Goal: Contribute content: Contribute content

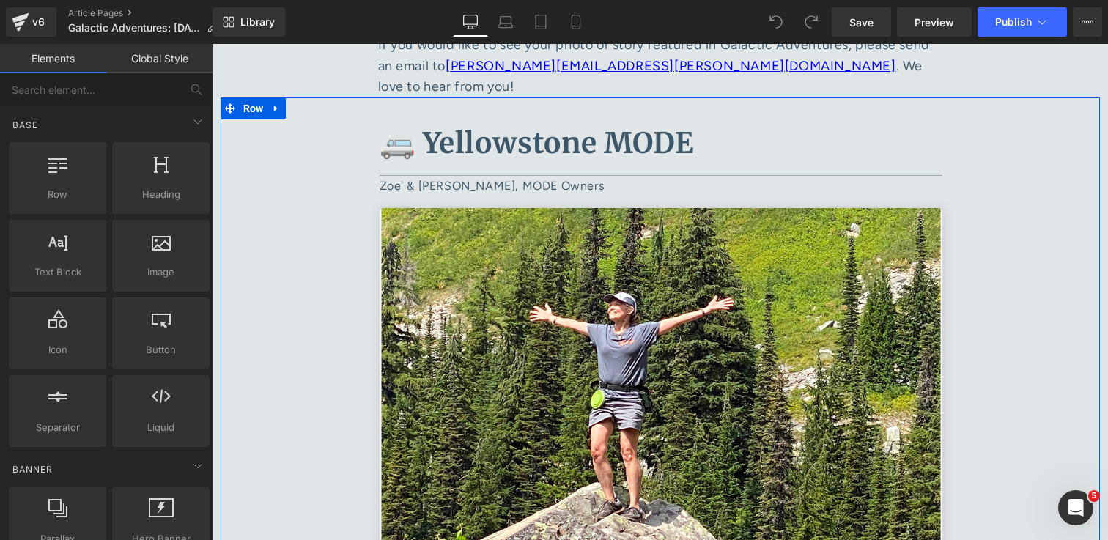
scroll to position [643, 0]
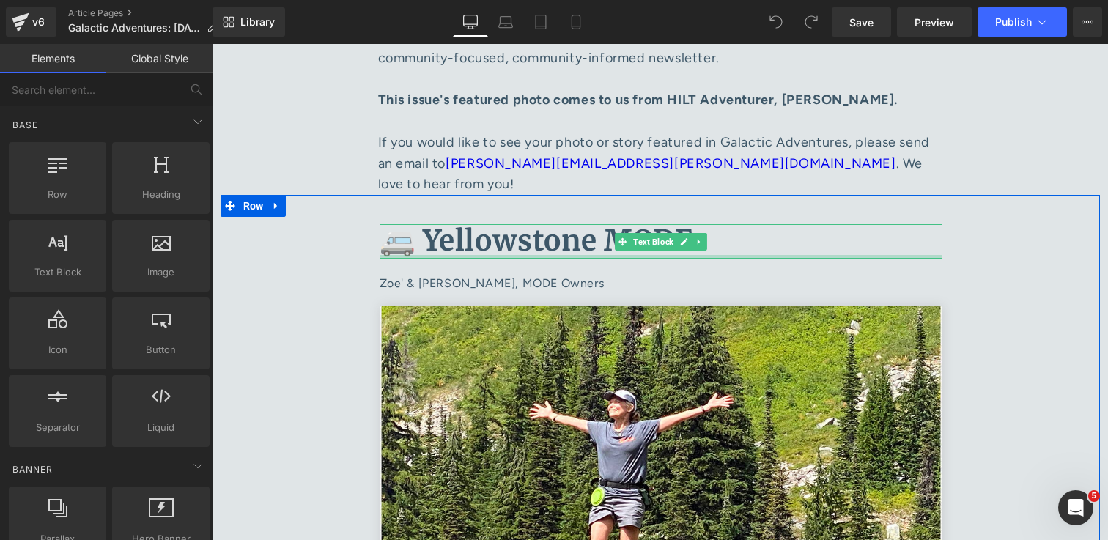
click at [570, 255] on div at bounding box center [661, 257] width 563 height 4
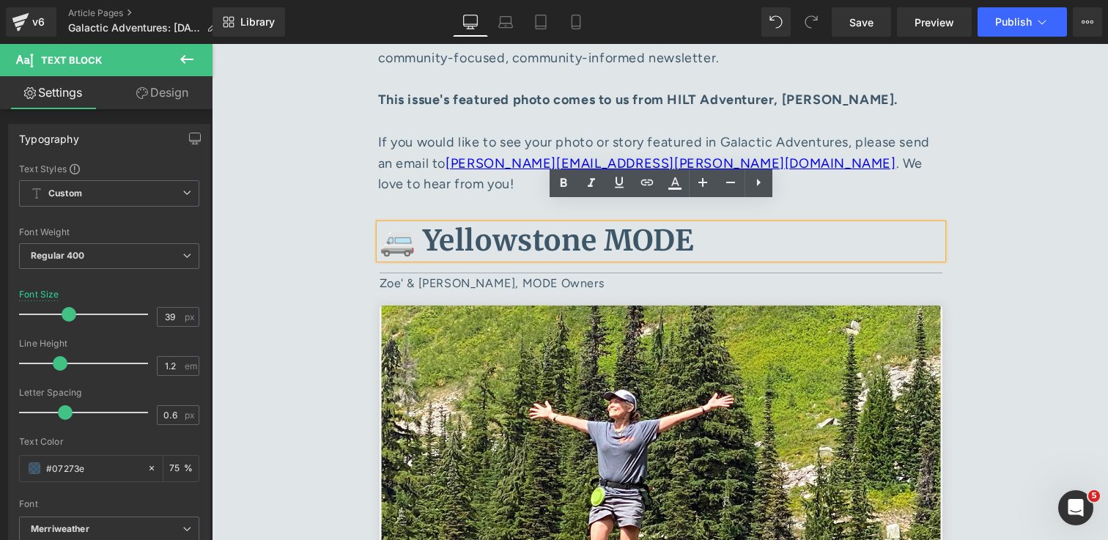
drag, startPoint x: 709, startPoint y: 221, endPoint x: 423, endPoint y: 229, distance: 285.9
click at [422, 229] on p "🚐 Yellowstone MODE" at bounding box center [661, 241] width 563 height 34
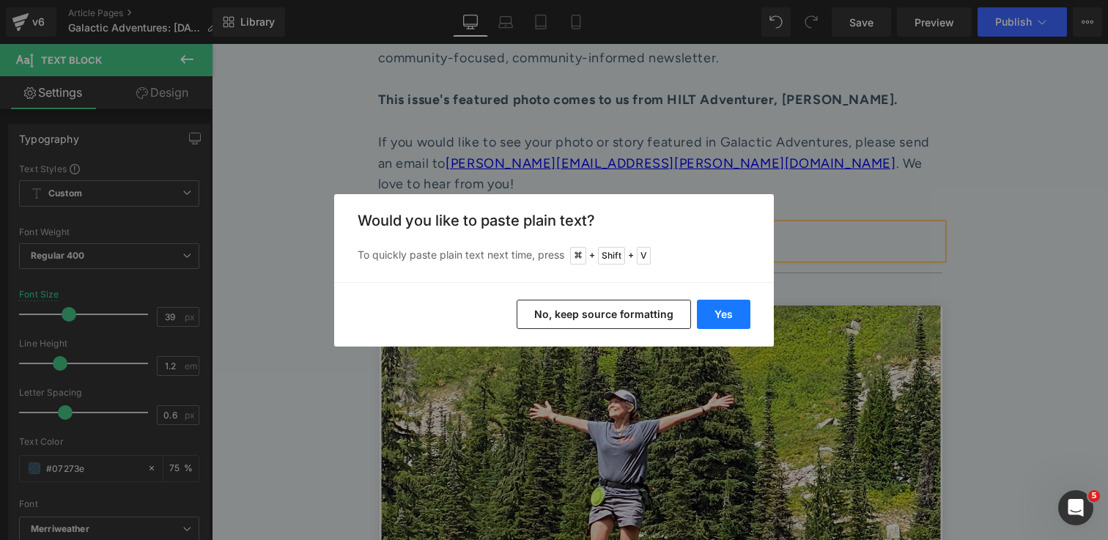
click at [725, 311] on button "Yes" at bounding box center [723, 314] width 53 height 29
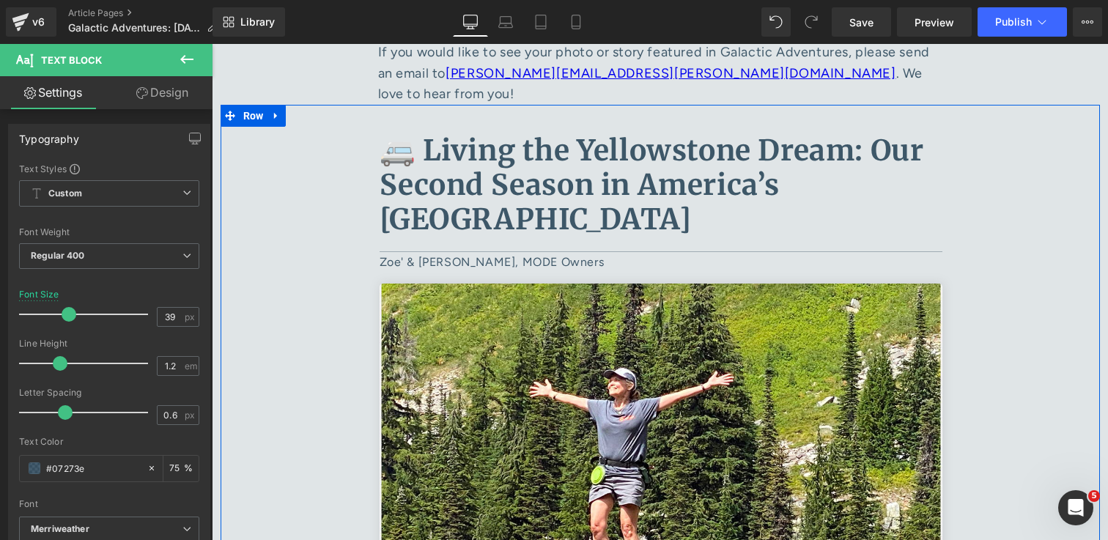
scroll to position [735, 0]
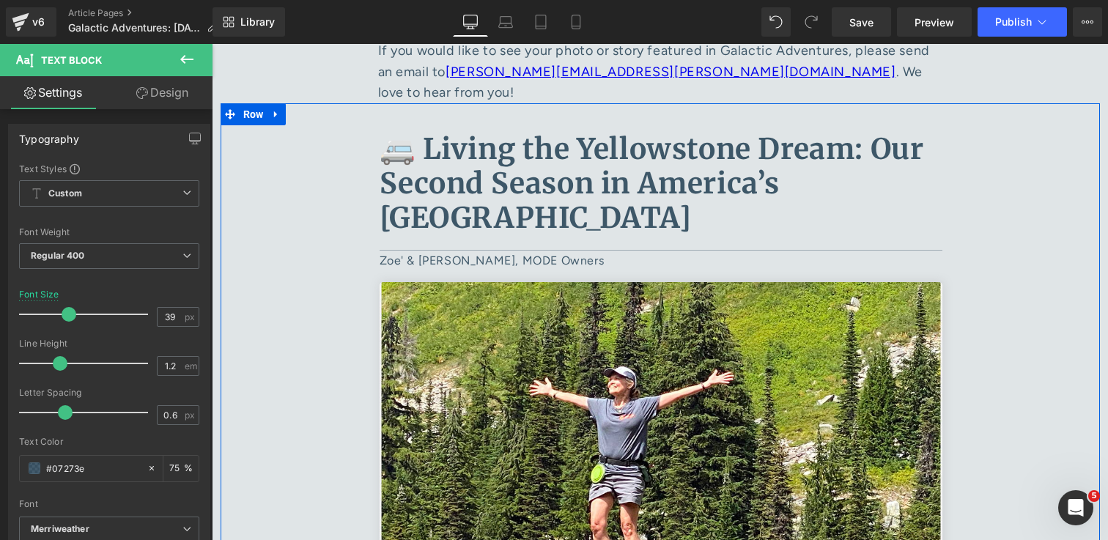
click at [564, 290] on img at bounding box center [661, 470] width 563 height 377
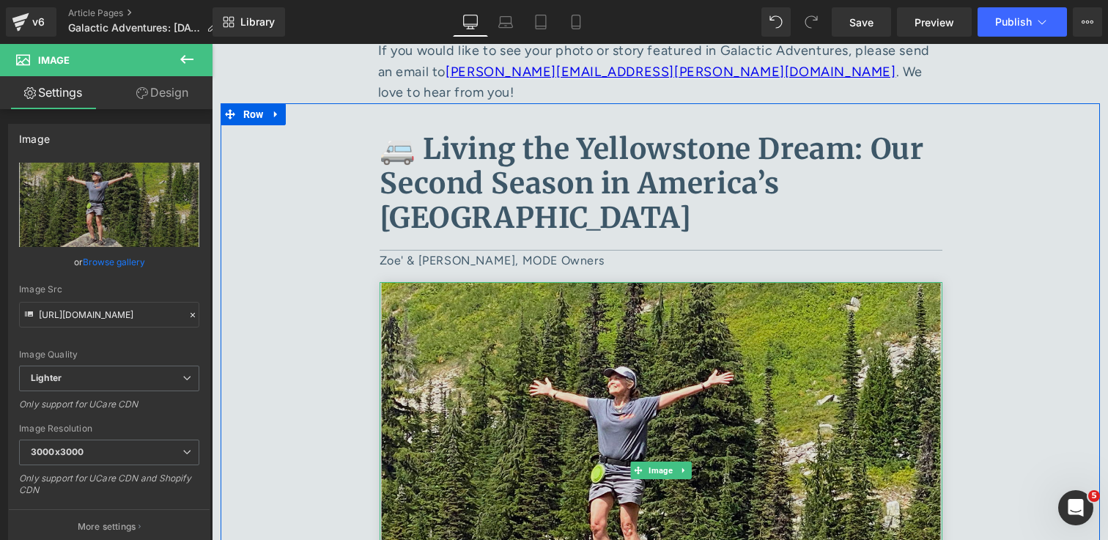
click at [611, 383] on img at bounding box center [661, 470] width 563 height 377
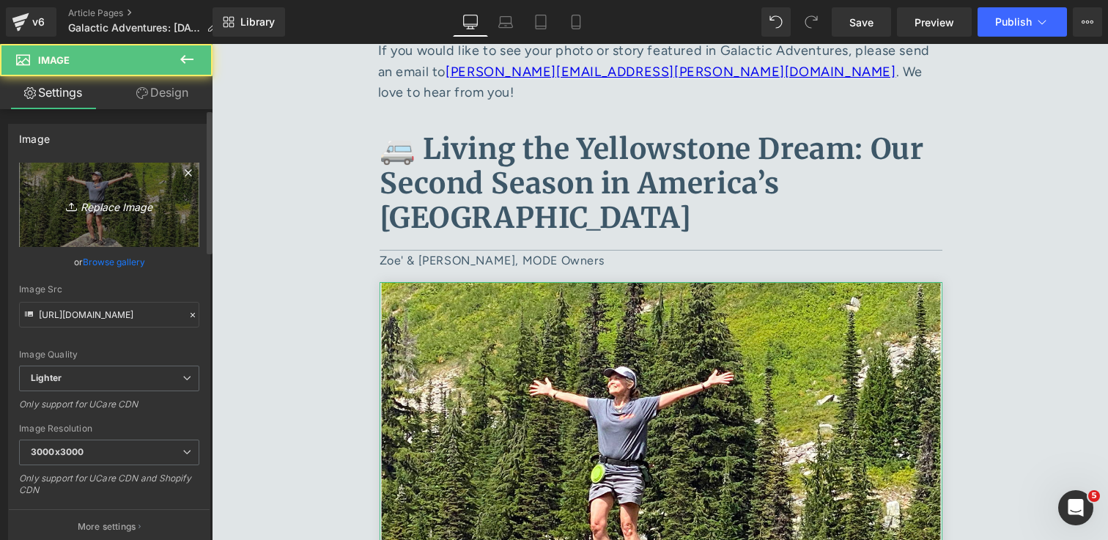
click at [117, 202] on icon "Replace Image" at bounding box center [109, 205] width 117 height 18
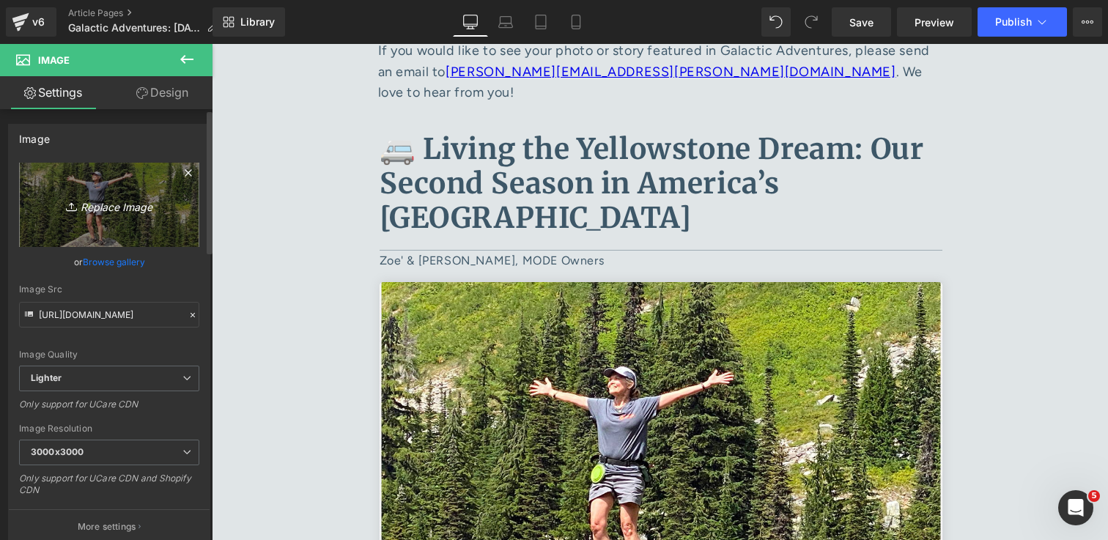
type input "C:\fakepath\Yelowstone Fishing with STO friends 1.jpg"
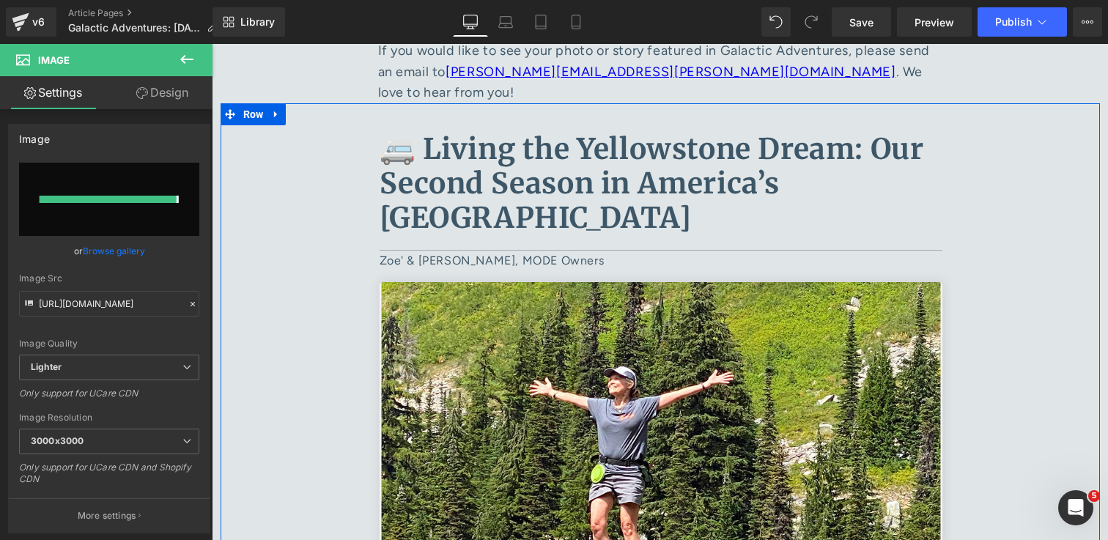
type input "https://ucarecdn.com/7fbd3400-02f3-4cc1-bf71-d880d783915c/-/format/auto/-/previ…"
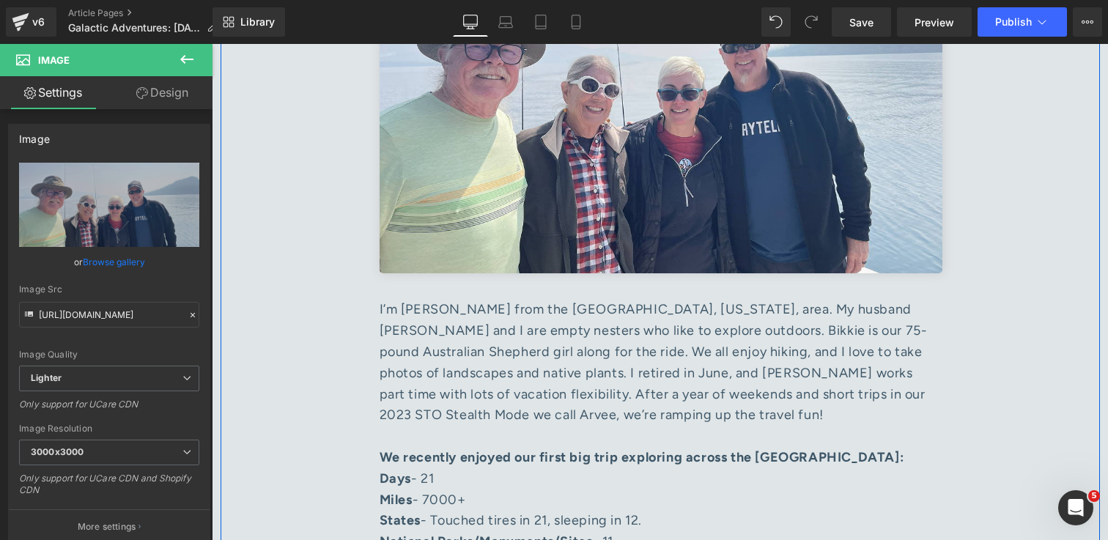
scroll to position [1136, 0]
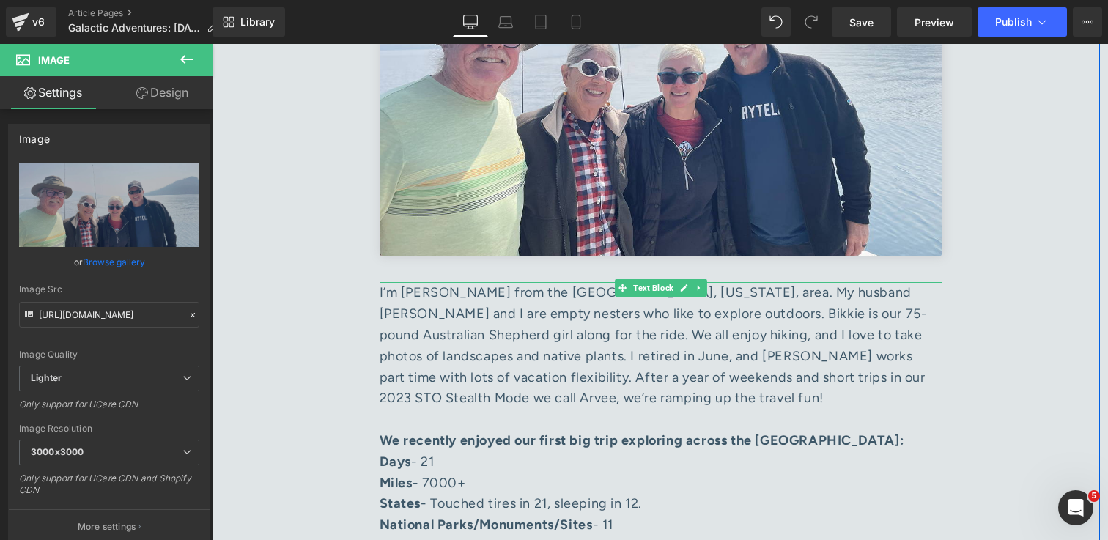
click at [484, 371] on div "I’m Karen from the Huntsville, Alabama, area. My husband Matt and I are empty n…" at bounding box center [661, 356] width 563 height 148
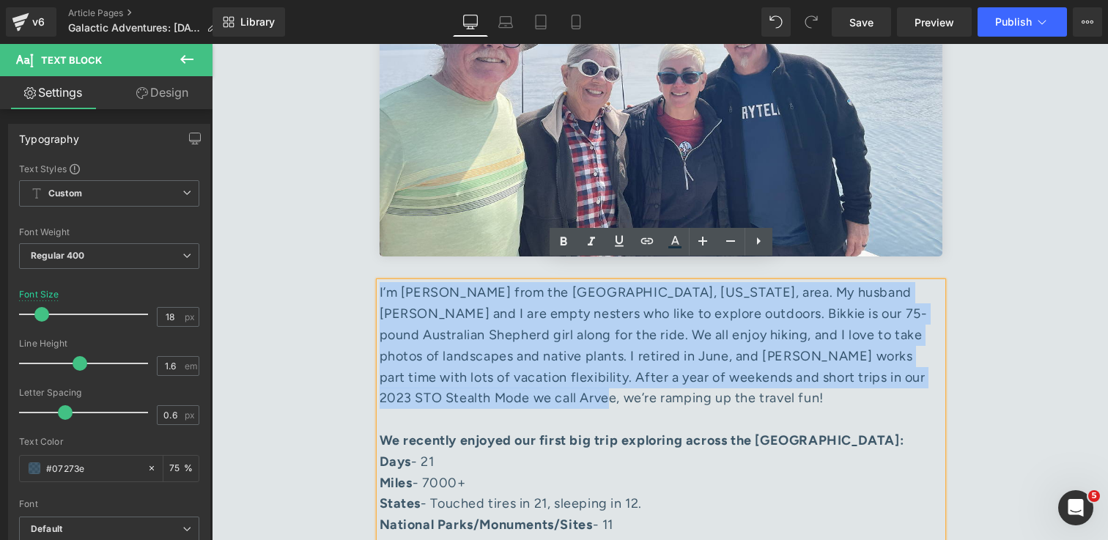
drag, startPoint x: 483, startPoint y: 384, endPoint x: 380, endPoint y: 276, distance: 148.8
click at [380, 282] on div "I’m Karen from the Huntsville, Alabama, area. My husband Matt and I are empty n…" at bounding box center [661, 356] width 563 height 148
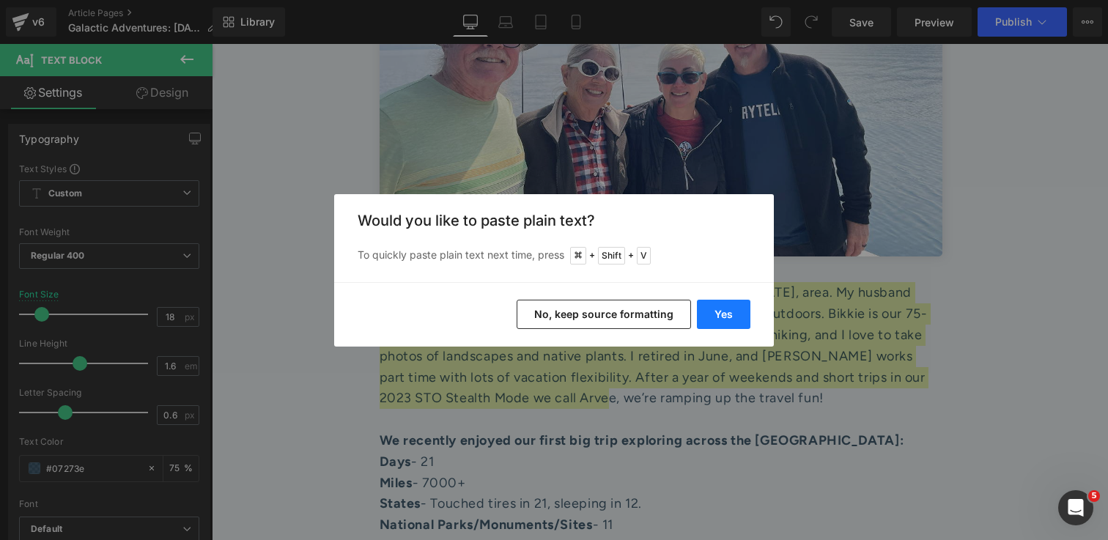
click at [725, 310] on button "Yes" at bounding box center [723, 314] width 53 height 29
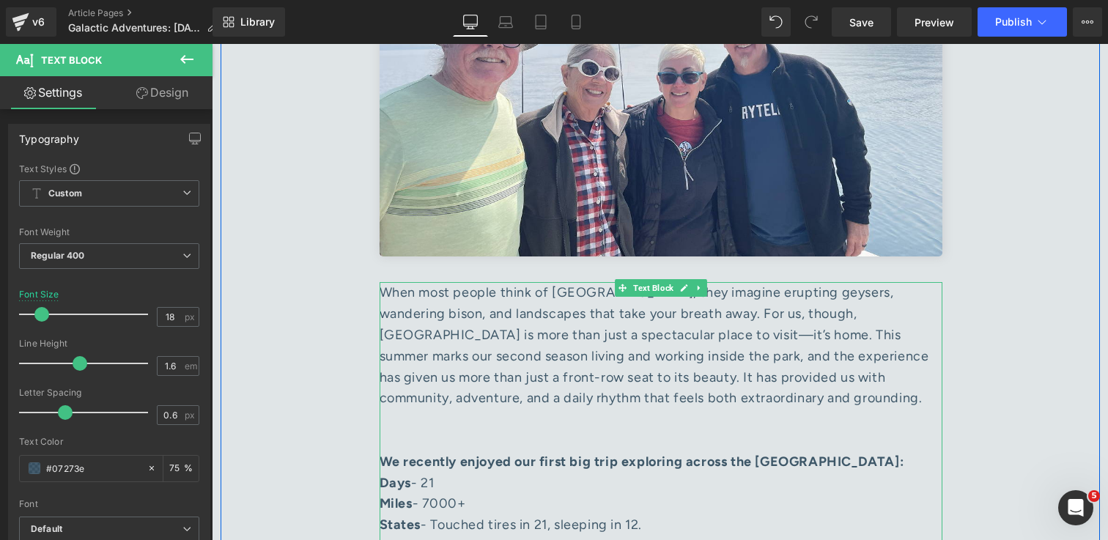
click at [555, 409] on div at bounding box center [661, 430] width 563 height 43
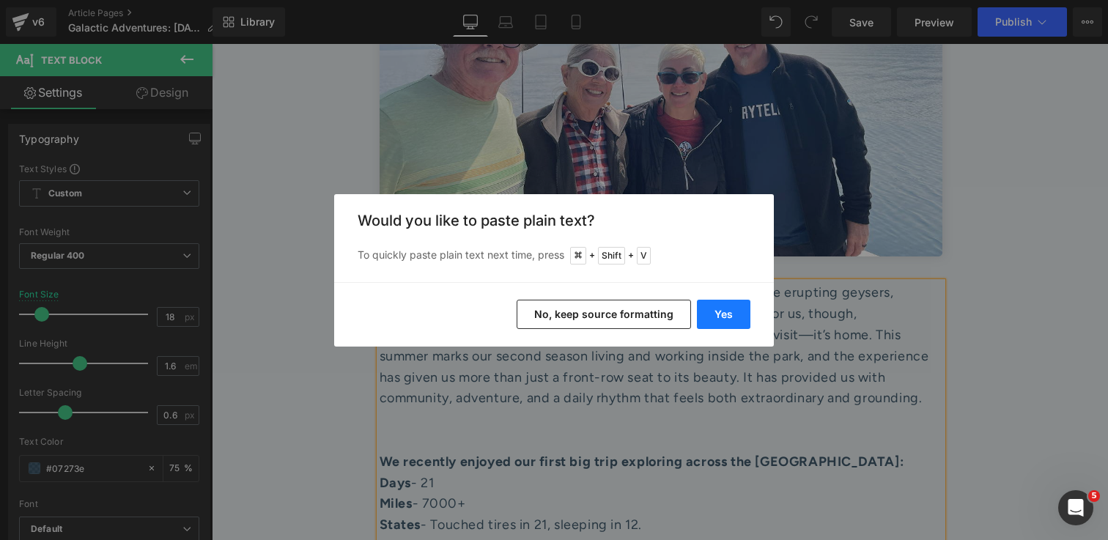
click at [721, 308] on button "Yes" at bounding box center [723, 314] width 53 height 29
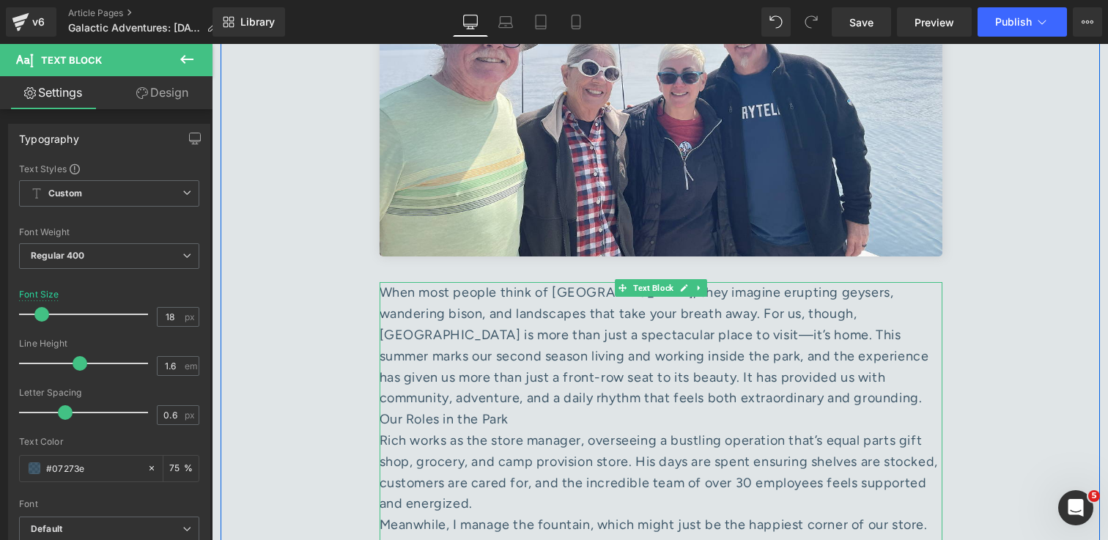
click at [761, 383] on div "When most people think of [GEOGRAPHIC_DATA], they imagine erupting geysers, wan…" at bounding box center [661, 345] width 563 height 127
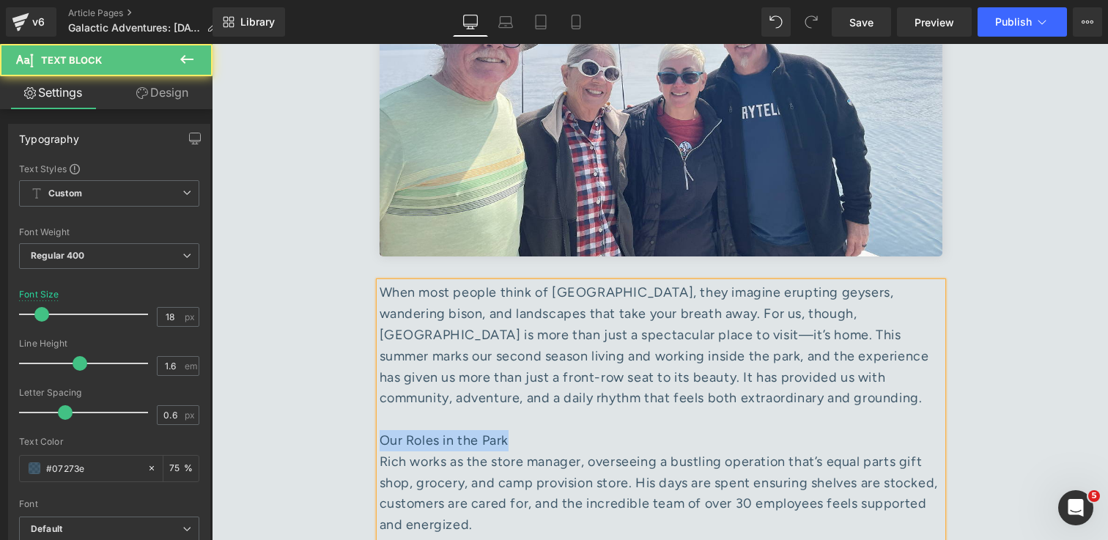
drag, startPoint x: 524, startPoint y: 415, endPoint x: 350, endPoint y: 421, distance: 173.8
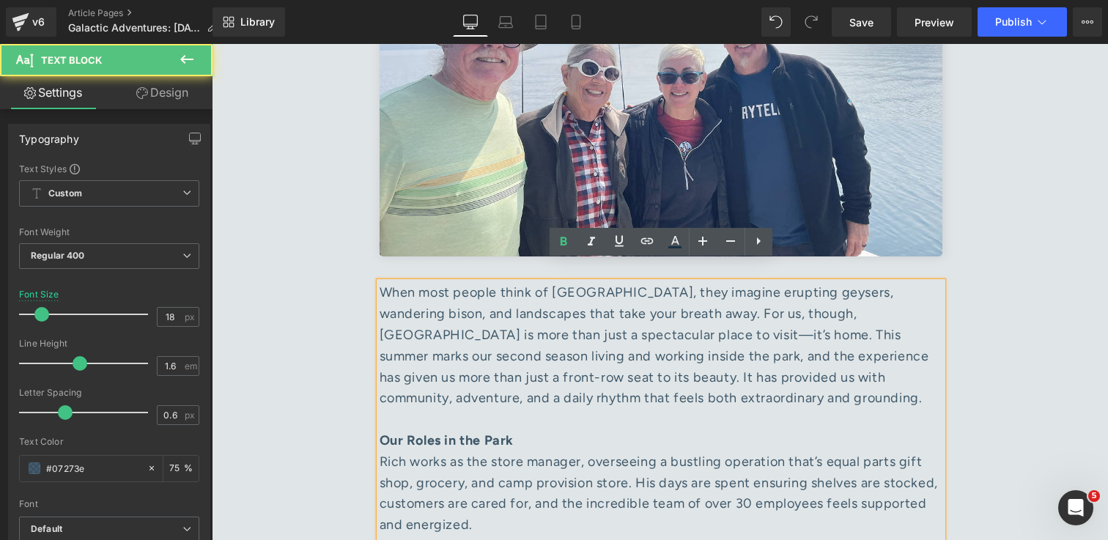
click at [592, 499] on div "Rich works as the store manager, overseeing a bustling operation that’s equal p…" at bounding box center [661, 493] width 563 height 84
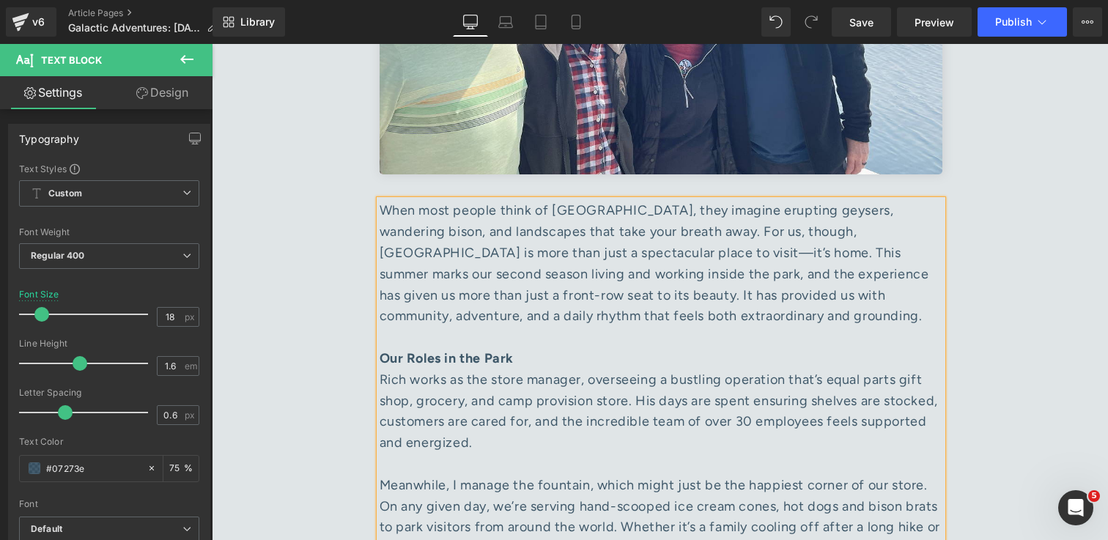
scroll to position [1230, 0]
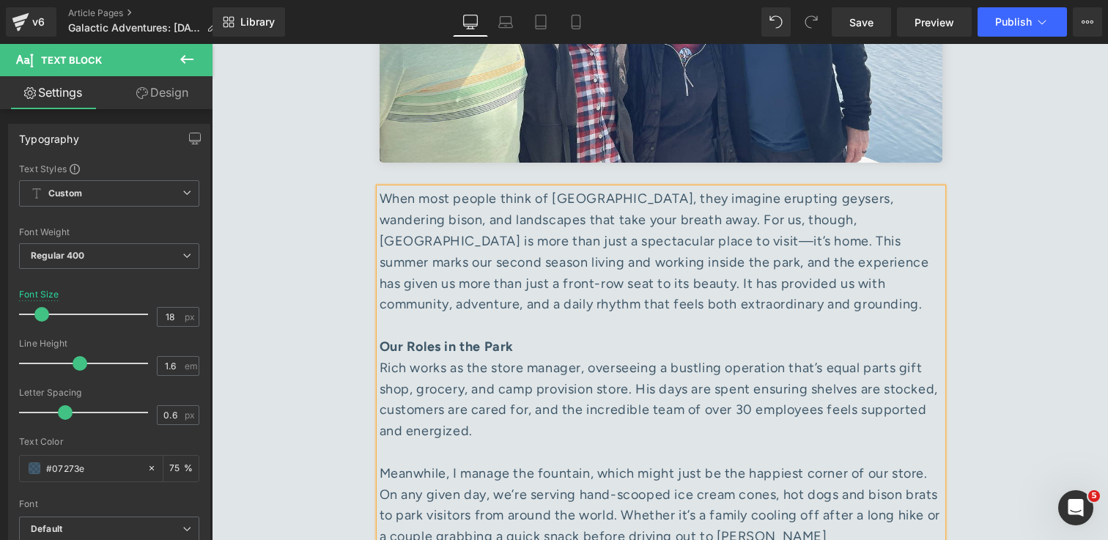
click at [596, 487] on div "Rendering Content" at bounding box center [554, 482] width 90 height 16
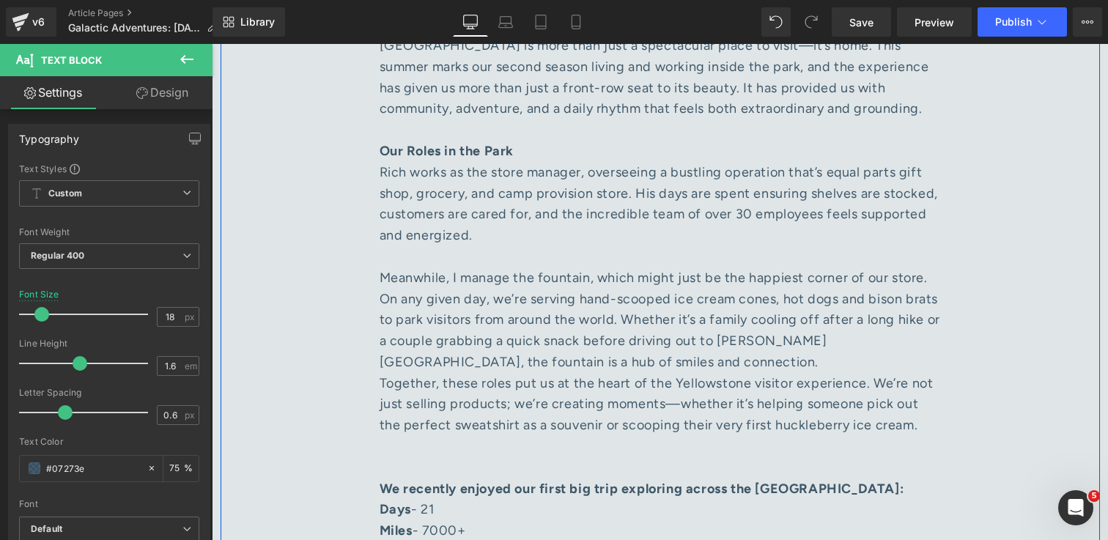
scroll to position [1426, 0]
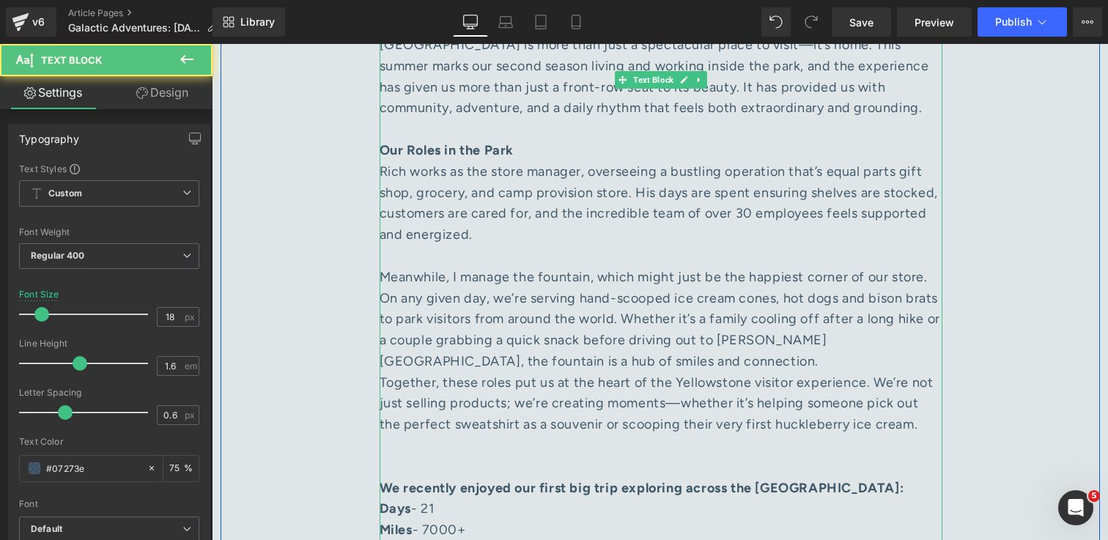
click at [603, 347] on div "Meanwhile, I manage the fountain, which might just be the happiest corner of ou…" at bounding box center [661, 320] width 563 height 106
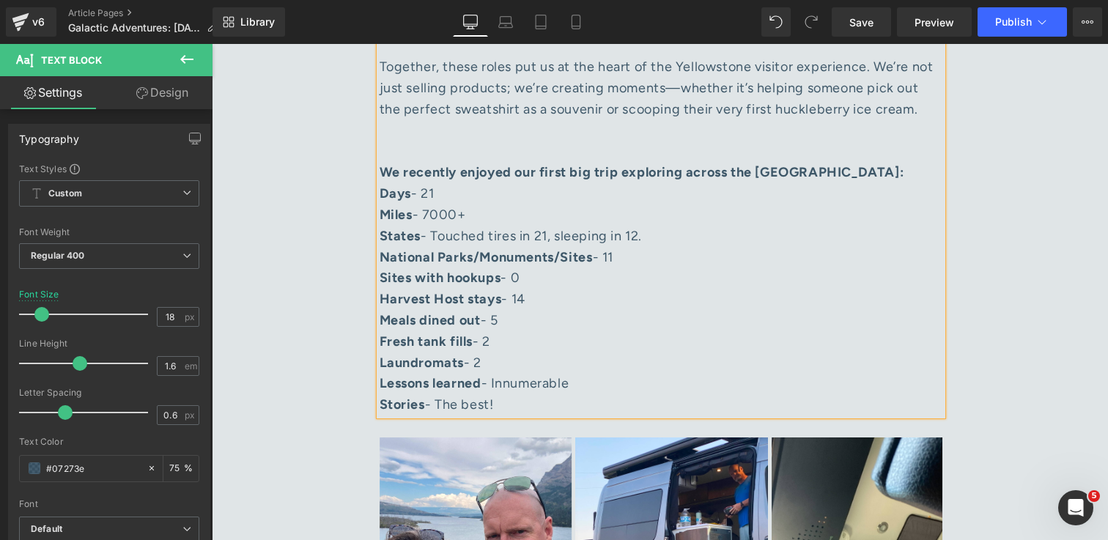
scroll to position [1805, 0]
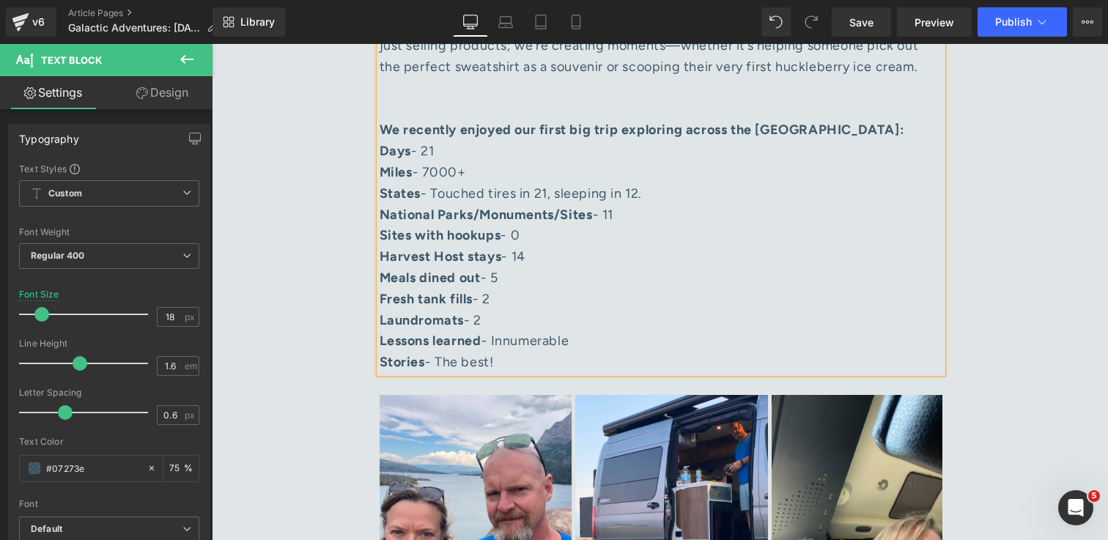
drag, startPoint x: 398, startPoint y: 341, endPoint x: 607, endPoint y: 344, distance: 208.9
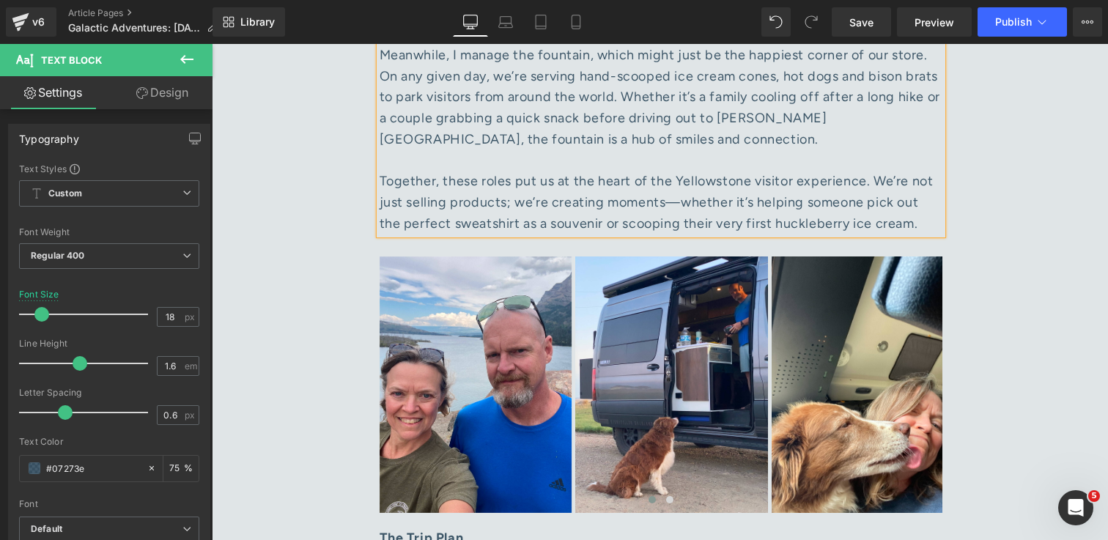
scroll to position [1642, 0]
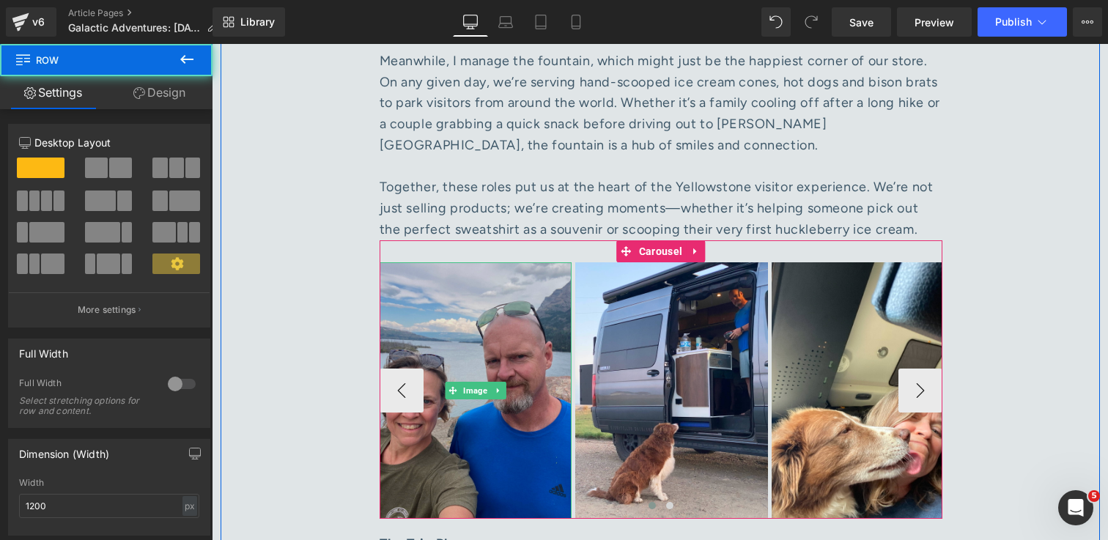
click at [490, 278] on img at bounding box center [476, 390] width 193 height 256
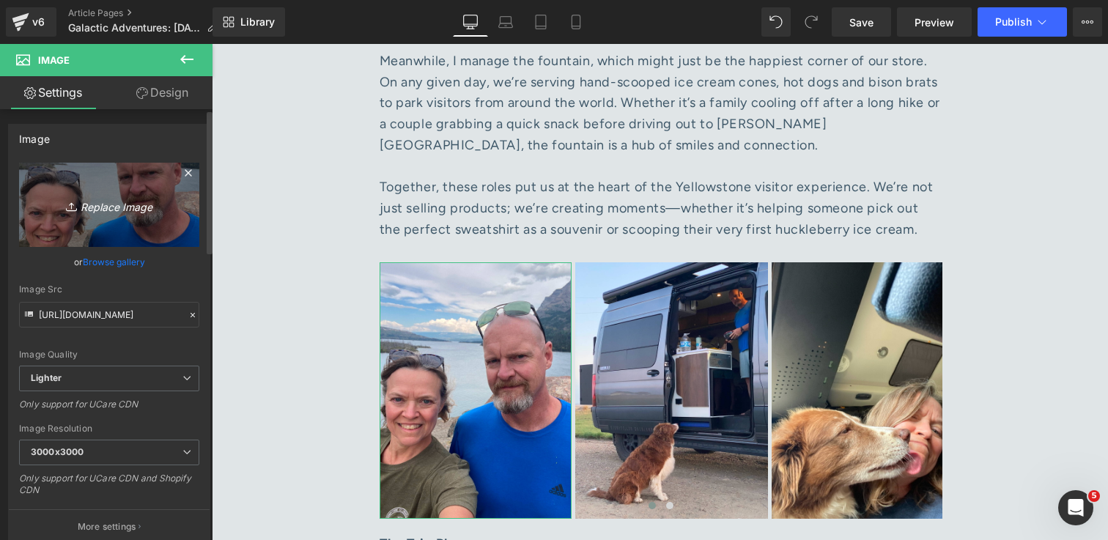
click at [104, 205] on icon "Replace Image" at bounding box center [109, 205] width 117 height 18
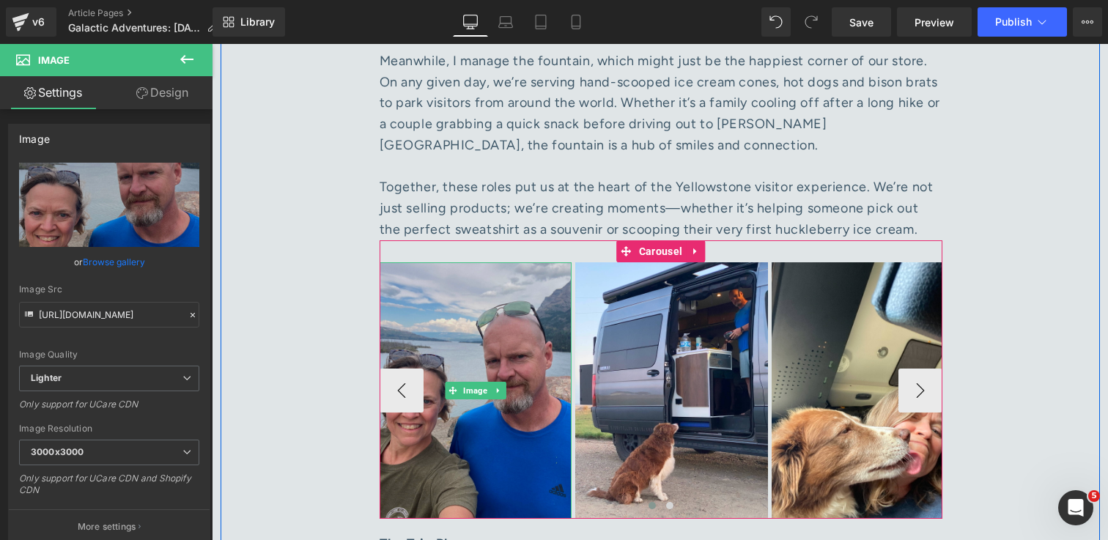
click at [512, 338] on img at bounding box center [476, 390] width 193 height 256
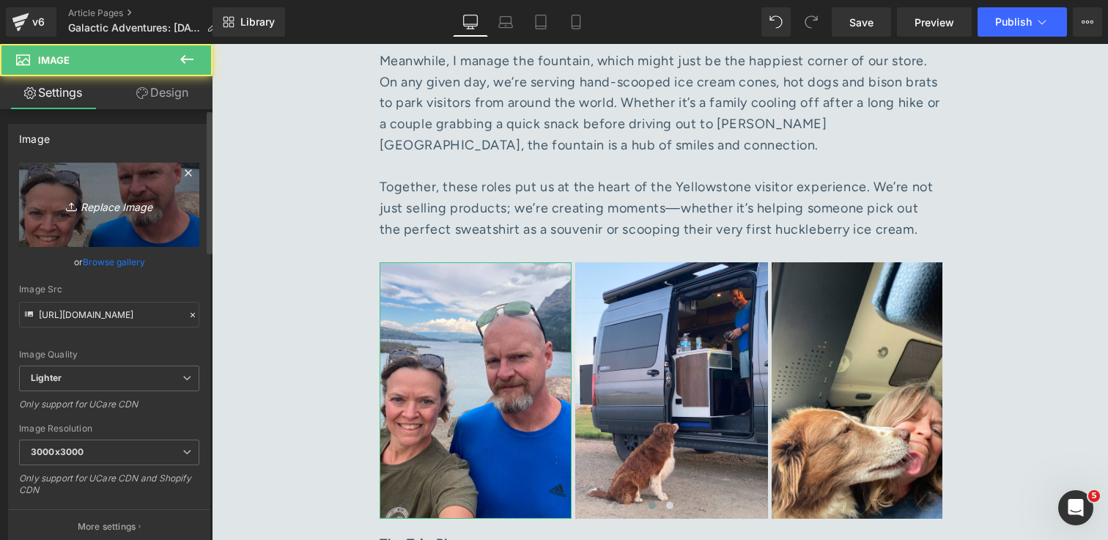
click at [108, 202] on icon "Replace Image" at bounding box center [109, 205] width 117 height 18
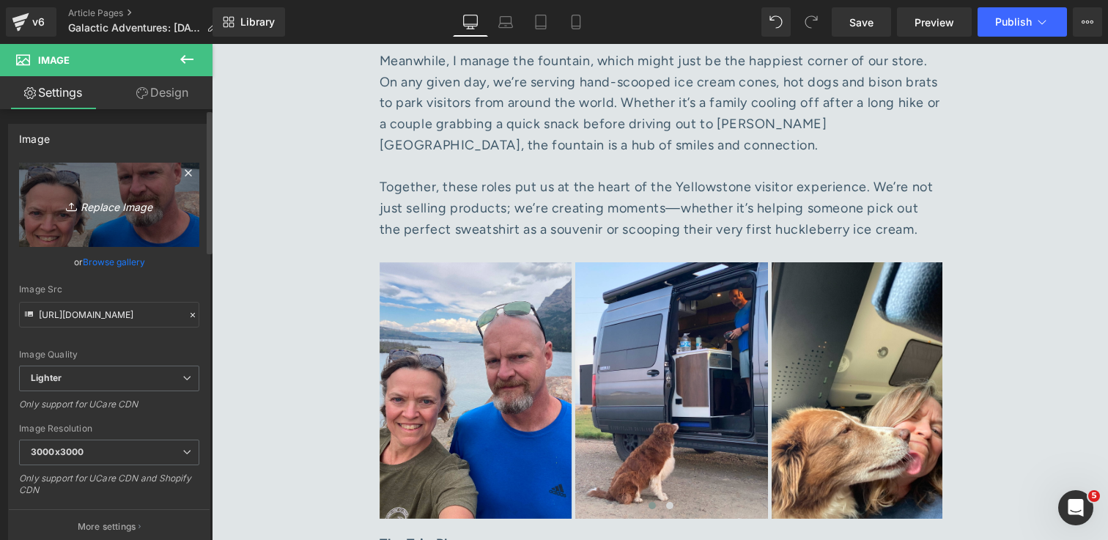
type input "C:\fakepath\Rich and Zoe with STO and Yellowstone sign 1.jpg"
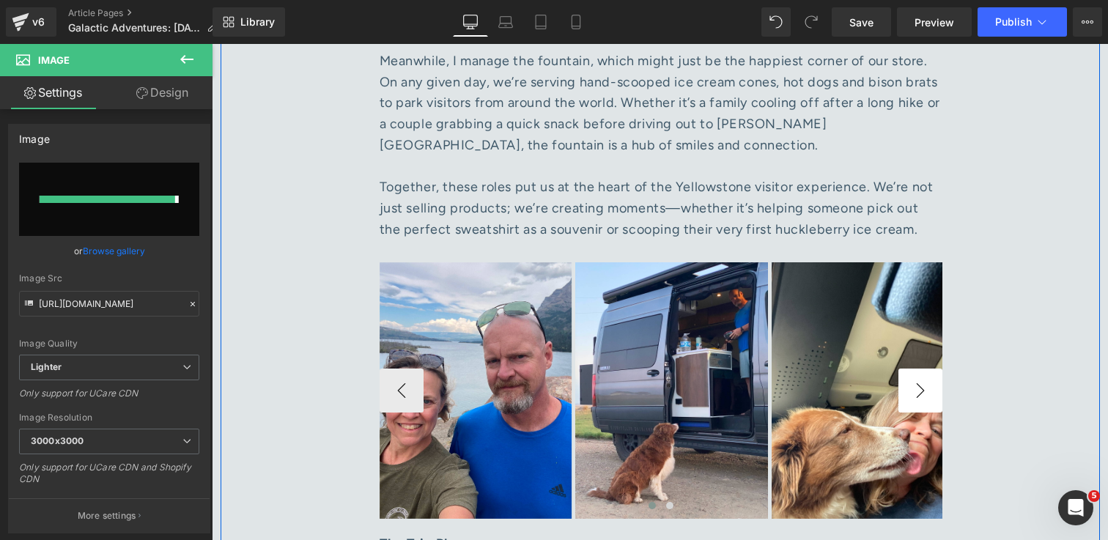
type input "https://ucarecdn.com/25bf2445-d43a-45a8-83cc-9cb7979813c4/-/format/auto/-/previ…"
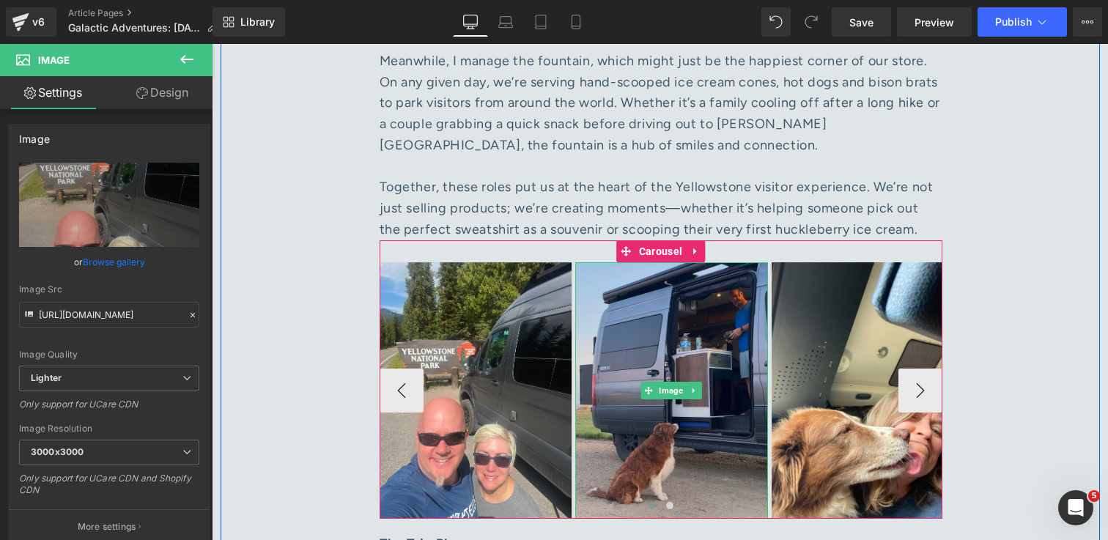
click at [696, 322] on img at bounding box center [671, 390] width 193 height 256
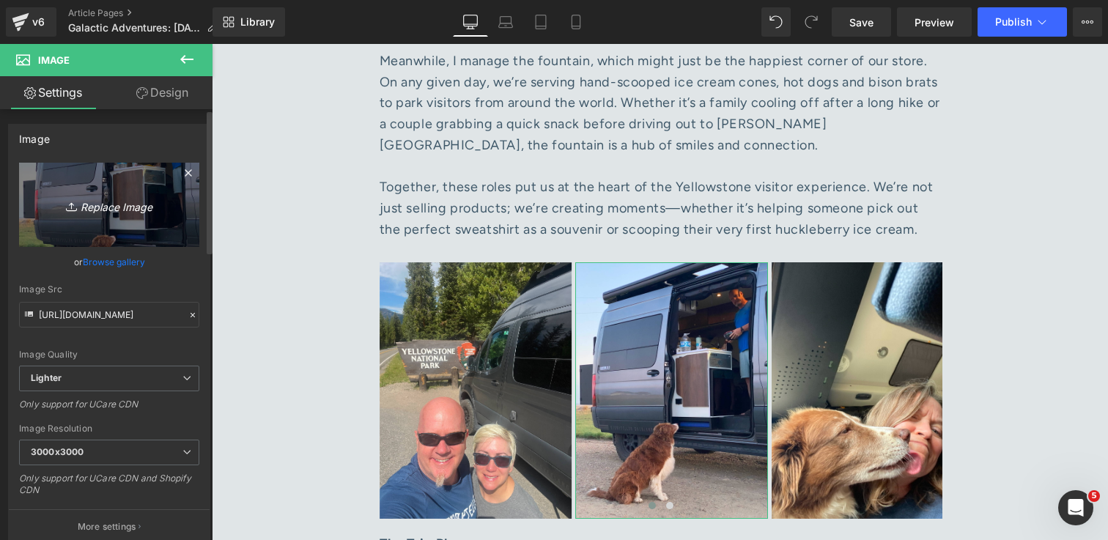
click at [107, 210] on icon "Replace Image" at bounding box center [109, 205] width 117 height 18
type input "C:\fakepath\Rich and Zoe outside Tower store 1.jpg"
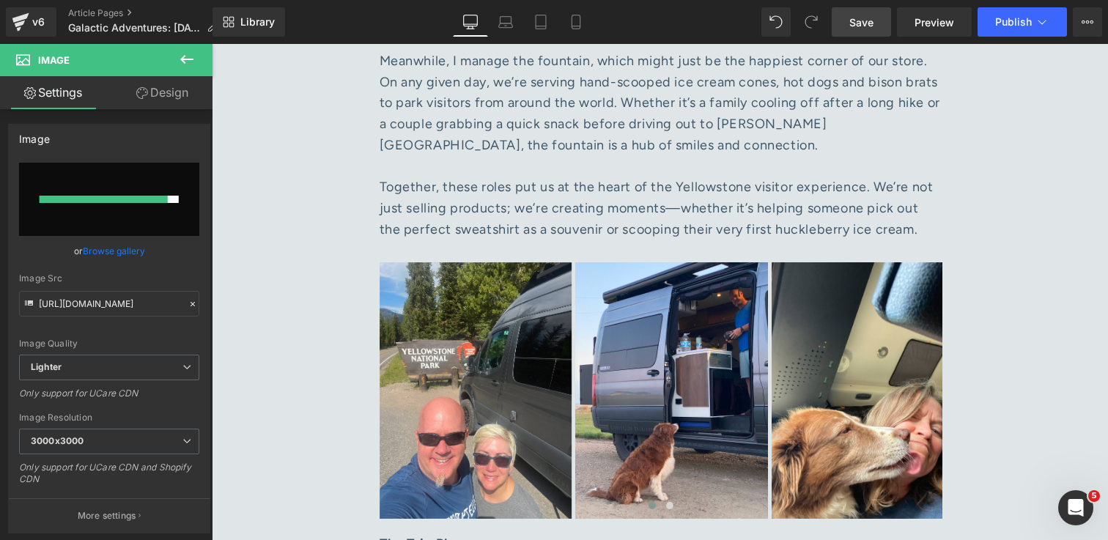
click at [865, 22] on span "Save" at bounding box center [861, 22] width 24 height 15
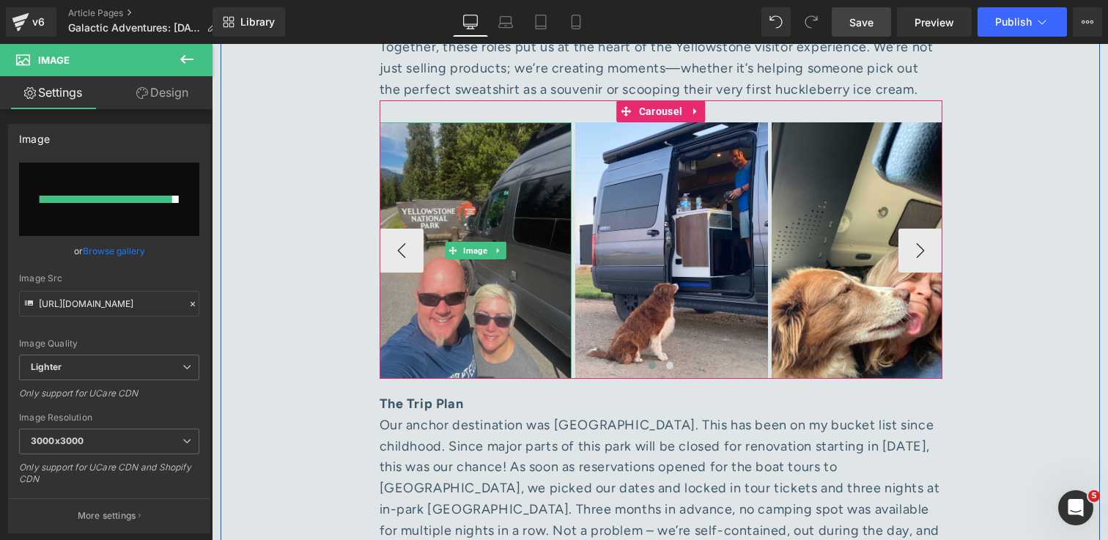
scroll to position [1914, 0]
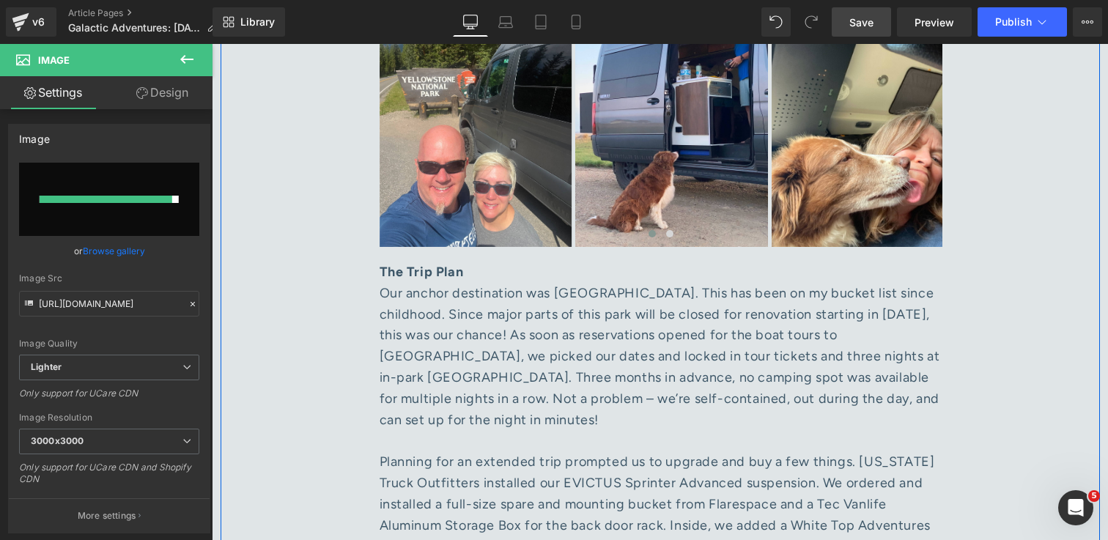
click at [529, 311] on div "Our anchor destination was Crater Lake National Park. This has been on my bucke…" at bounding box center [661, 367] width 563 height 169
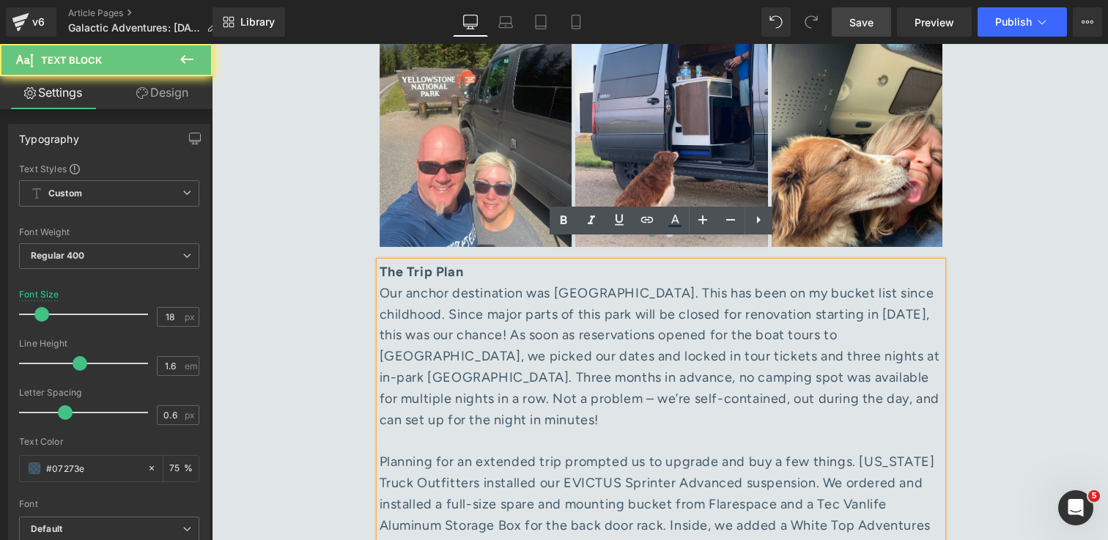
click at [517, 327] on div "Our anchor destination was Crater Lake National Park. This has been on my bucke…" at bounding box center [661, 367] width 563 height 169
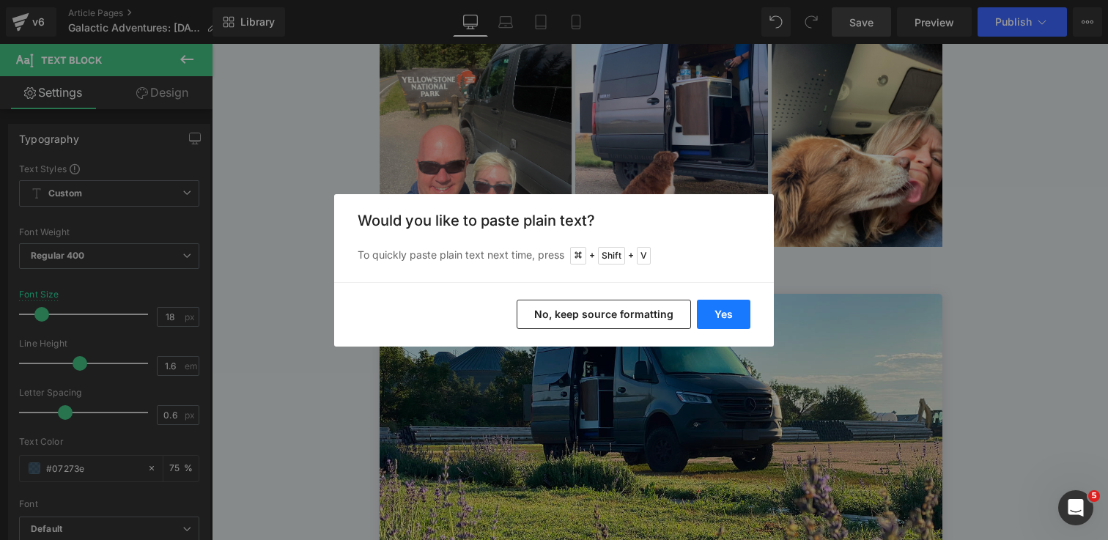
click at [723, 307] on button "Yes" at bounding box center [723, 314] width 53 height 29
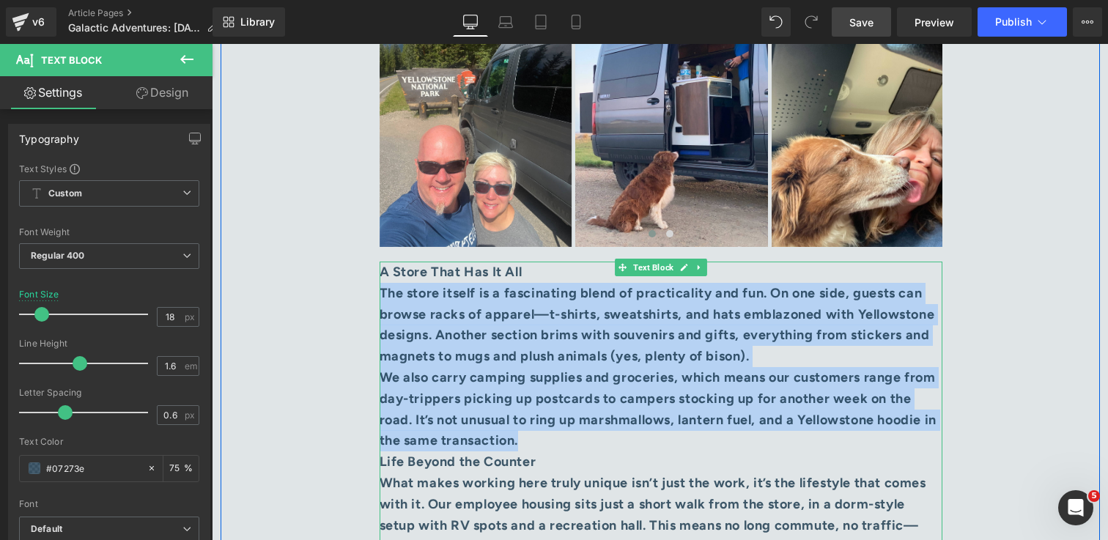
drag, startPoint x: 613, startPoint y: 421, endPoint x: 383, endPoint y: 273, distance: 273.2
click at [383, 273] on div "A Store That Has It All The store itself is a fascinating blend of practicality…" at bounding box center [661, 473] width 563 height 422
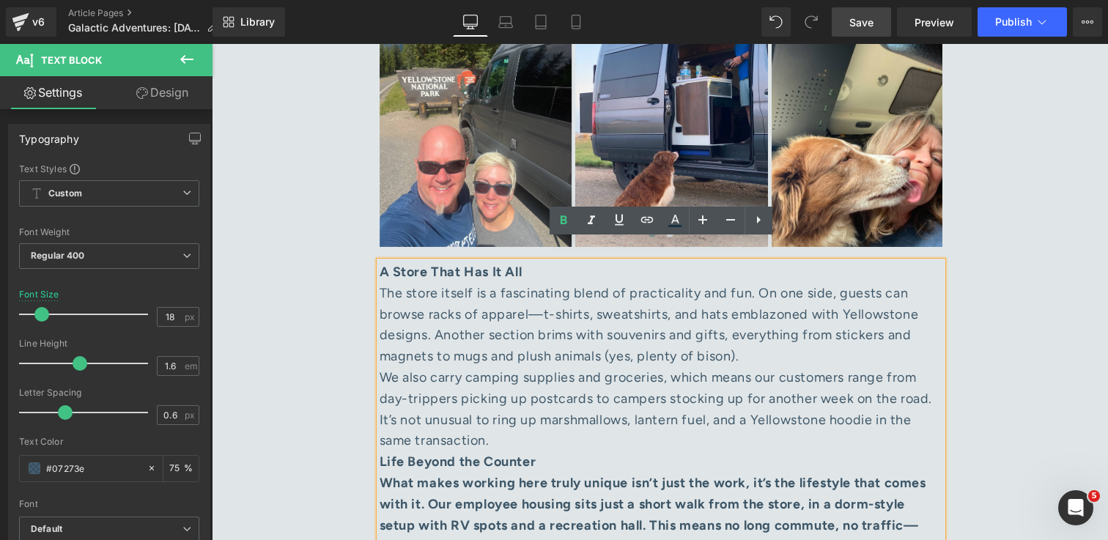
click at [540, 420] on div "We also carry camping supplies and groceries, which means our customers range f…" at bounding box center [661, 409] width 563 height 84
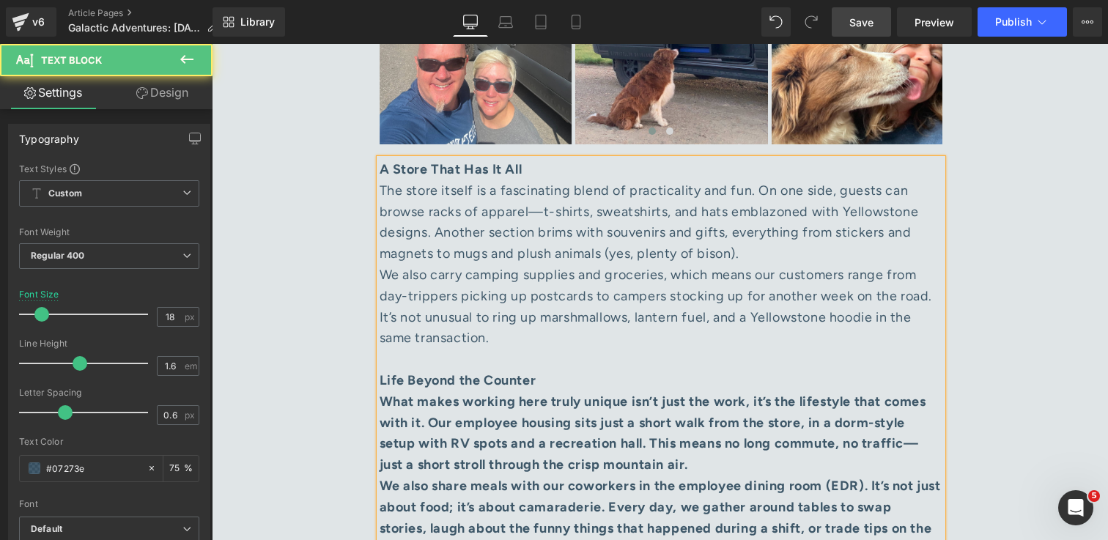
scroll to position [2072, 0]
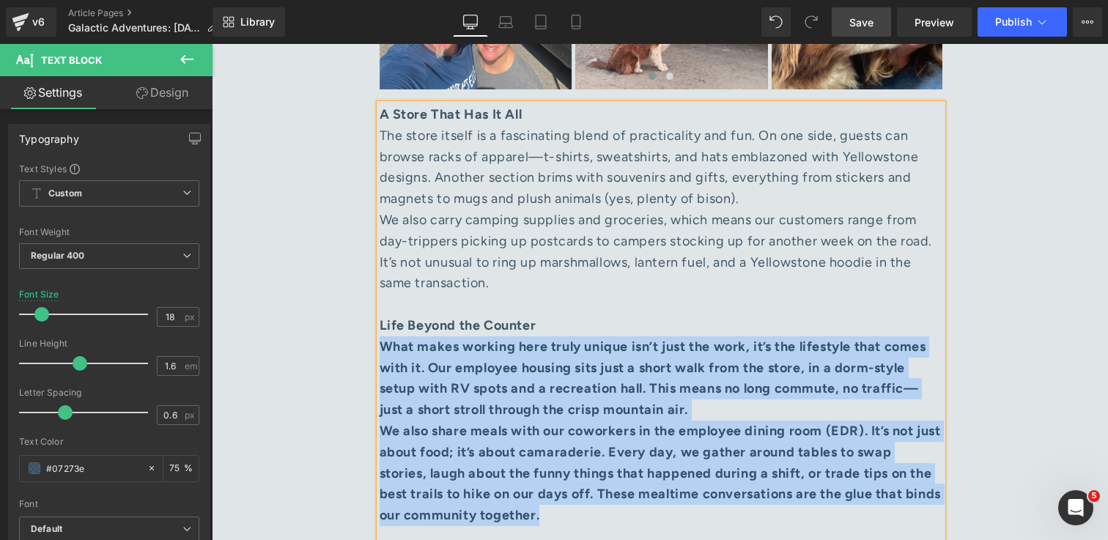
drag, startPoint x: 663, startPoint y: 495, endPoint x: 385, endPoint y: 327, distance: 325.5
click at [385, 327] on div "A Store That Has It All The store itself is a fascinating blend of practicality…" at bounding box center [661, 325] width 563 height 443
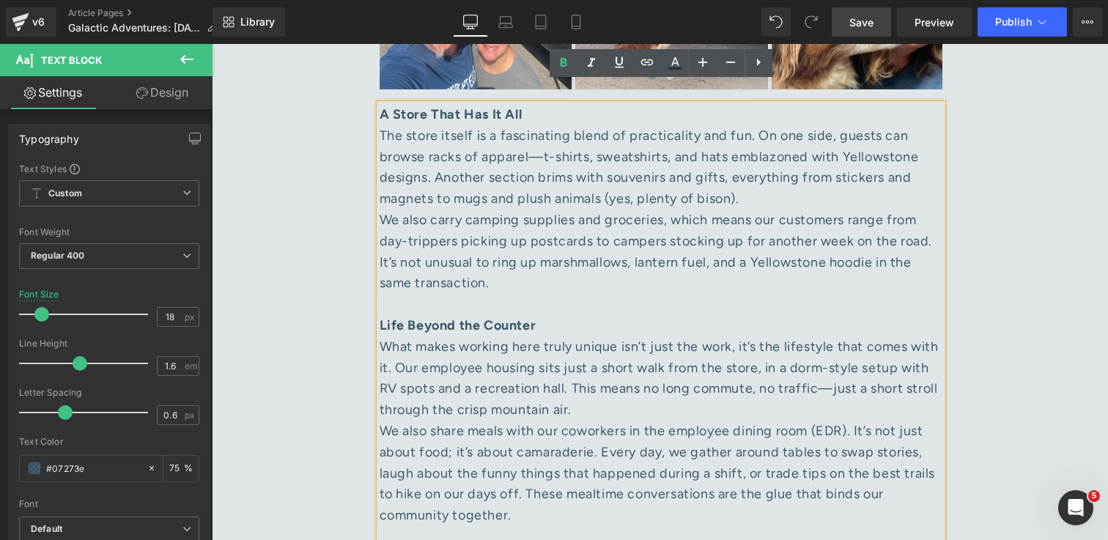
click at [627, 383] on div "What makes working here truly unique isn’t just the work, it’s the lifestyle th…" at bounding box center [661, 378] width 563 height 84
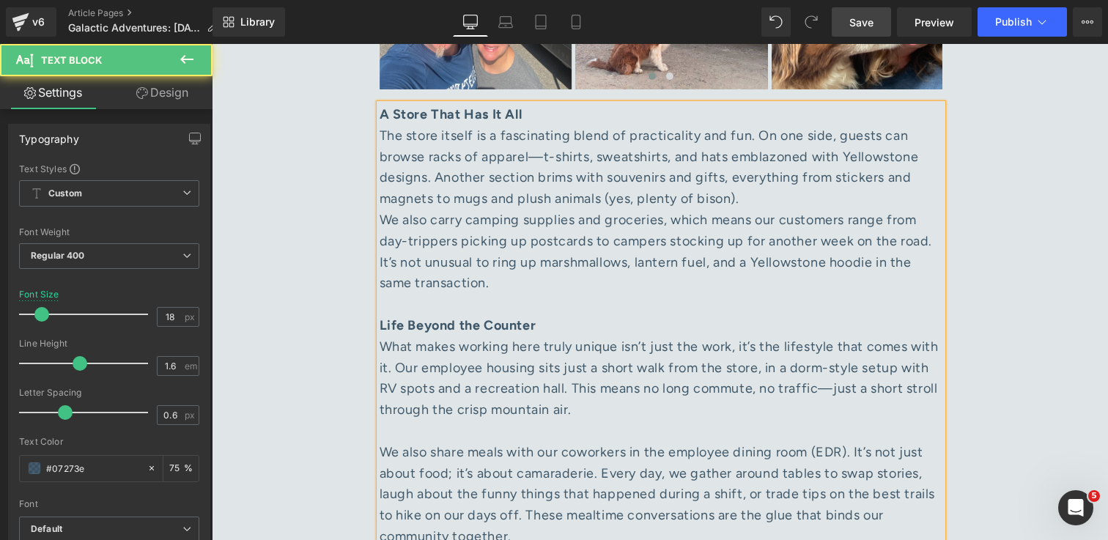
click at [763, 177] on div "The store itself is a fascinating blend of practicality and fun. On one side, g…" at bounding box center [661, 167] width 563 height 84
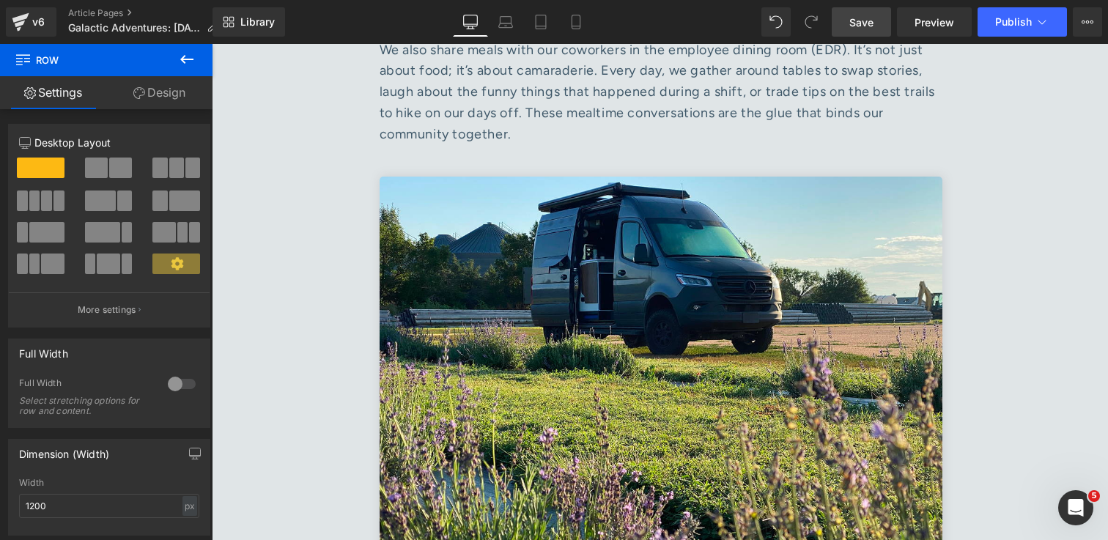
scroll to position [2497, 0]
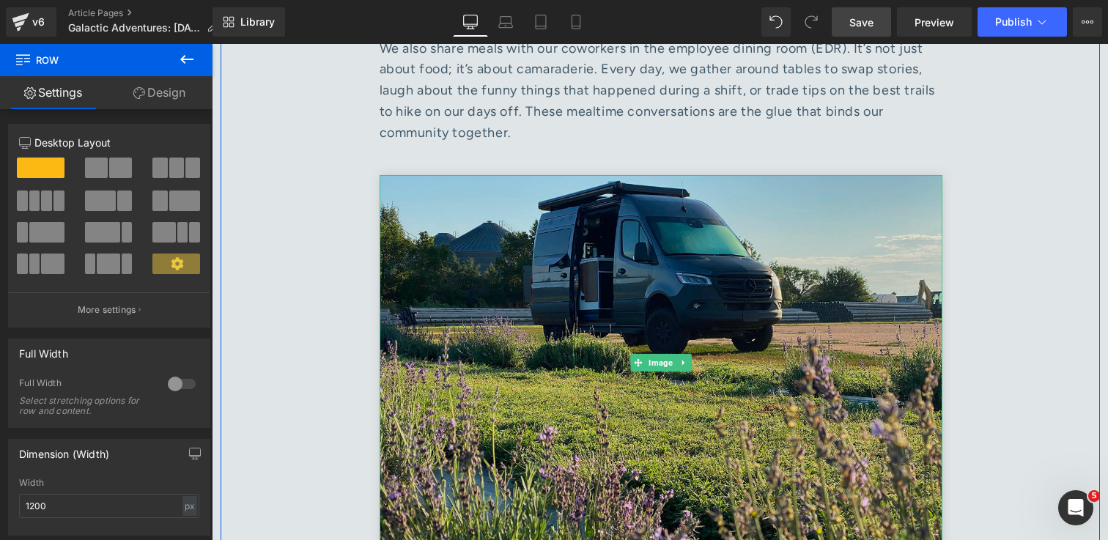
click at [654, 459] on img at bounding box center [661, 362] width 563 height 375
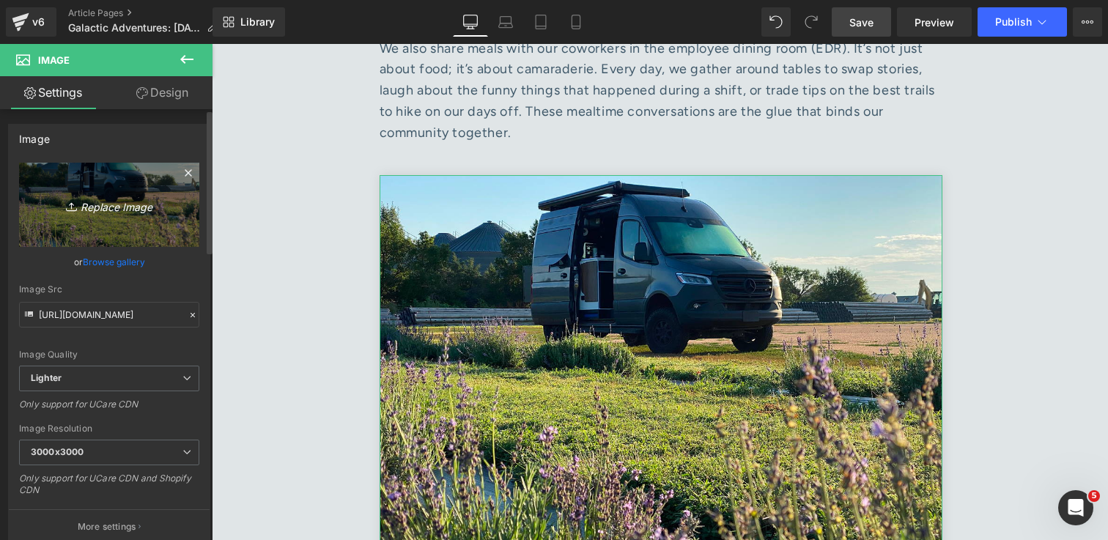
click at [122, 206] on icon "Replace Image" at bounding box center [109, 205] width 117 height 18
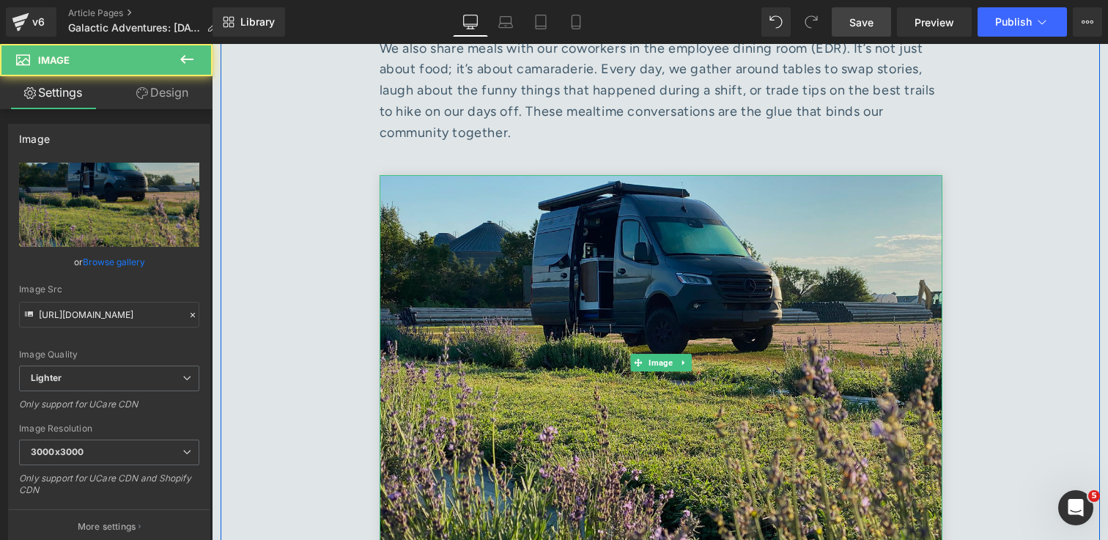
click at [707, 269] on img at bounding box center [661, 362] width 563 height 375
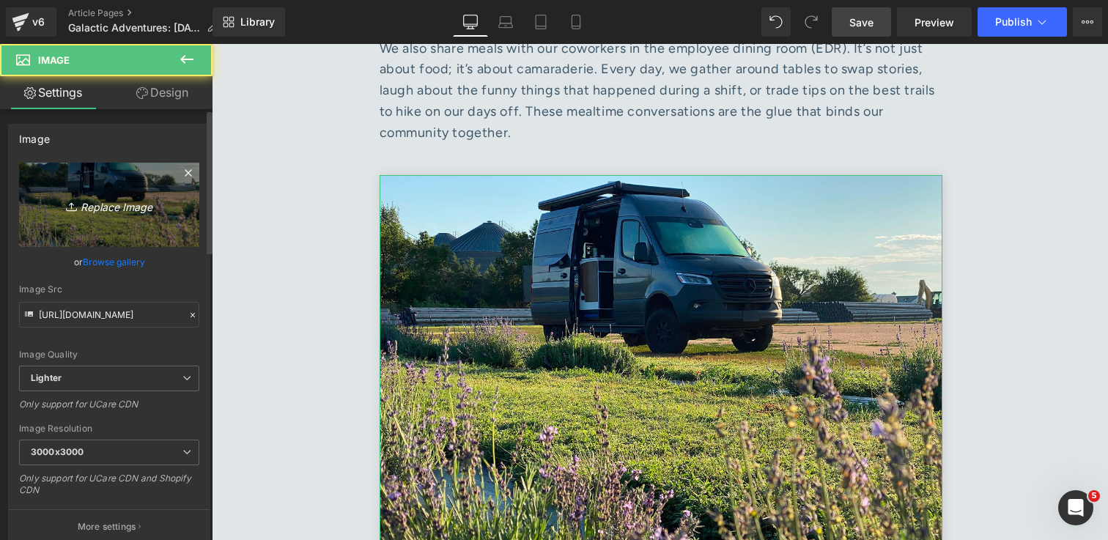
click at [89, 208] on icon "Replace Image" at bounding box center [109, 205] width 117 height 18
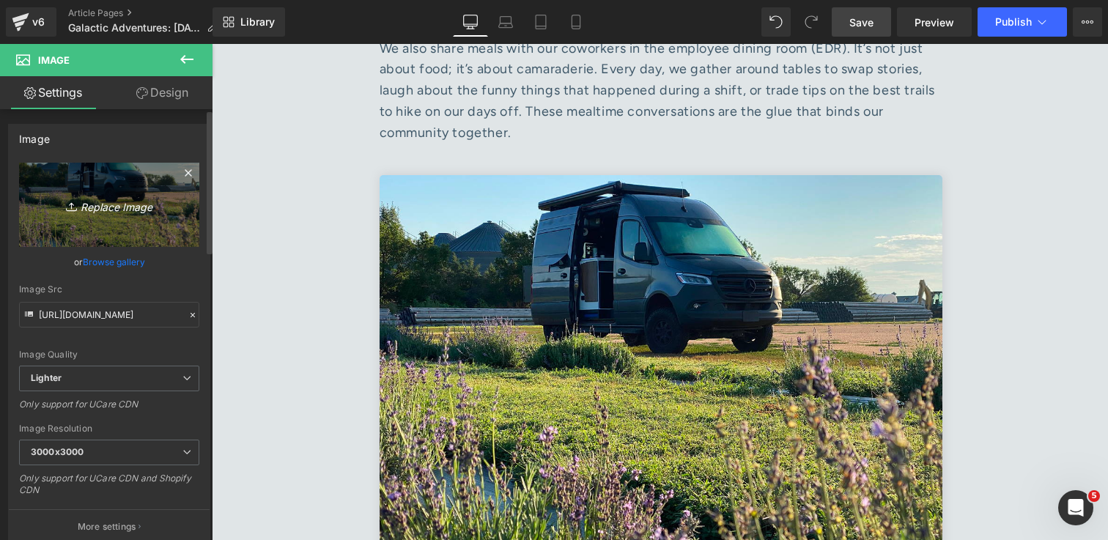
type input "C:\fakepath\Tower team at grand opening 1.jpg"
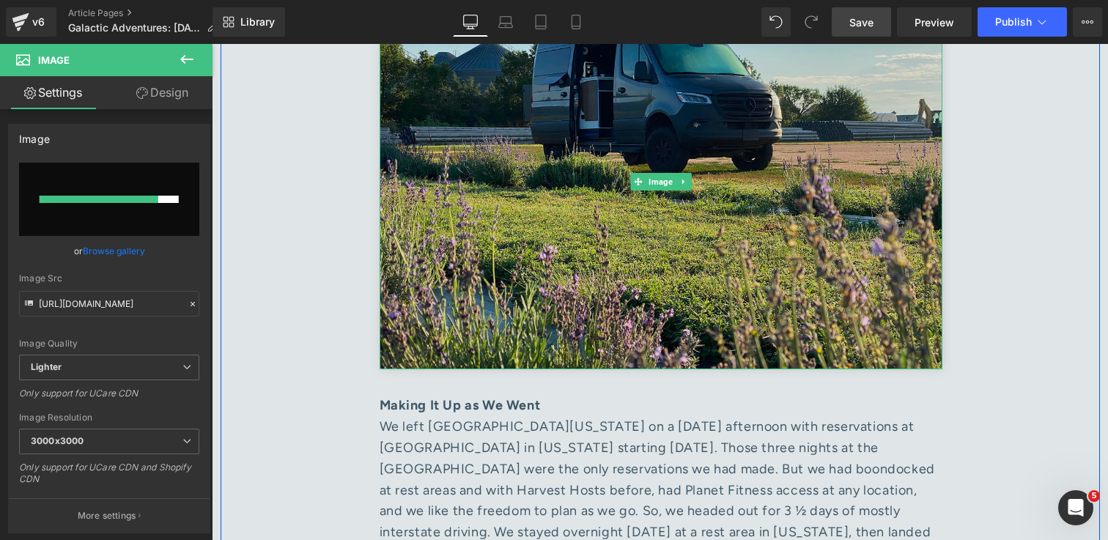
scroll to position [2716, 0]
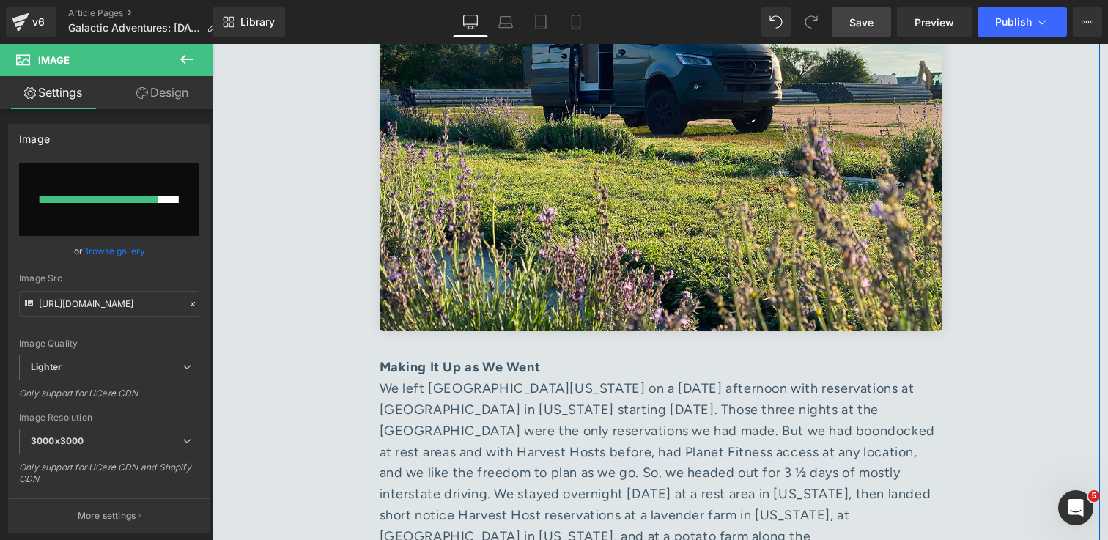
click at [577, 357] on div "Making It Up as We Went" at bounding box center [661, 367] width 563 height 21
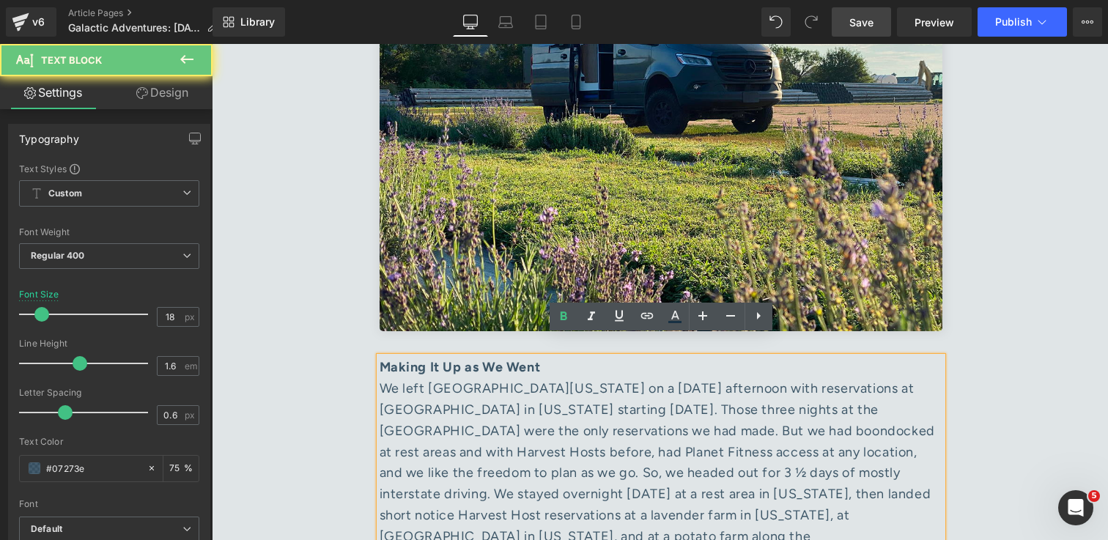
click at [577, 378] on div "We left North Alabama on a Friday afternoon with reservations at Crater Lake in…" at bounding box center [661, 505] width 563 height 254
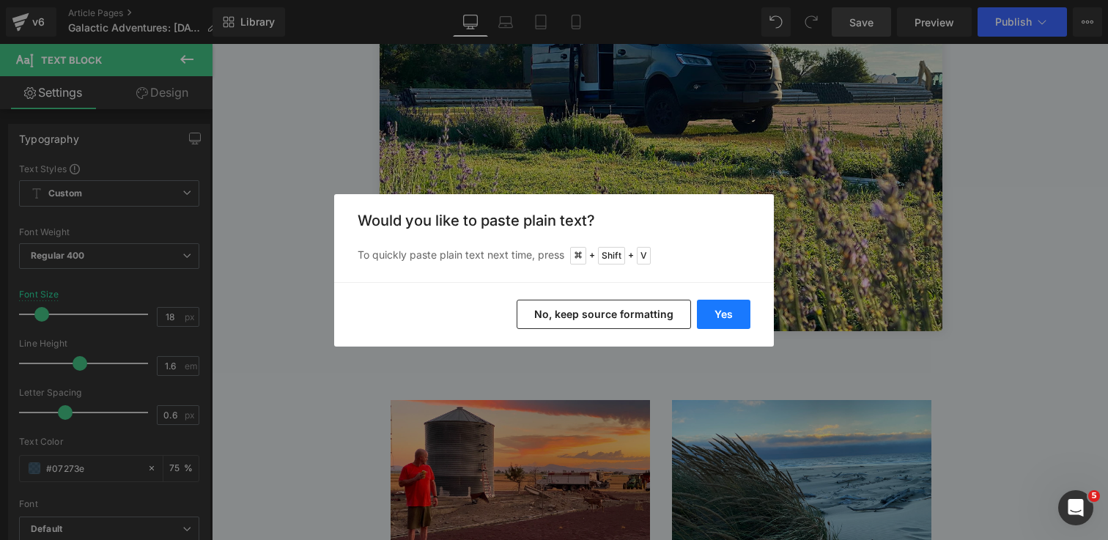
click at [720, 321] on button "Yes" at bounding box center [723, 314] width 53 height 29
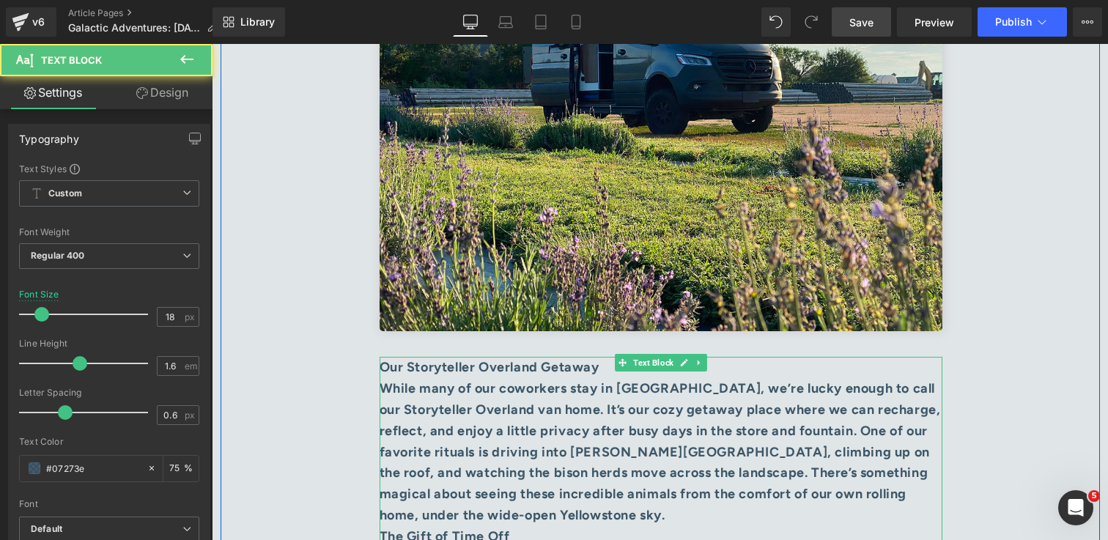
click at [620, 420] on div "While many of our coworkers stay in dorms, we’re lucky enough to call our Story…" at bounding box center [661, 452] width 563 height 148
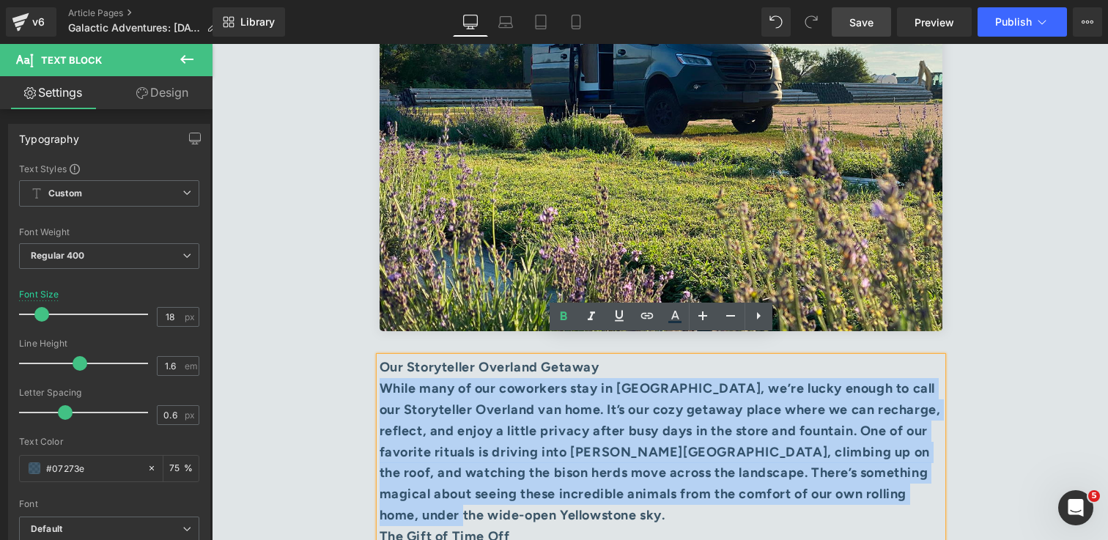
drag, startPoint x: 638, startPoint y: 497, endPoint x: 384, endPoint y: 372, distance: 283.5
click at [384, 378] on div "While many of our coworkers stay in dorms, we’re lucky enough to call our Story…" at bounding box center [661, 452] width 563 height 148
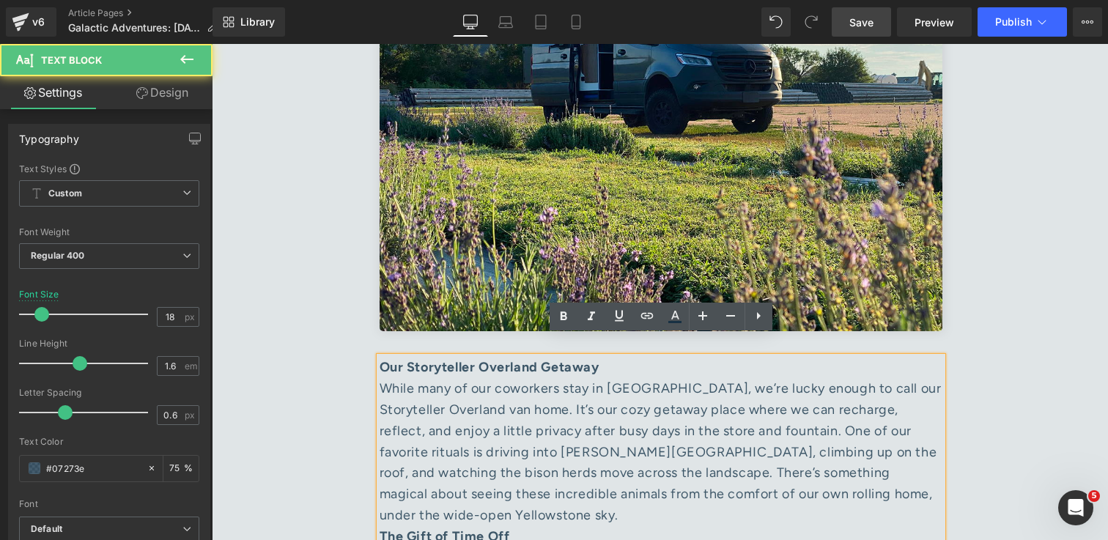
click at [924, 473] on div "While many of our coworkers stay in dorms, we’re lucky enough to call our Story…" at bounding box center [661, 452] width 563 height 148
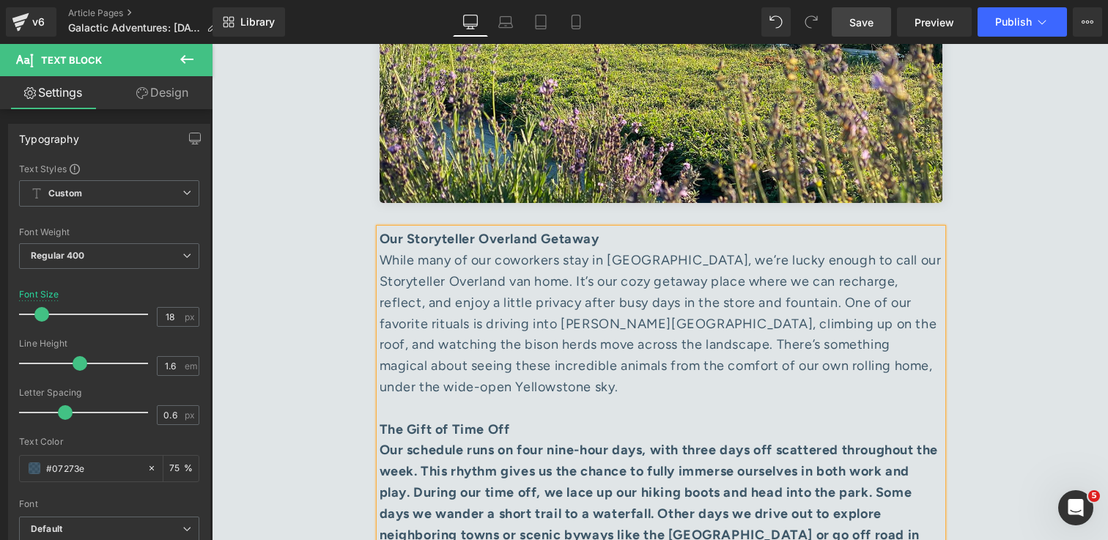
scroll to position [2862, 0]
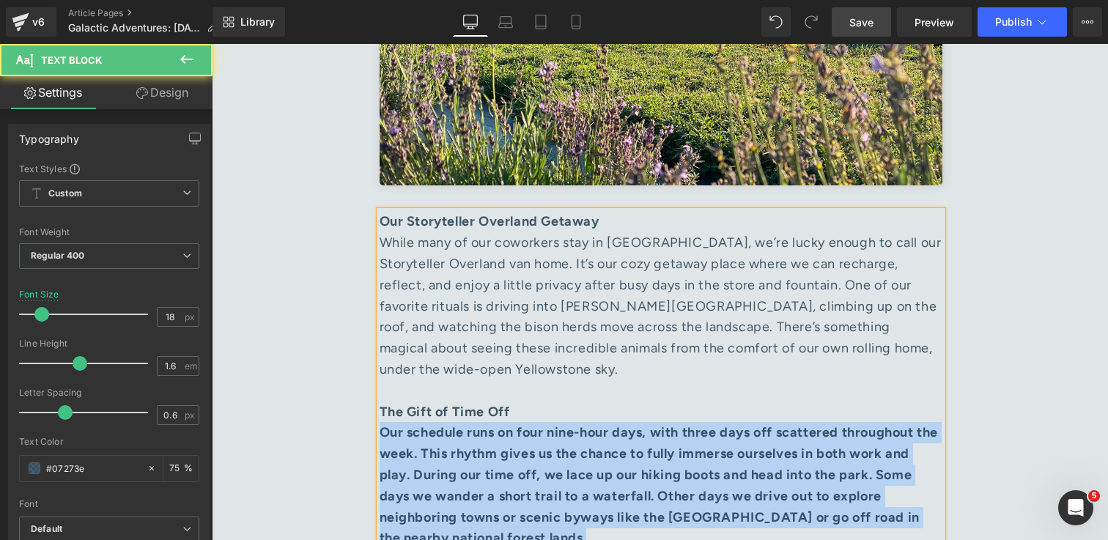
drag, startPoint x: 380, startPoint y: 389, endPoint x: 646, endPoint y: 506, distance: 290.7
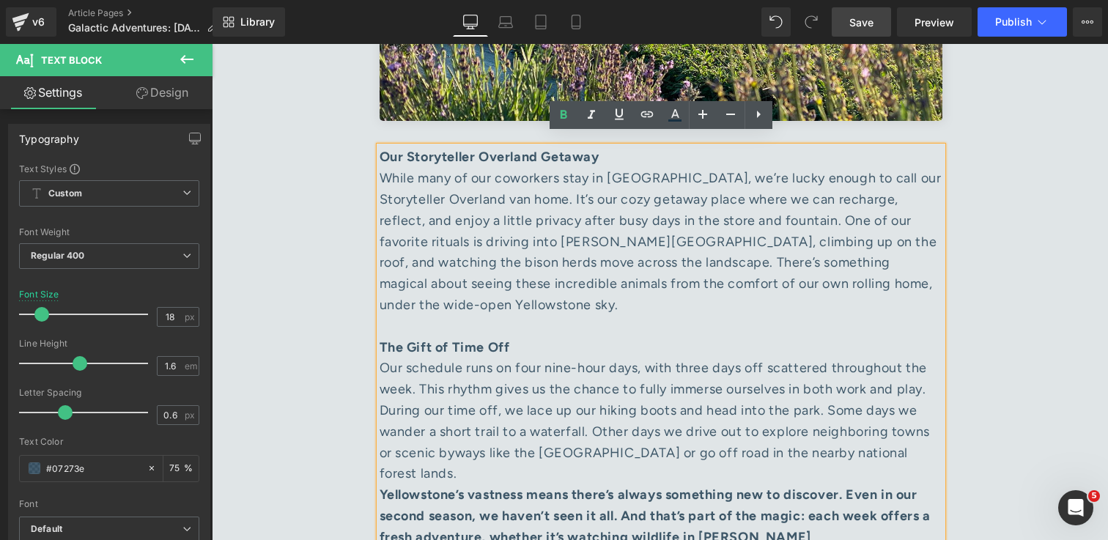
scroll to position [2978, 0]
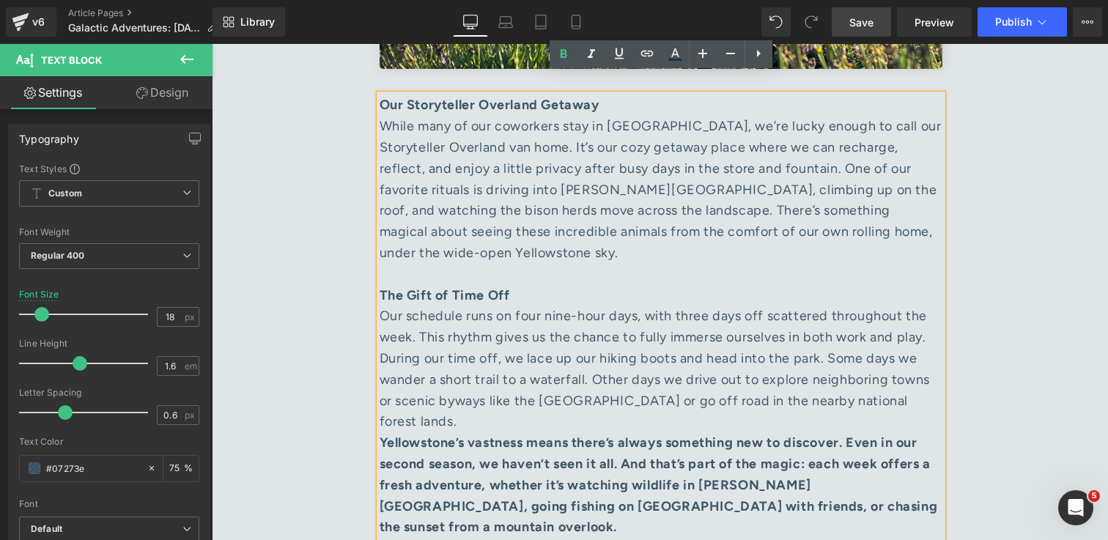
click at [475, 385] on div "Our schedule runs on four nine-hour days, with three days off scattered through…" at bounding box center [661, 369] width 563 height 127
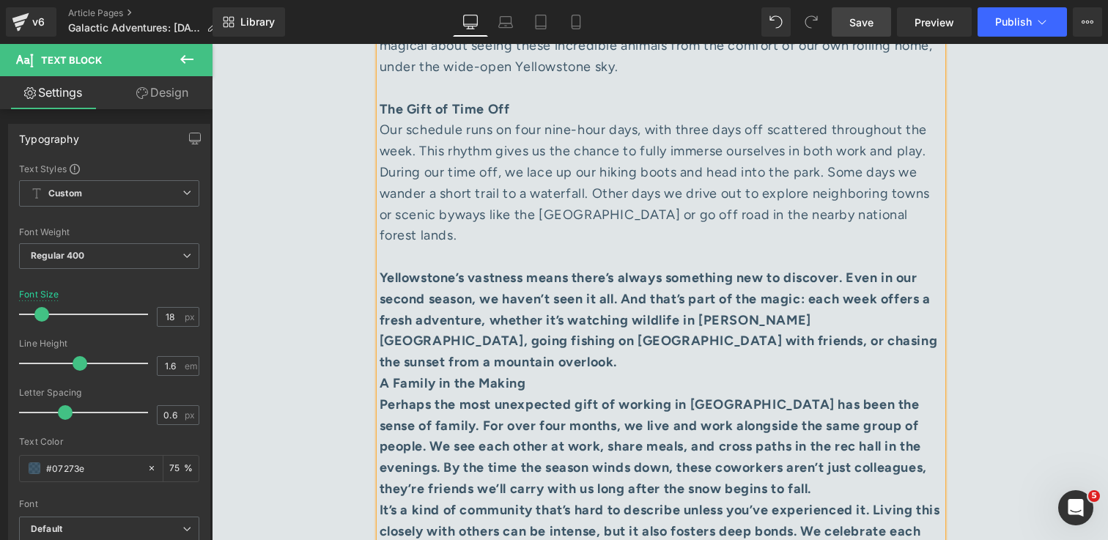
scroll to position [3189, 0]
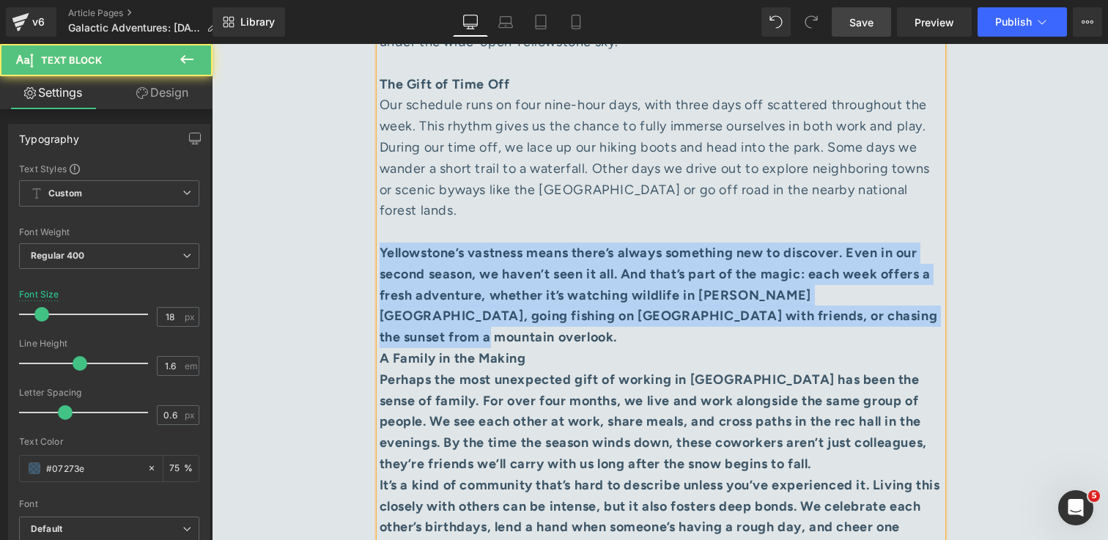
drag, startPoint x: 451, startPoint y: 303, endPoint x: 379, endPoint y: 213, distance: 115.1
click at [380, 243] on div "Yellowstone’s vastness means there’s always something new to discover. Even in …" at bounding box center [661, 296] width 563 height 106
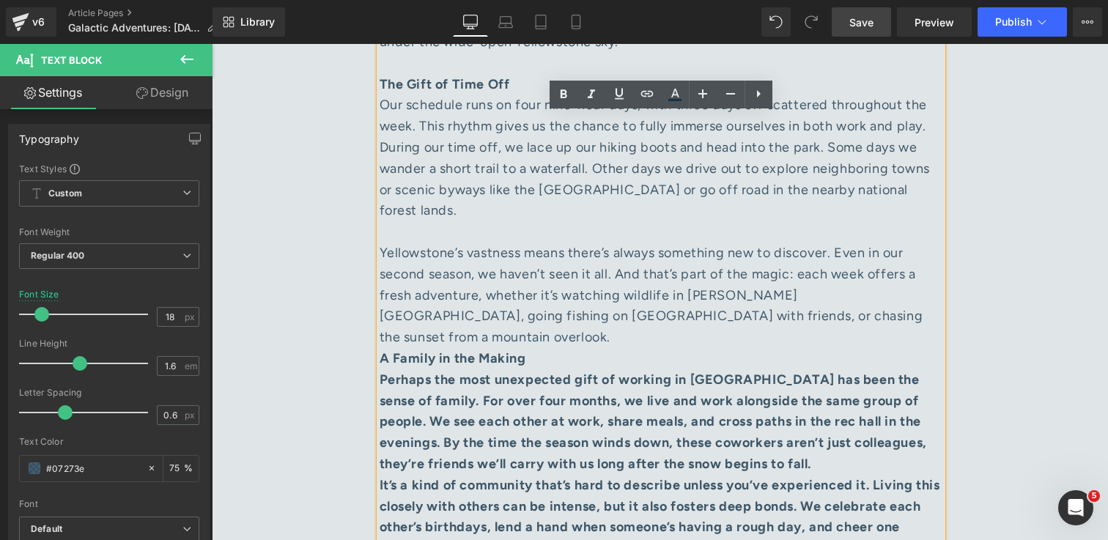
click at [887, 269] on div "Yellowstone’s vastness means there’s always something new to discover. Even in …" at bounding box center [661, 296] width 563 height 106
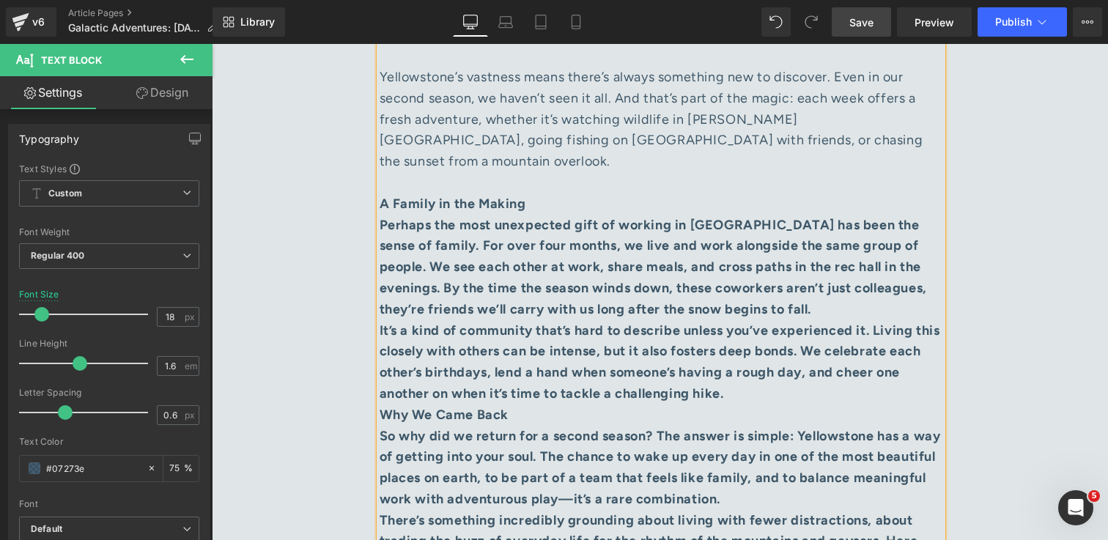
scroll to position [3368, 0]
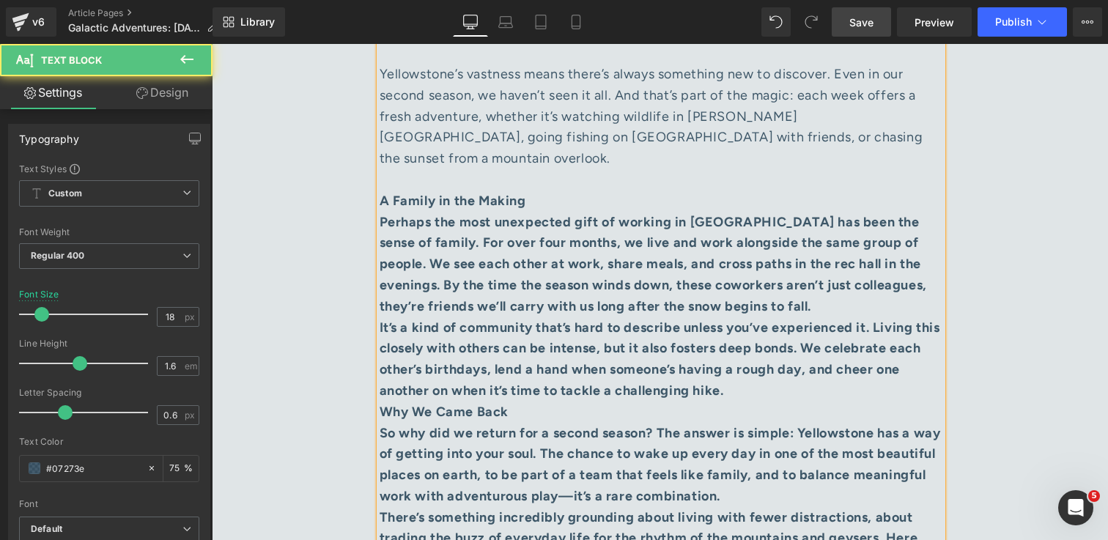
drag, startPoint x: 379, startPoint y: 160, endPoint x: 573, endPoint y: 263, distance: 219.6
click at [573, 263] on div "Our Storyteller Overland Getaway While many of our coworkers stay in dorms, we’…" at bounding box center [661, 338] width 563 height 1266
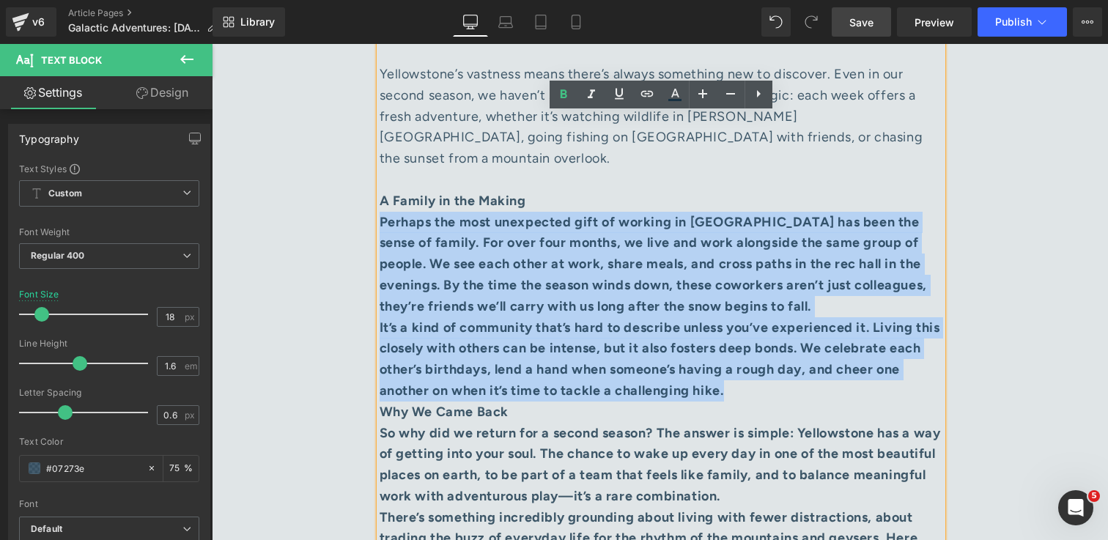
drag, startPoint x: 787, startPoint y: 327, endPoint x: 383, endPoint y: 158, distance: 438.2
click at [383, 158] on div "Our Storyteller Overland Getaway While many of our coworkers stay in dorms, we’…" at bounding box center [661, 338] width 563 height 1266
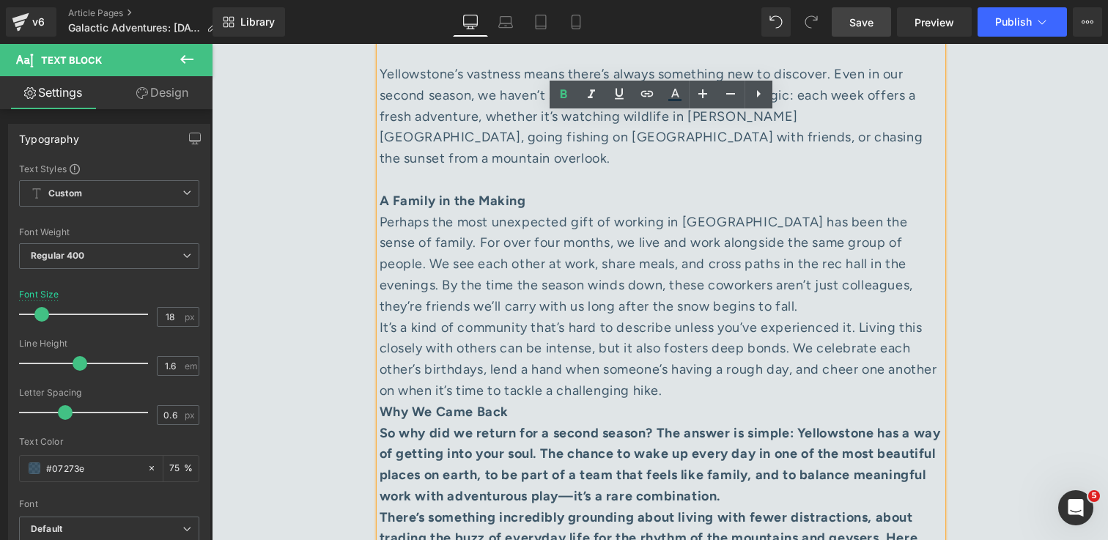
click at [734, 325] on div "It’s a kind of community that’s hard to describe unless you’ve experienced it. …" at bounding box center [661, 359] width 563 height 84
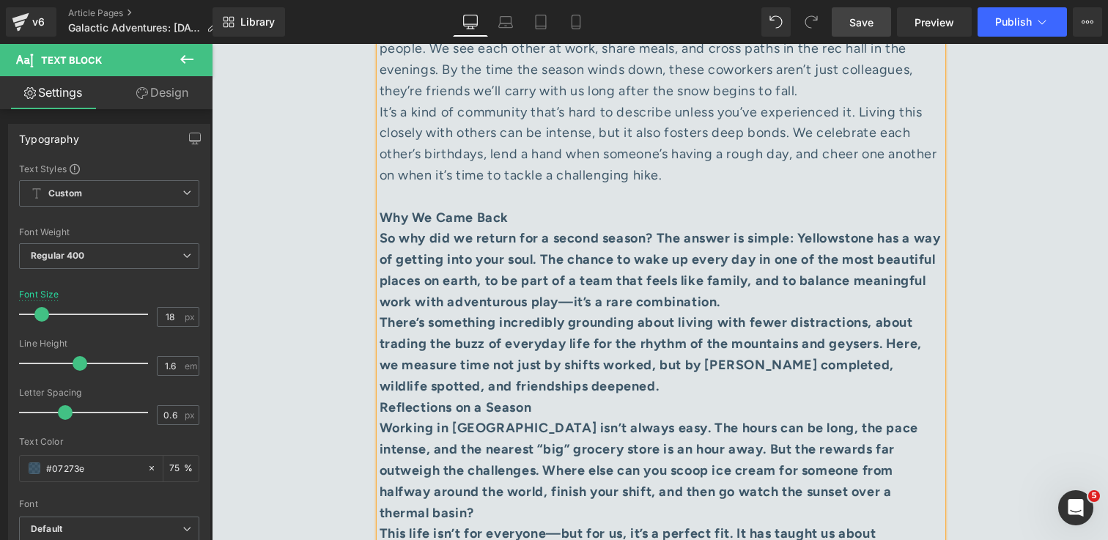
scroll to position [3600, 0]
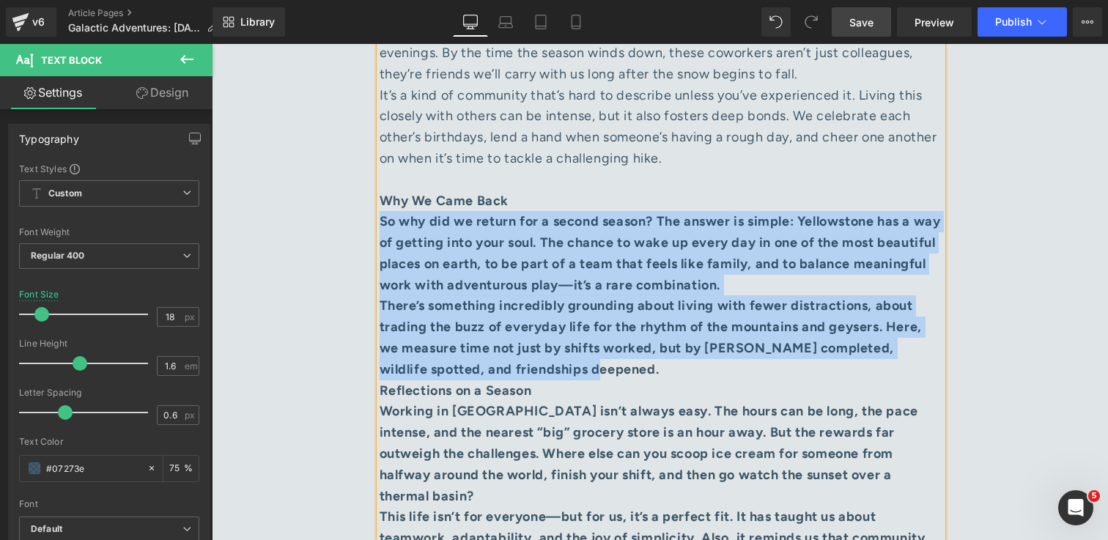
drag, startPoint x: 653, startPoint y: 299, endPoint x: 380, endPoint y: 155, distance: 308.8
click at [380, 155] on div "Our Storyteller Overland Getaway While many of our coworkers stay in dorms, we’…" at bounding box center [661, 116] width 563 height 1288
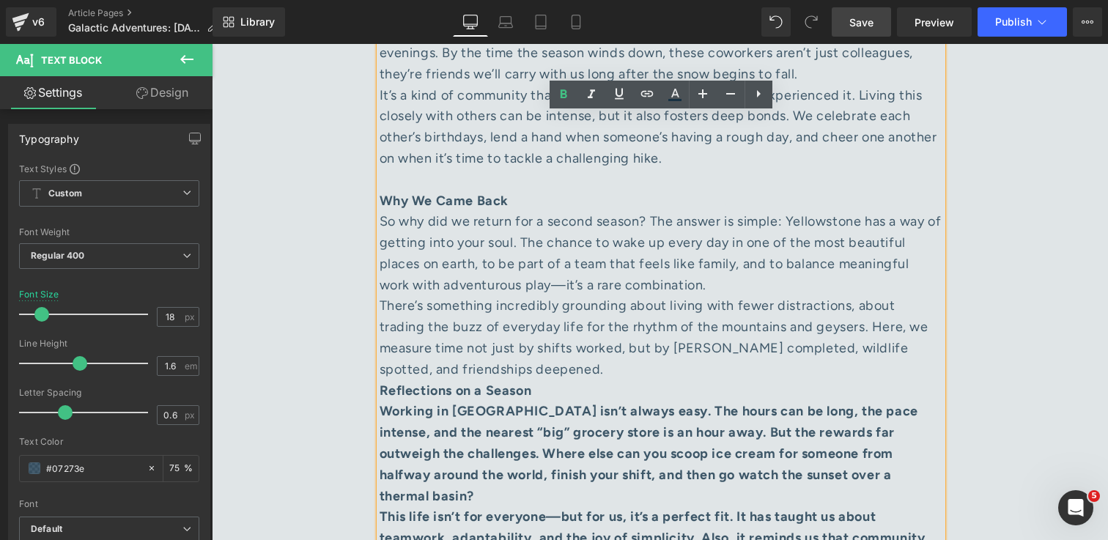
click at [747, 218] on div "So why did we return for a second season? The answer is simple: Yellowstone has…" at bounding box center [661, 253] width 563 height 84
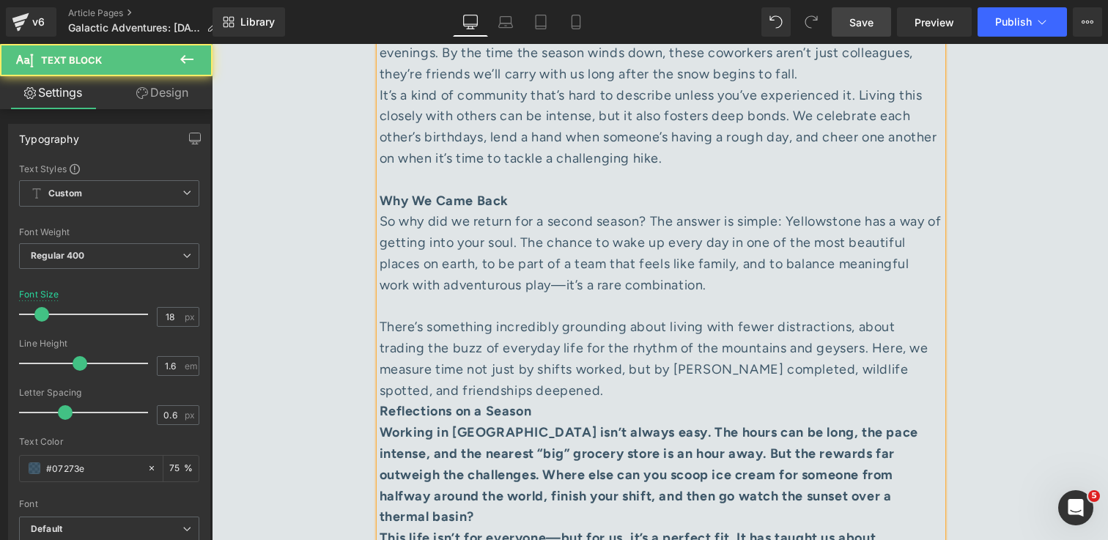
click at [522, 324] on div "There’s something incredibly grounding about living with fewer distractions, ab…" at bounding box center [661, 359] width 563 height 84
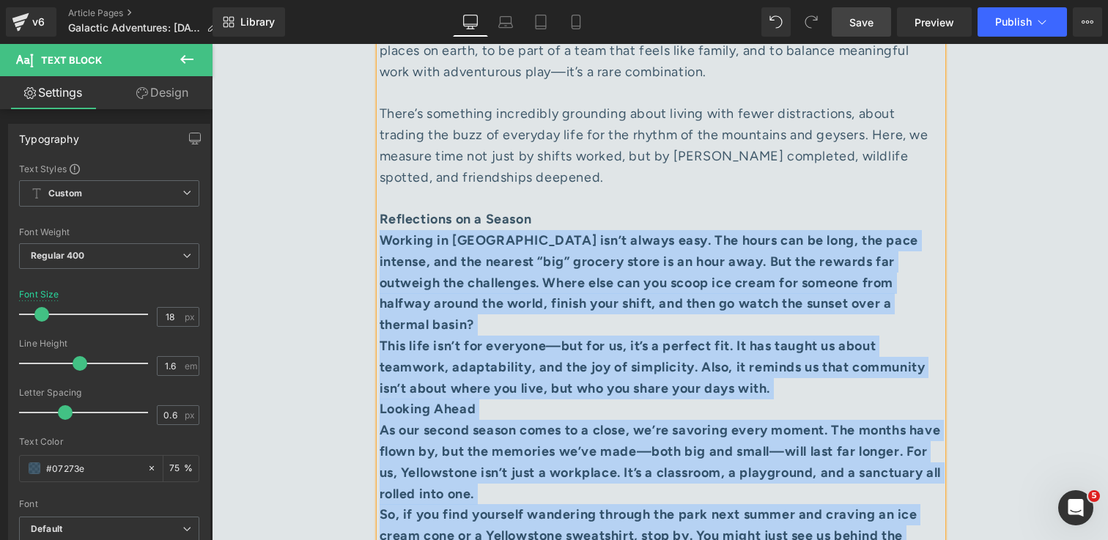
scroll to position [3857, 0]
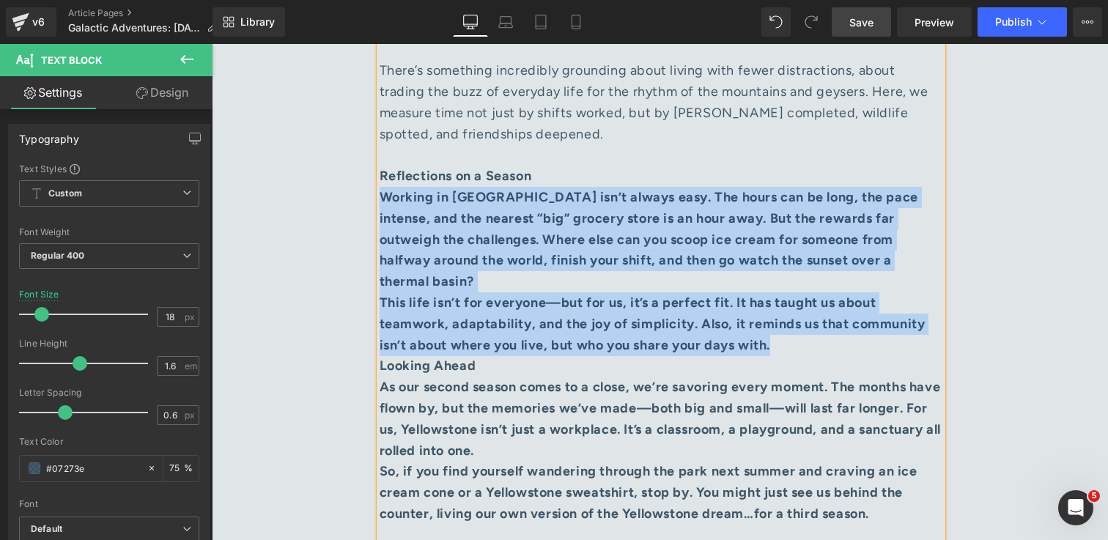
drag, startPoint x: 382, startPoint y: 392, endPoint x: 813, endPoint y: 278, distance: 446.5
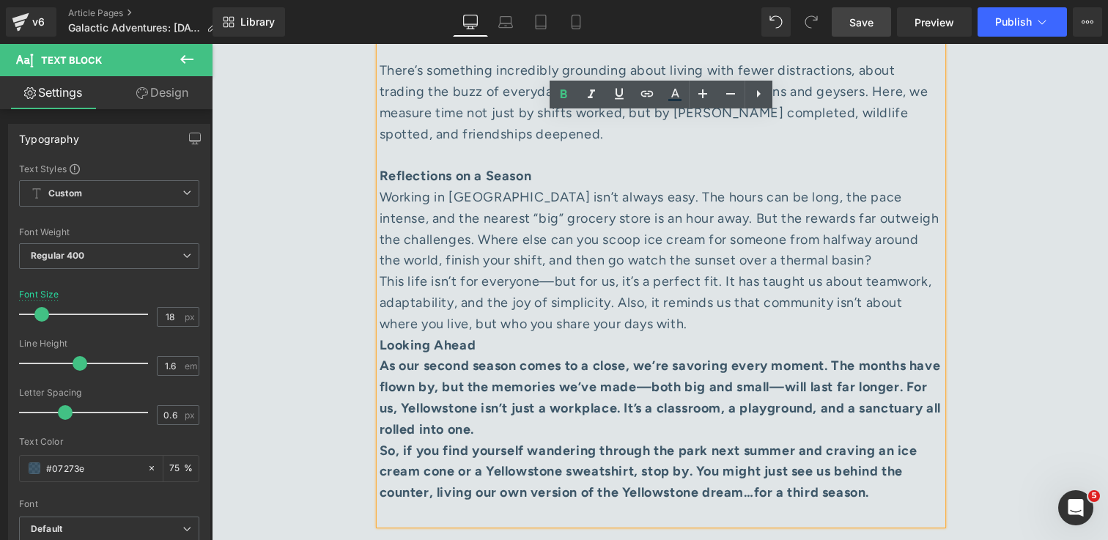
click at [883, 202] on div "Working in [GEOGRAPHIC_DATA] isn’t always easy. The hours can be long, the pace…" at bounding box center [661, 229] width 563 height 84
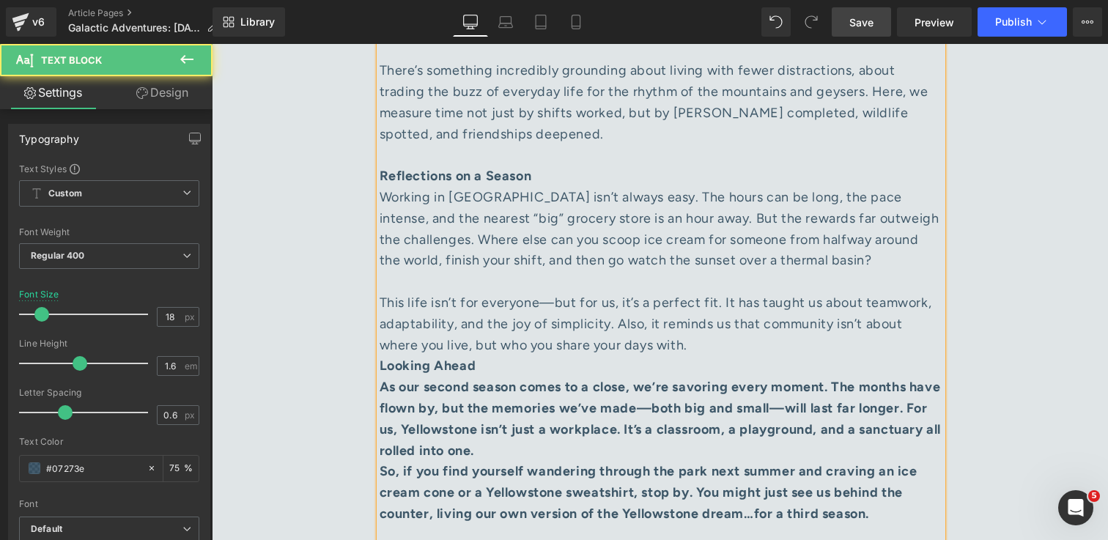
click at [701, 292] on div "This life isn’t for everyone—but for us, it’s a perfect fit. It has taught us a…" at bounding box center [661, 323] width 563 height 63
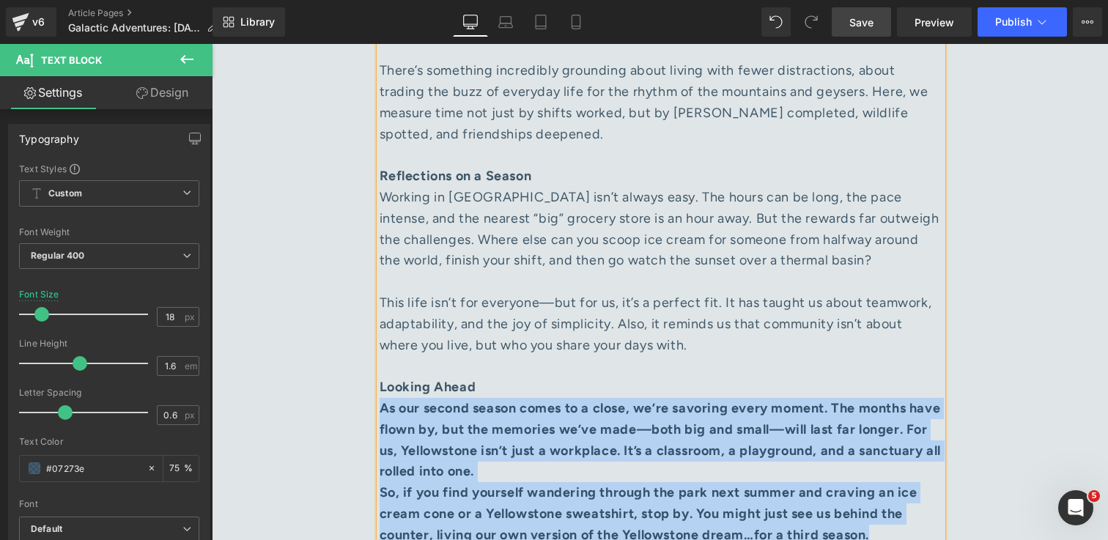
drag, startPoint x: 380, startPoint y: 347, endPoint x: 942, endPoint y: 468, distance: 574.2
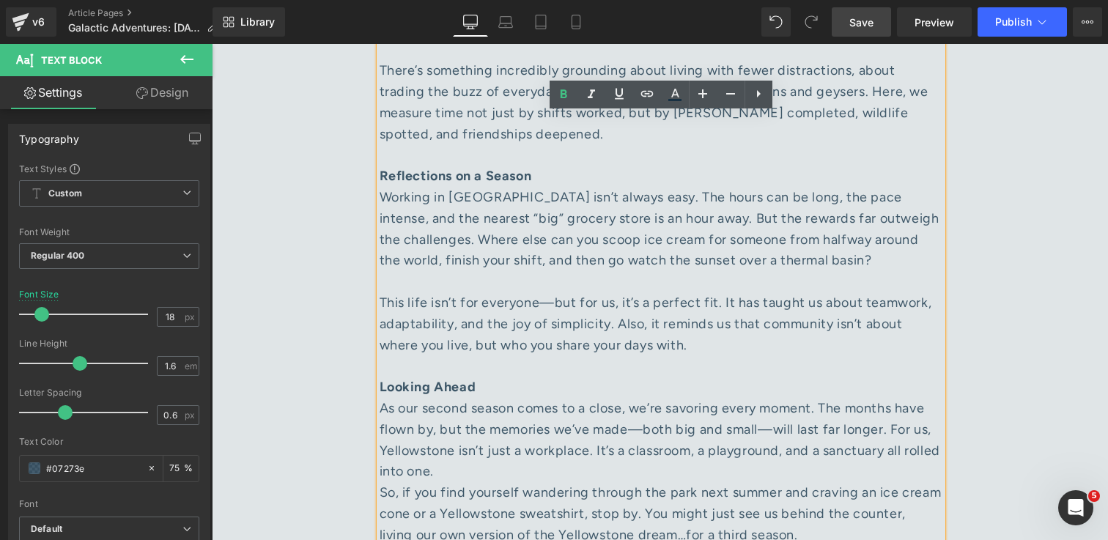
click at [642, 410] on div "As our second season comes to a close, we’re savoring every moment. The months …" at bounding box center [661, 440] width 563 height 84
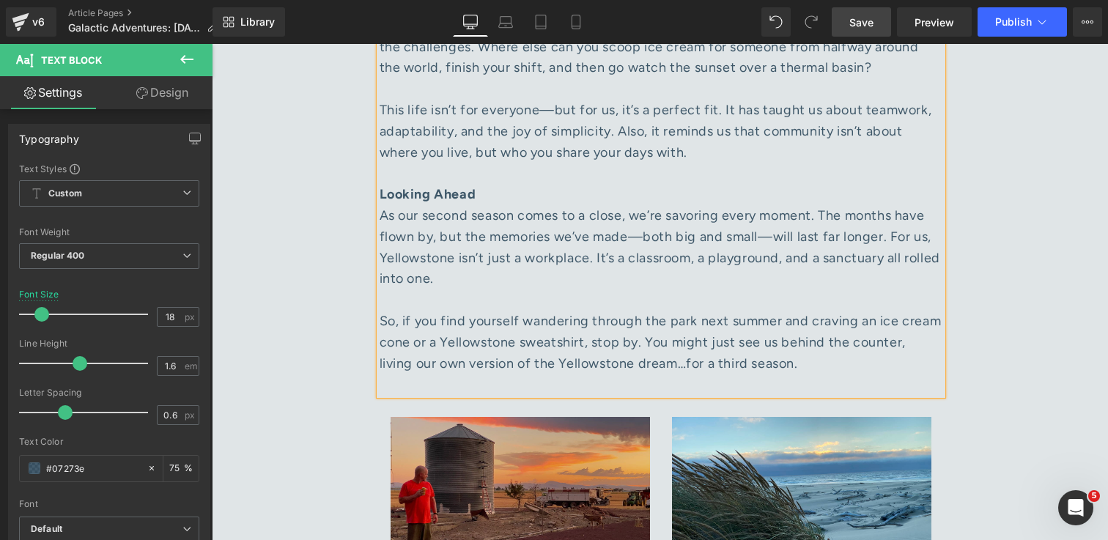
scroll to position [4058, 0]
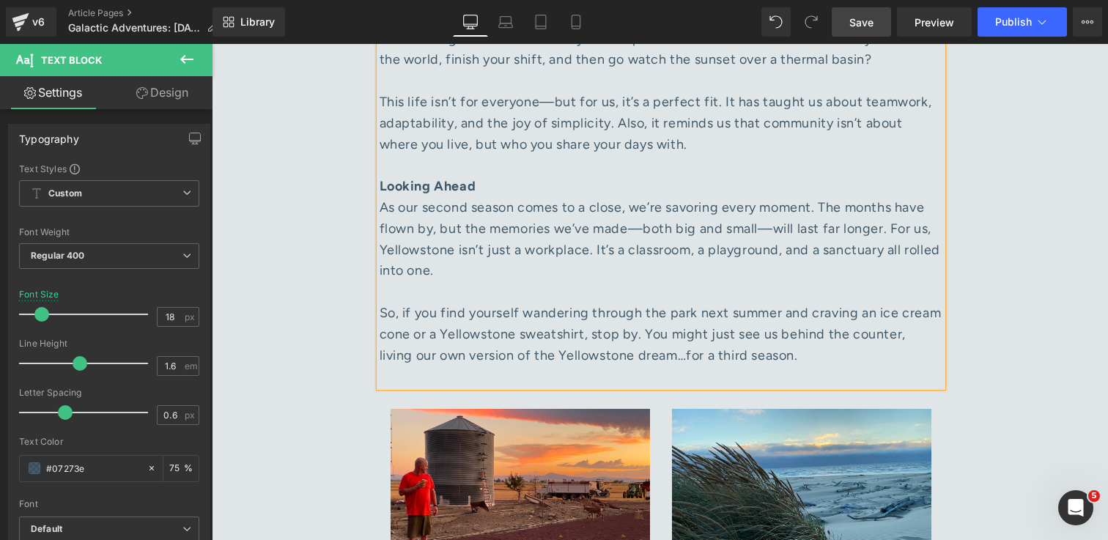
click at [473, 366] on div at bounding box center [661, 376] width 563 height 21
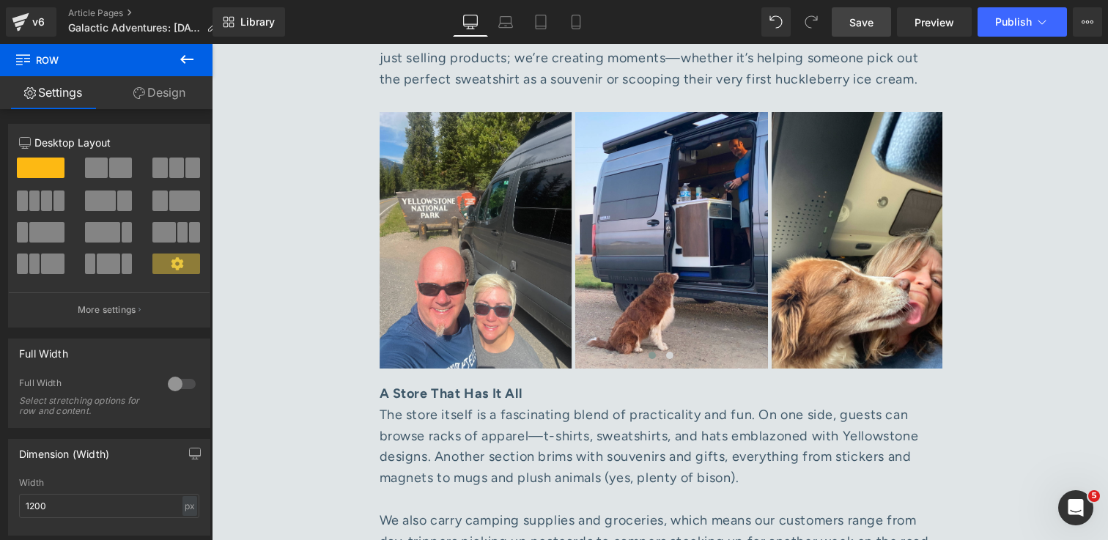
scroll to position [1790, 0]
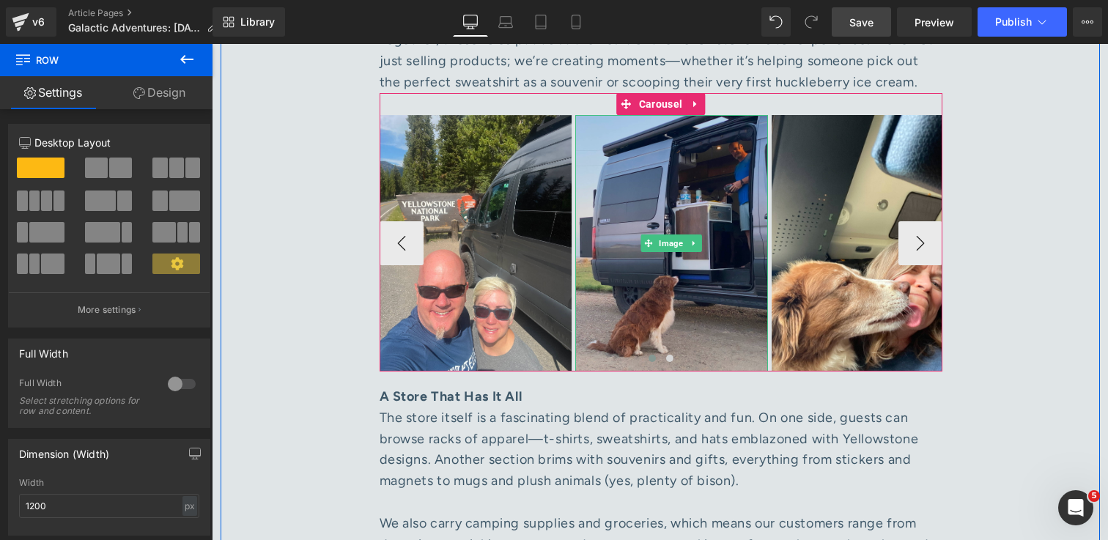
click at [743, 317] on img at bounding box center [671, 243] width 193 height 256
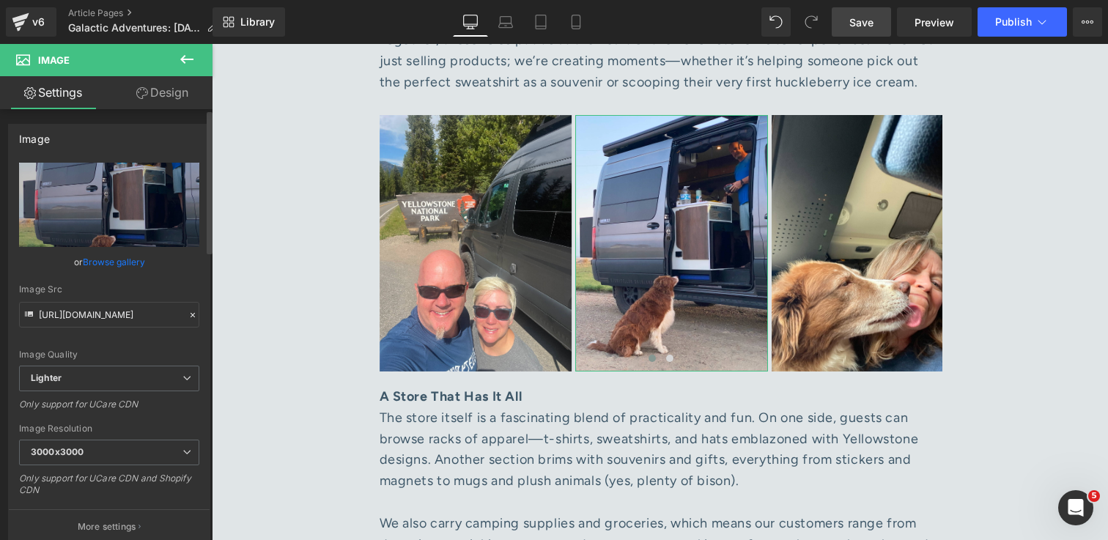
click at [113, 265] on link "Browse gallery" at bounding box center [114, 262] width 62 height 26
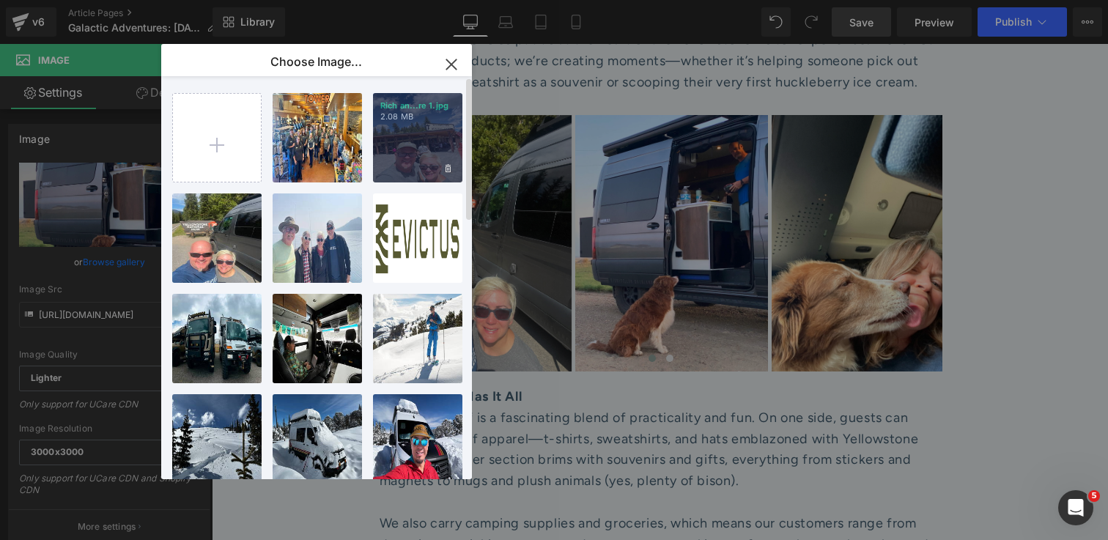
click at [417, 160] on div "Rich an...re 1.jpg 2.08 MB" at bounding box center [417, 137] width 89 height 89
type input "https://ucarecdn.com/cbfc33d2-6258-447d-b2a4-805747946afe/-/format/auto/-/previ…"
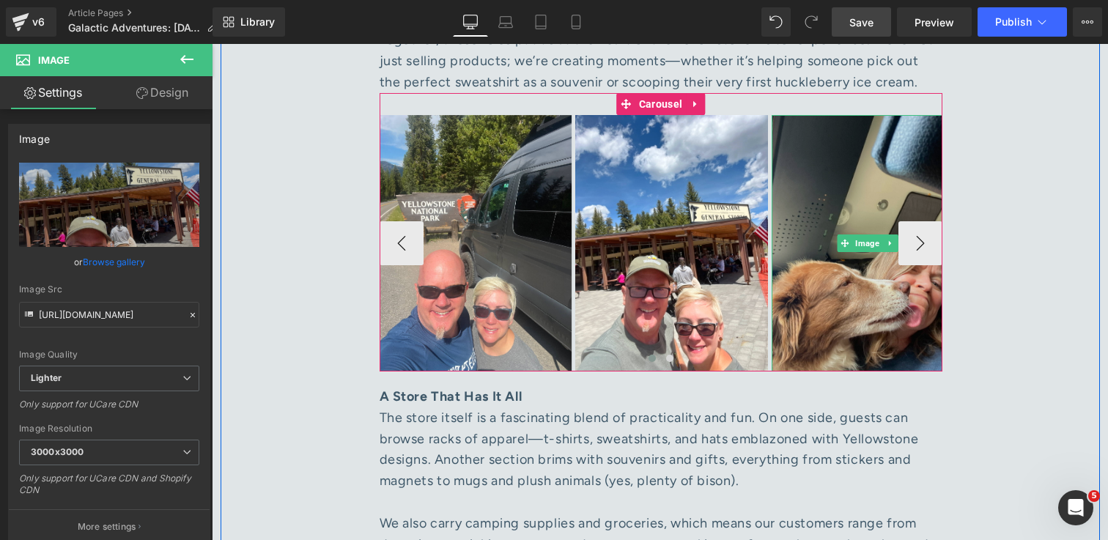
click at [822, 325] on img at bounding box center [868, 243] width 193 height 256
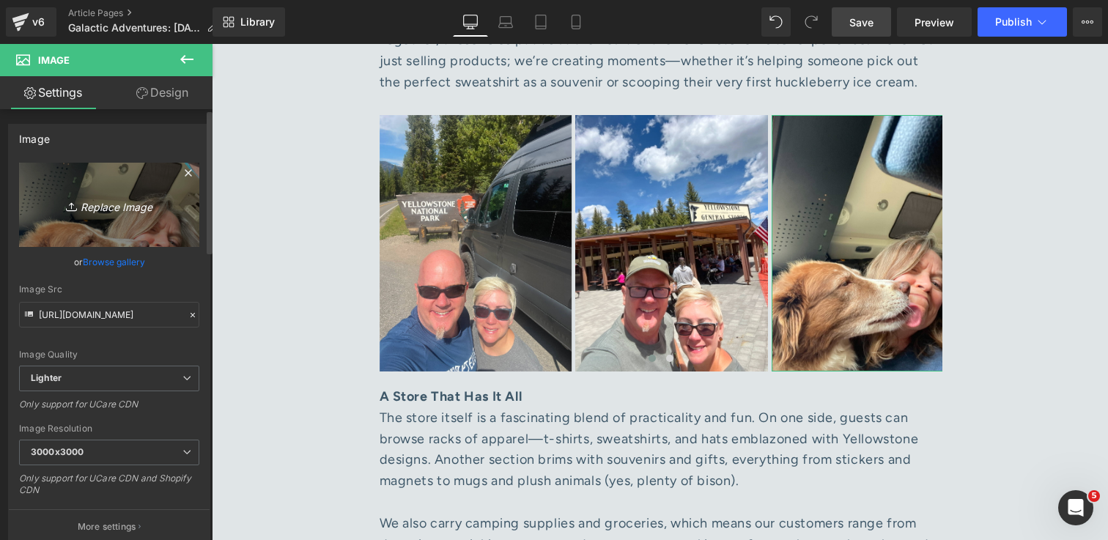
click at [102, 213] on icon "Replace Image" at bounding box center [109, 205] width 117 height 18
type input "C:\fakepath\Rich and Zoe inside Tower store 1.jpg"
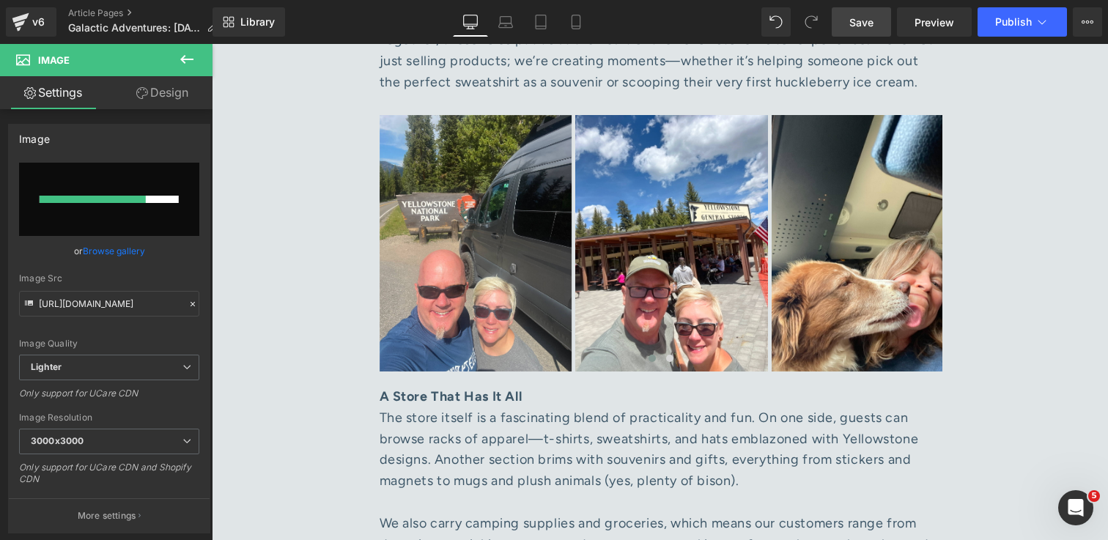
click at [852, 26] on span "Save" at bounding box center [861, 22] width 24 height 15
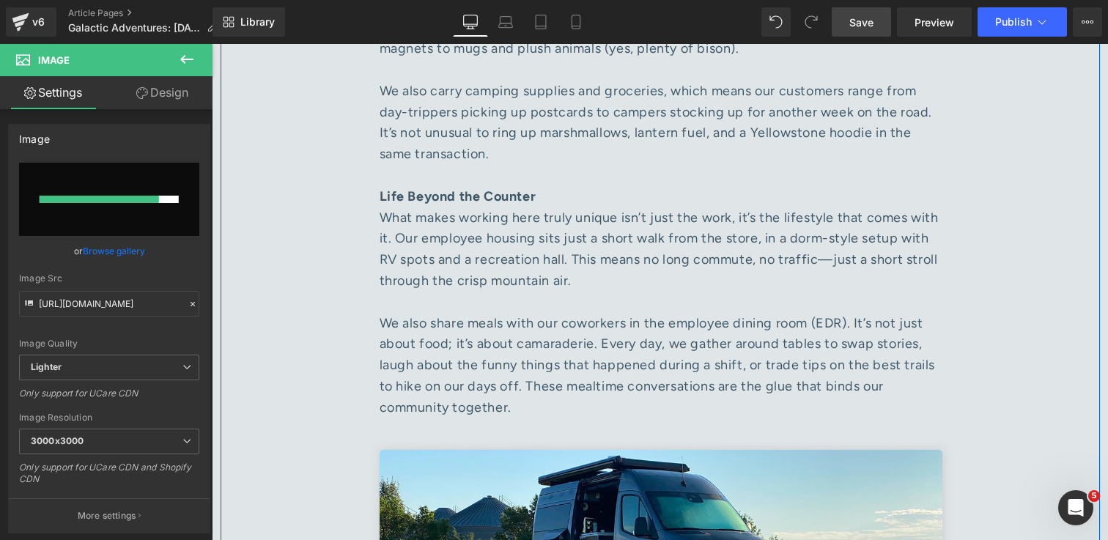
scroll to position [2305, 0]
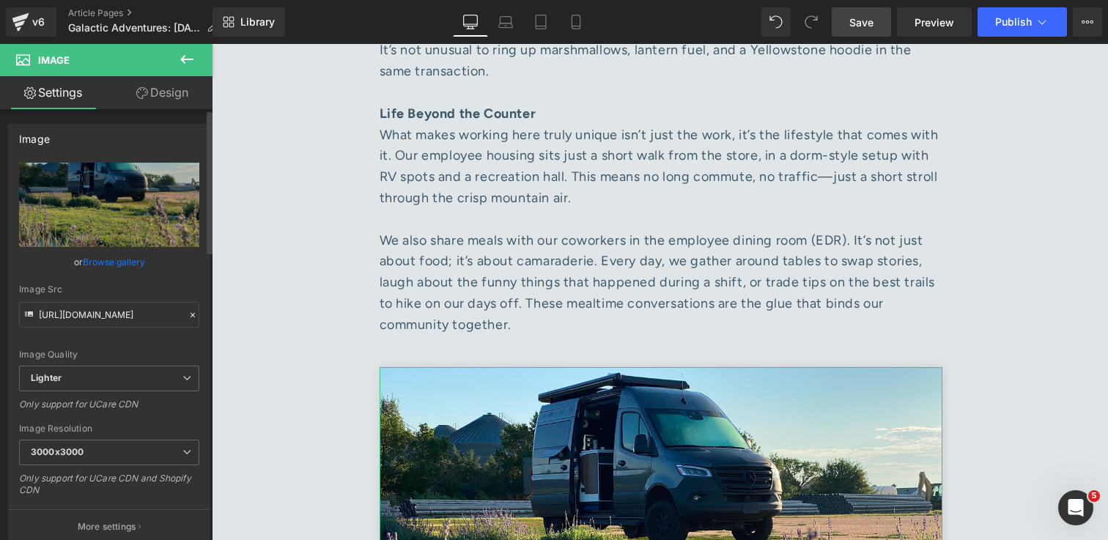
click at [114, 263] on link "Browse gallery" at bounding box center [114, 262] width 62 height 26
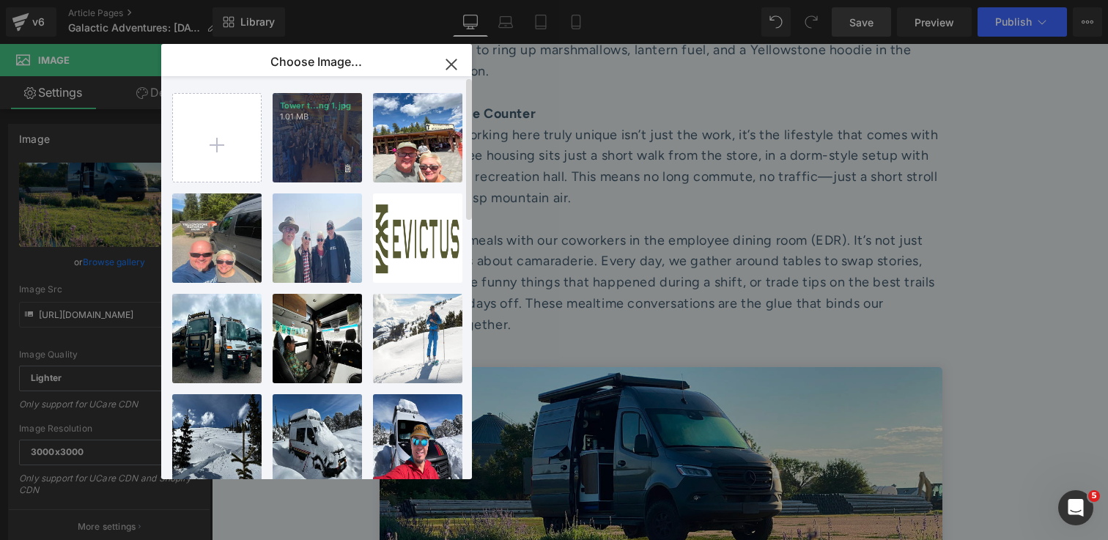
click at [331, 150] on div "Tower t...ng 1.jpg 1.01 MB" at bounding box center [317, 137] width 89 height 89
type input "https://ucarecdn.com/7435b2b7-83d9-4f71-a046-8d0e9db2b2e4/-/format/auto/-/previ…"
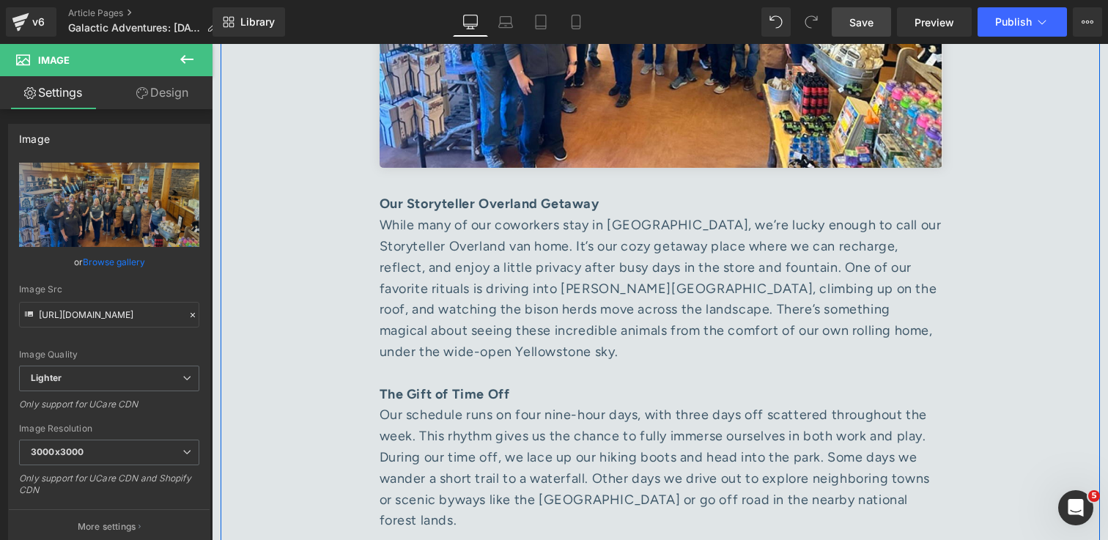
scroll to position [2876, 0]
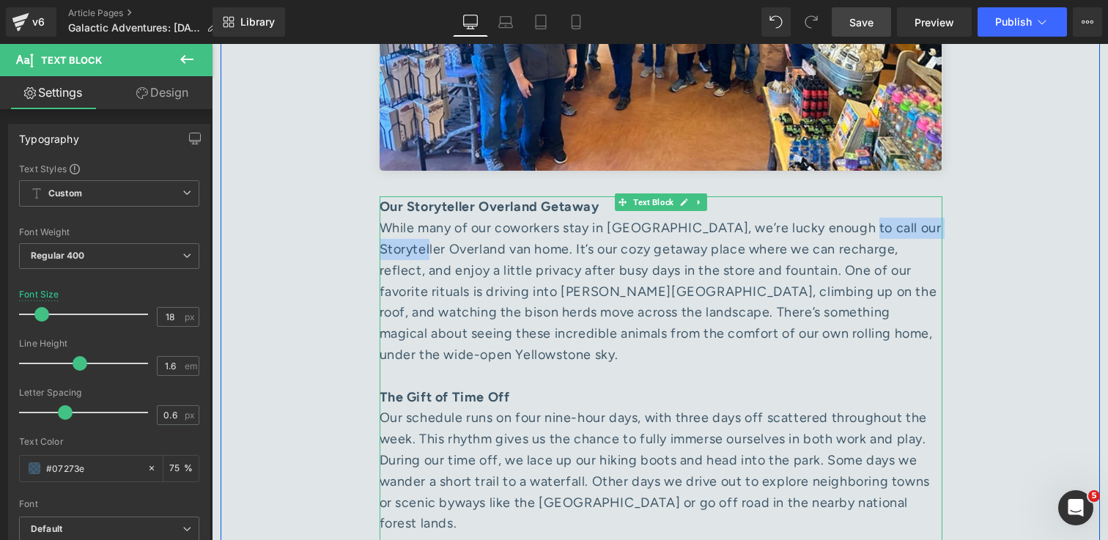
drag, startPoint x: 850, startPoint y: 208, endPoint x: 437, endPoint y: 232, distance: 413.2
click at [437, 232] on div "While many of our coworkers stay in dorms, we’re lucky enough to call our Story…" at bounding box center [661, 302] width 563 height 169
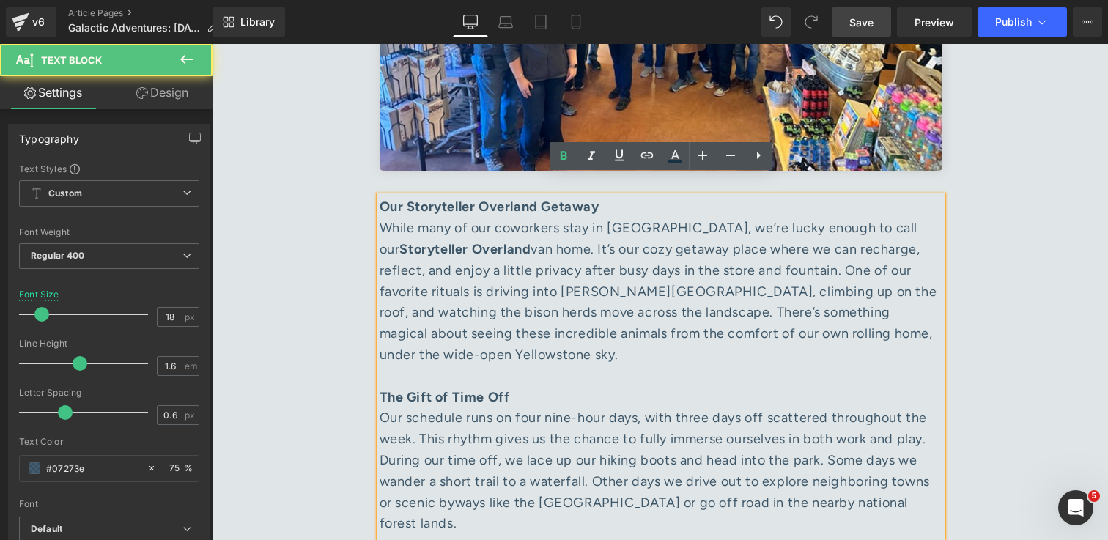
click at [446, 227] on div "While many of our coworkers stay in dorms, we’re lucky enough to call our Story…" at bounding box center [661, 302] width 563 height 169
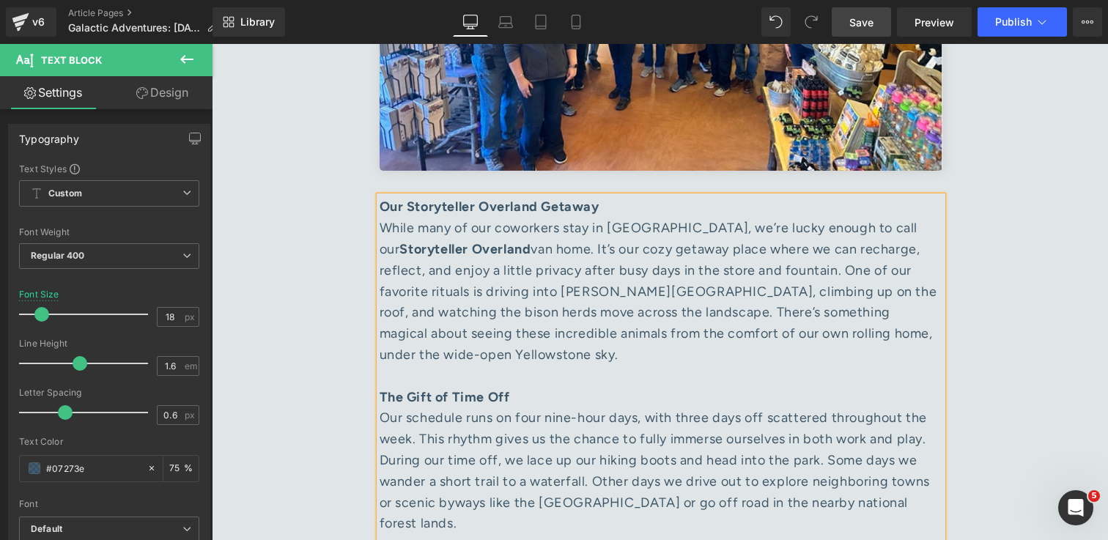
click at [903, 308] on div "While many of our coworkers stay in dorms, we’re lucky enough to call our Story…" at bounding box center [661, 302] width 563 height 169
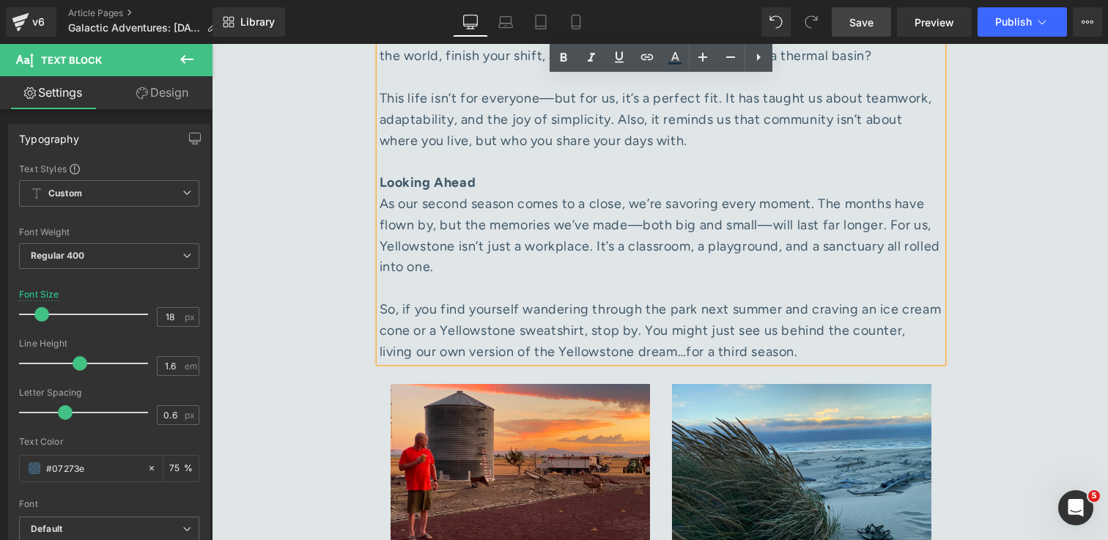
scroll to position [4066, 0]
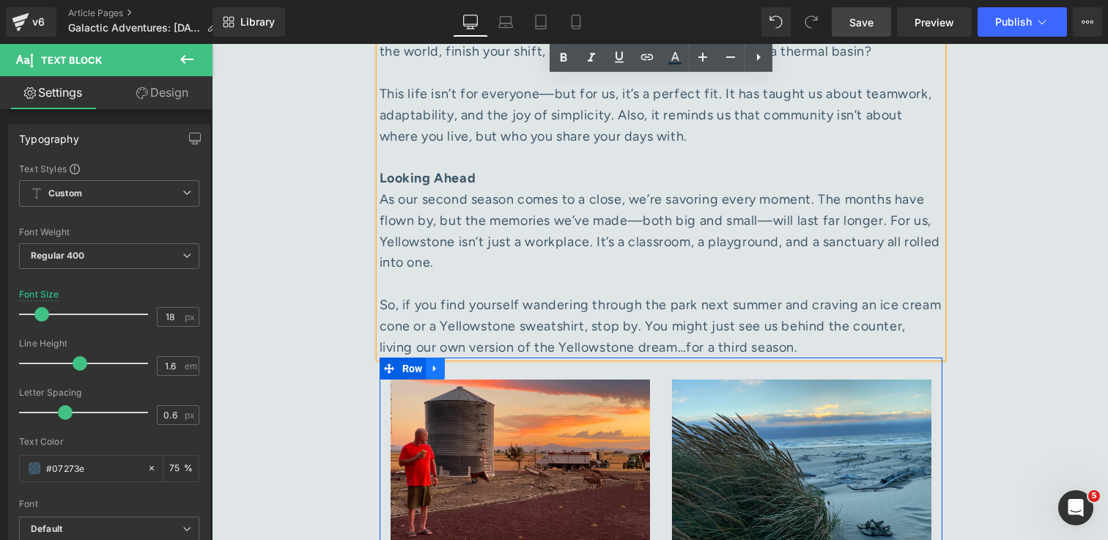
click at [437, 363] on icon at bounding box center [435, 368] width 10 height 11
click at [476, 363] on icon at bounding box center [473, 368] width 10 height 10
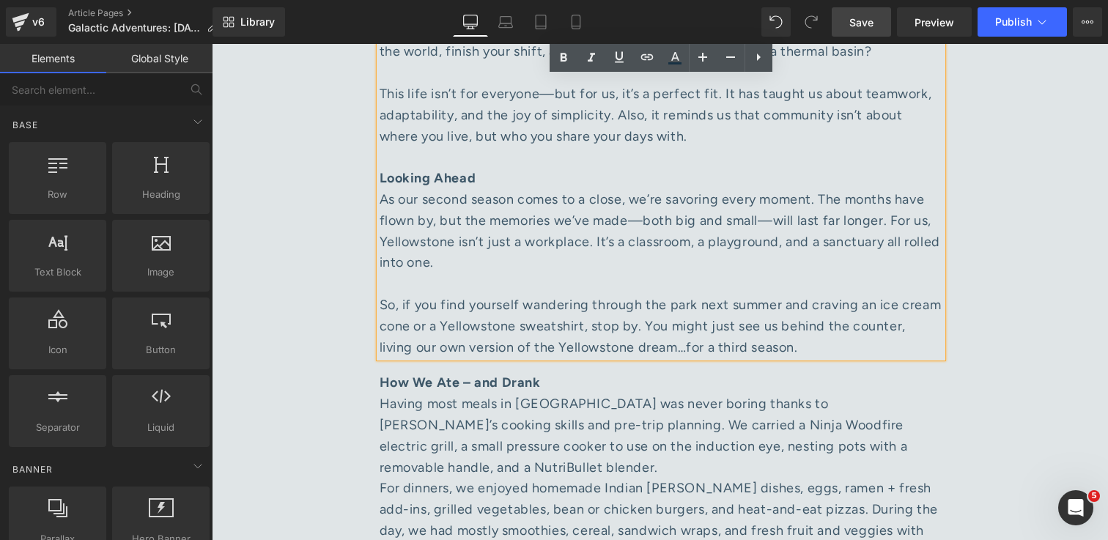
scroll to position [4056, 0]
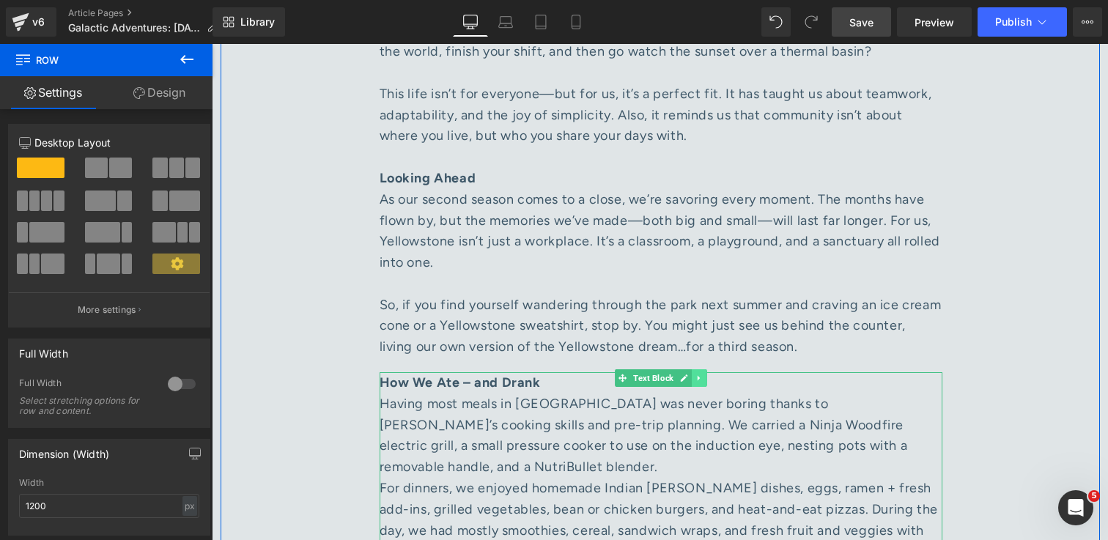
click at [699, 374] on icon at bounding box center [699, 378] width 8 height 9
click at [708, 374] on icon at bounding box center [707, 378] width 8 height 8
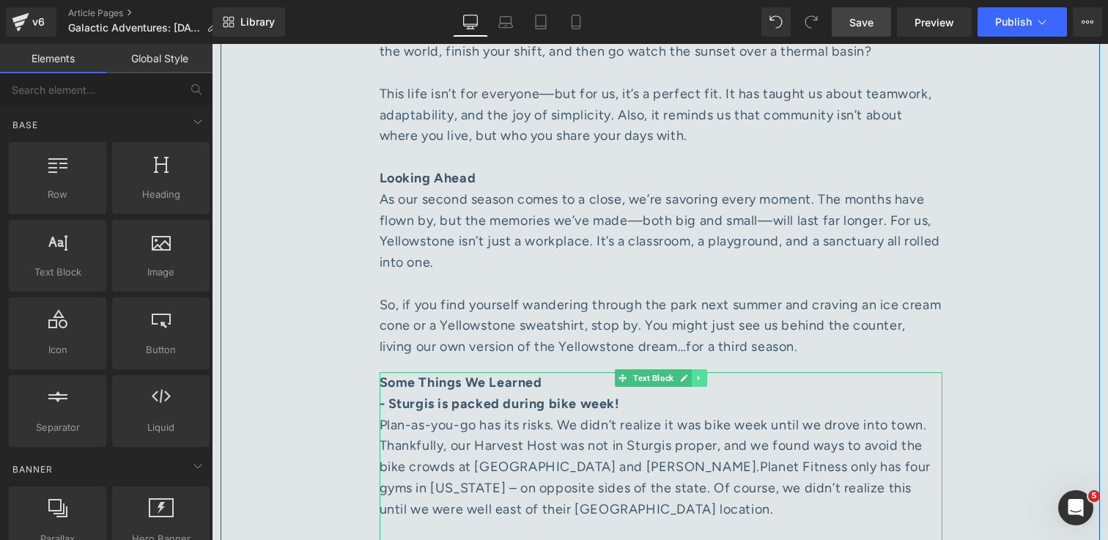
click at [698, 369] on link at bounding box center [699, 378] width 15 height 18
click at [706, 374] on icon at bounding box center [707, 378] width 8 height 9
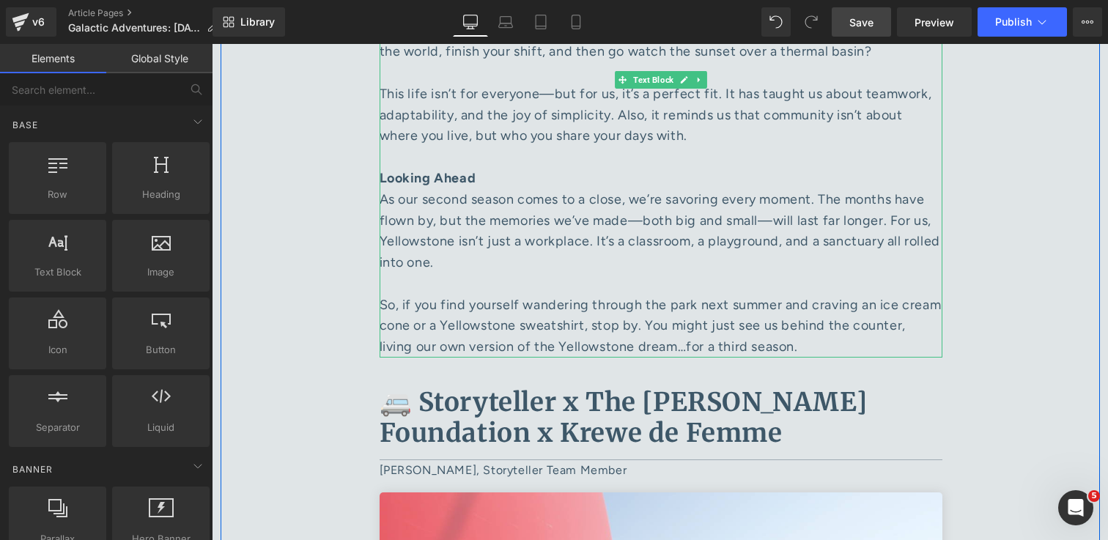
click at [897, 295] on div "So, if you find yourself wandering through the park next summer and craving an …" at bounding box center [661, 326] width 563 height 63
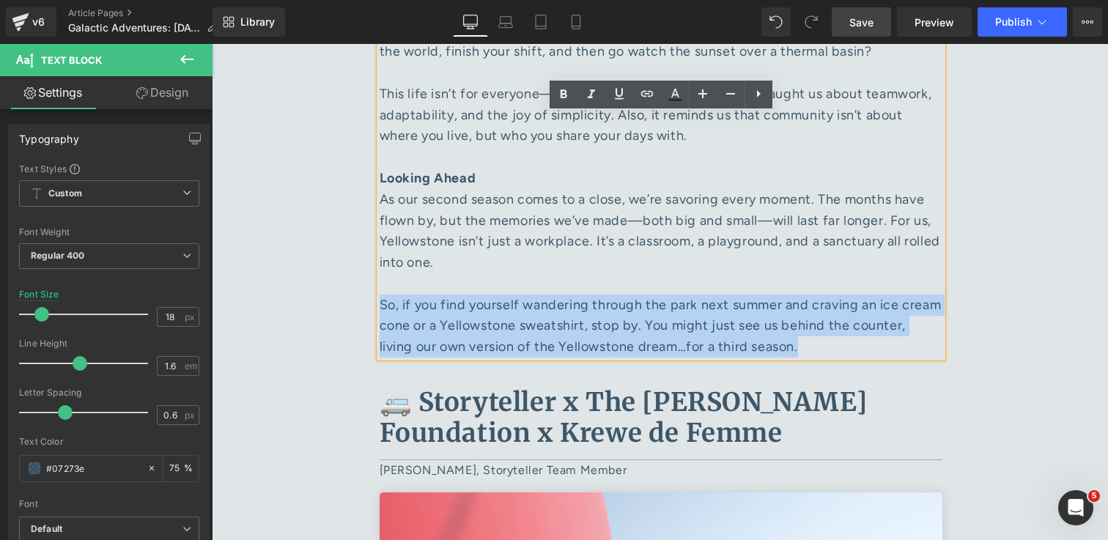
drag, startPoint x: 887, startPoint y: 284, endPoint x: 382, endPoint y: 245, distance: 507.1
click at [382, 295] on div "So, if you find yourself wandering through the park next summer and craving an …" at bounding box center [661, 326] width 563 height 63
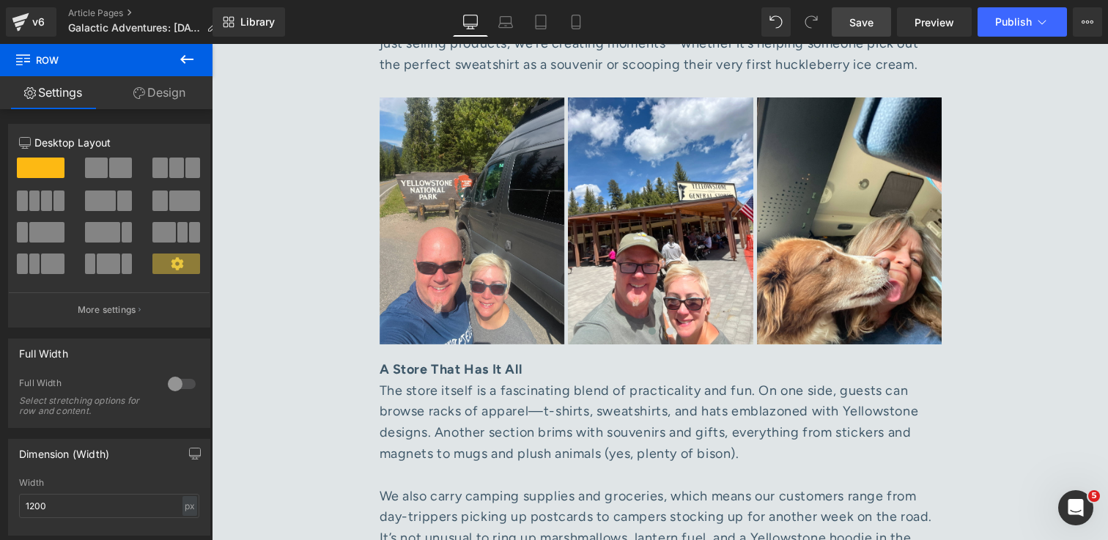
scroll to position [1803, 0]
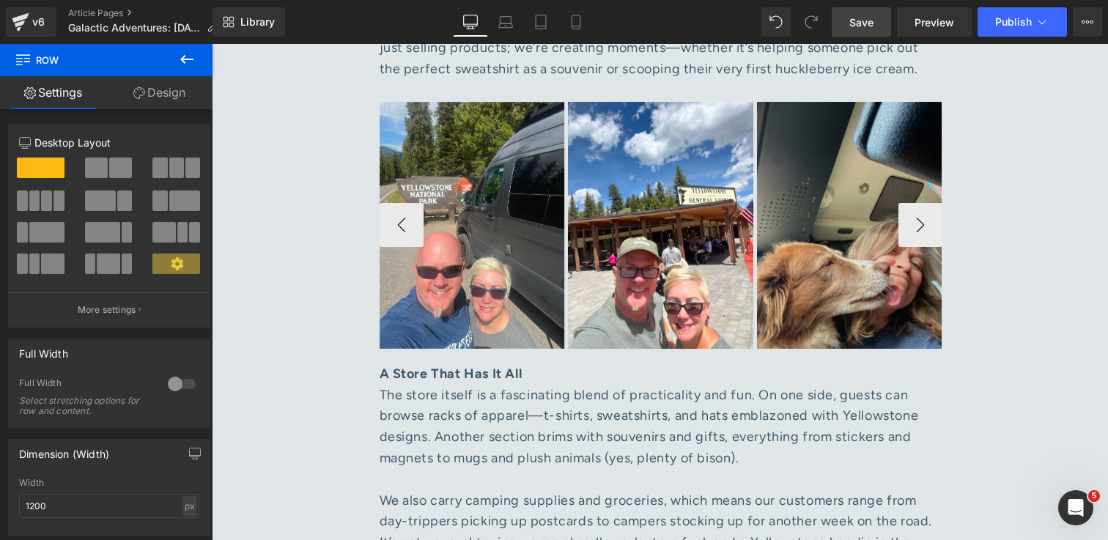
click at [851, 147] on img at bounding box center [849, 225] width 185 height 247
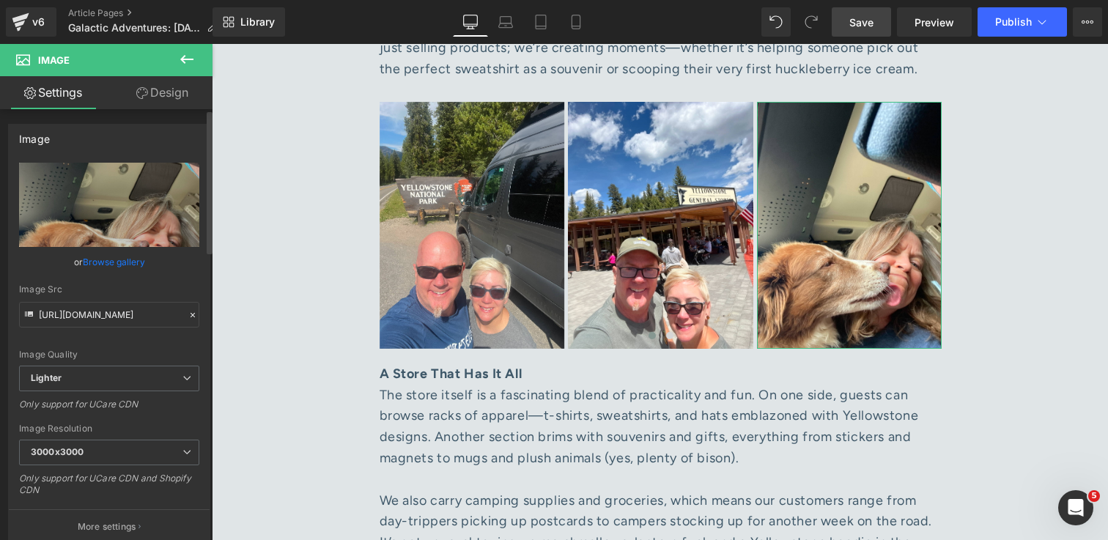
click at [105, 263] on link "Browse gallery" at bounding box center [114, 262] width 62 height 26
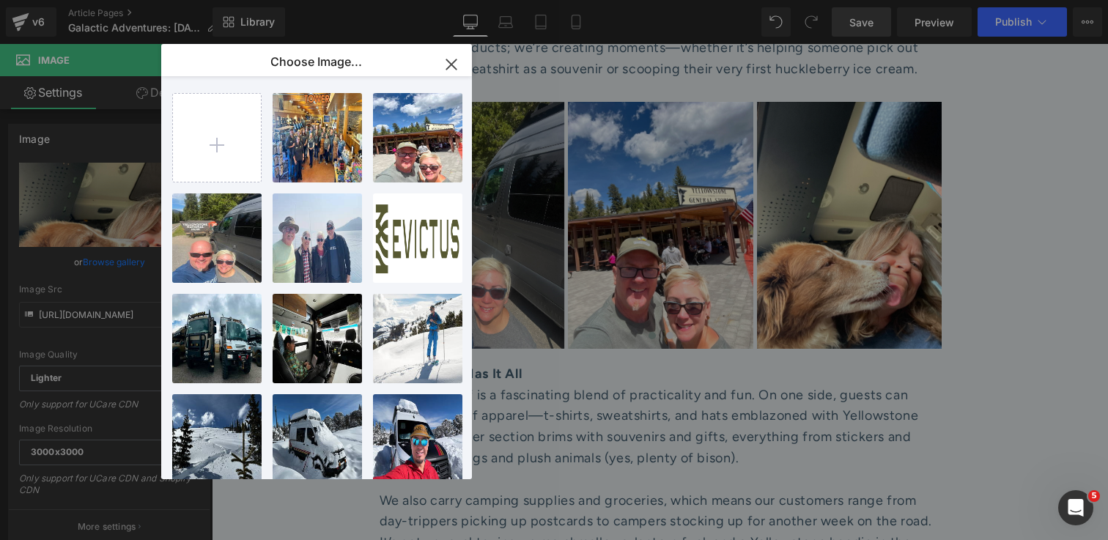
click at [454, 64] on icon "button" at bounding box center [451, 64] width 23 height 23
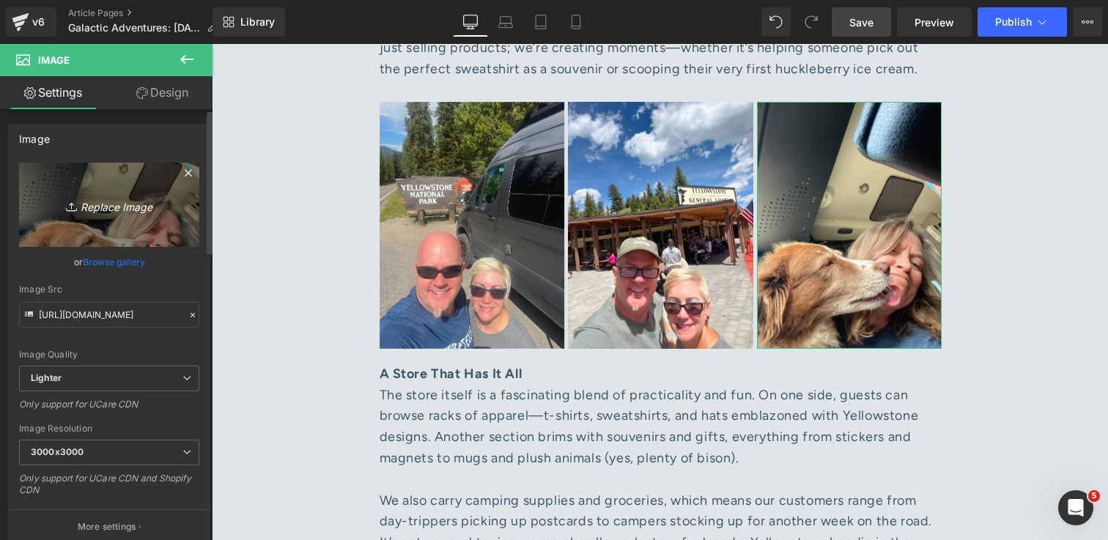
click at [114, 212] on icon "Replace Image" at bounding box center [109, 205] width 117 height 18
type input "C:\fakepath\Rich and Zoe inside Tower store 1.jpg"
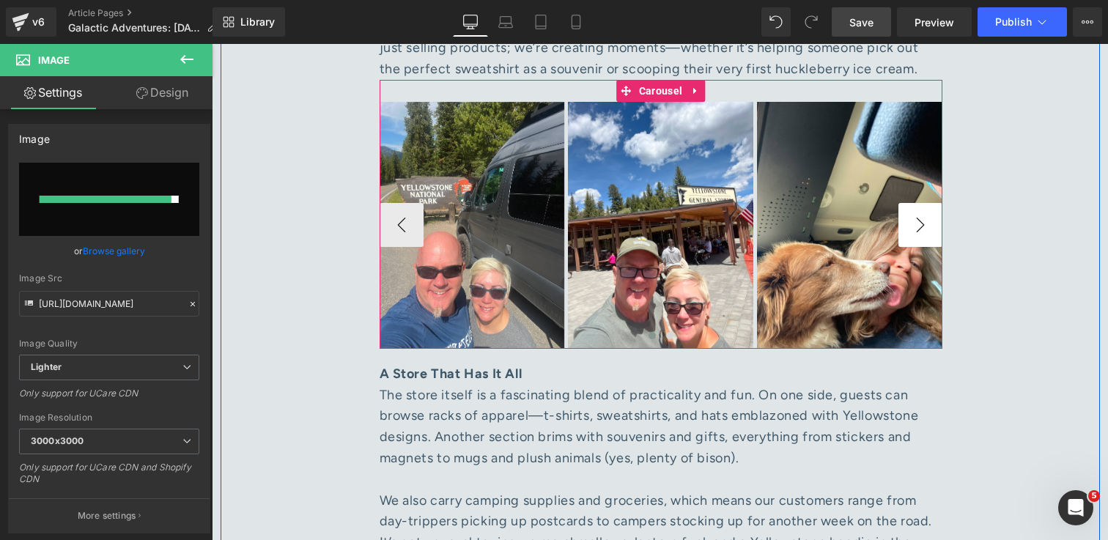
click at [920, 203] on button "›" at bounding box center [920, 225] width 44 height 44
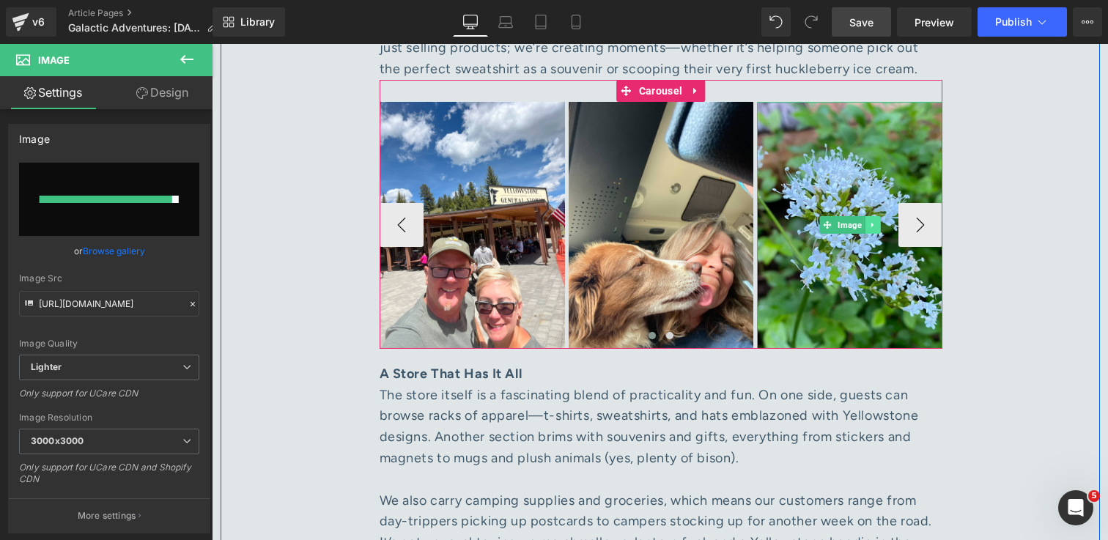
click at [875, 221] on icon at bounding box center [872, 225] width 8 height 9
click at [882, 221] on icon at bounding box center [880, 225] width 8 height 8
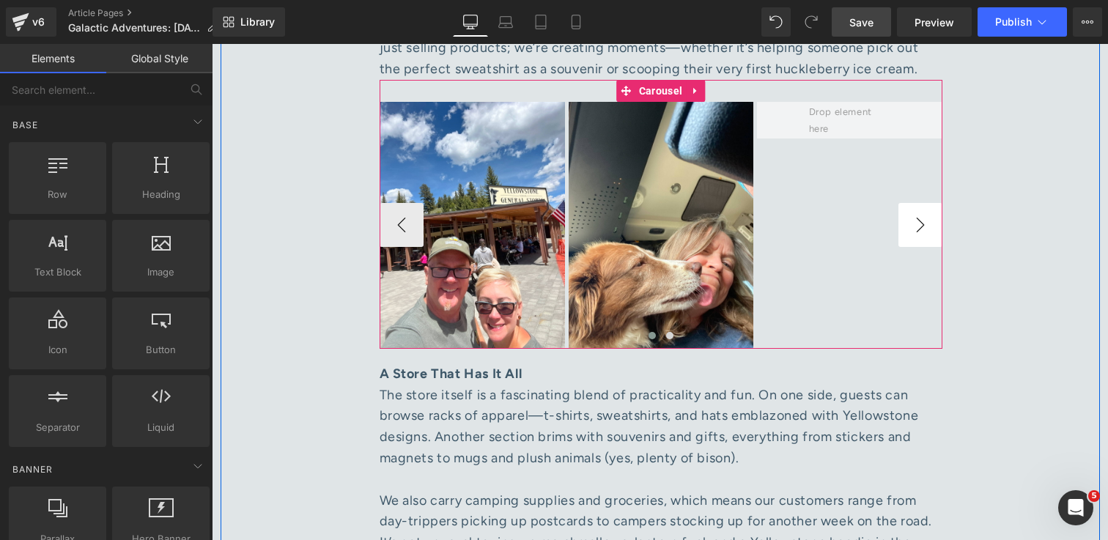
click at [918, 203] on button "›" at bounding box center [920, 225] width 44 height 44
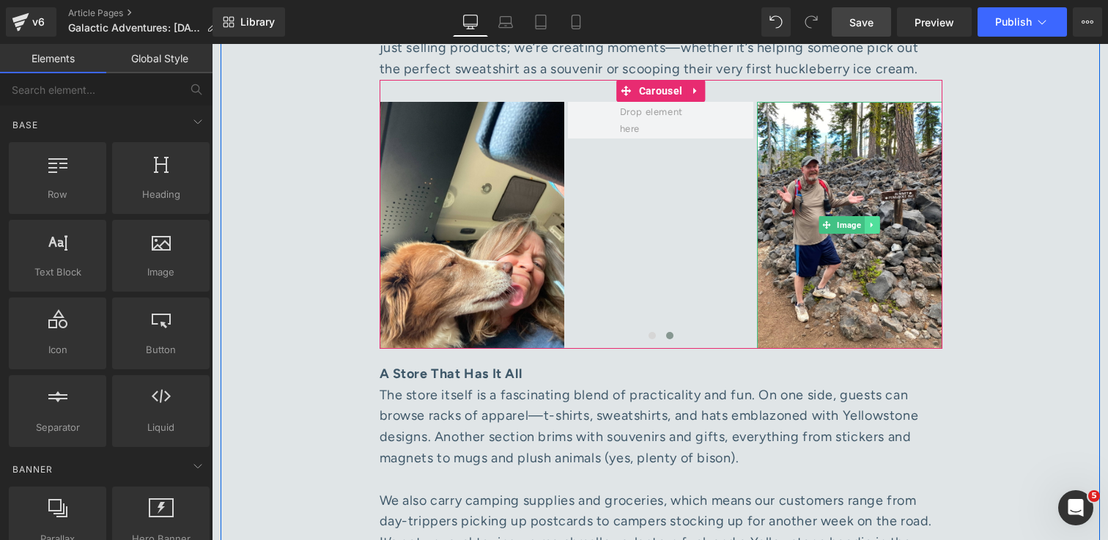
click at [874, 221] on icon at bounding box center [872, 225] width 8 height 9
click at [876, 221] on icon at bounding box center [880, 225] width 8 height 8
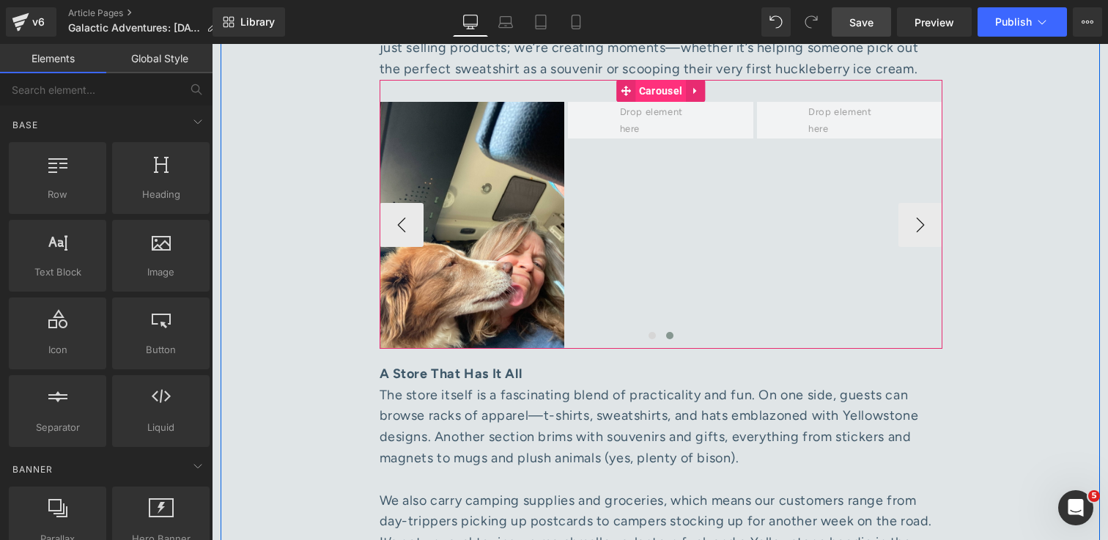
click at [660, 80] on span "Carousel" at bounding box center [660, 91] width 51 height 22
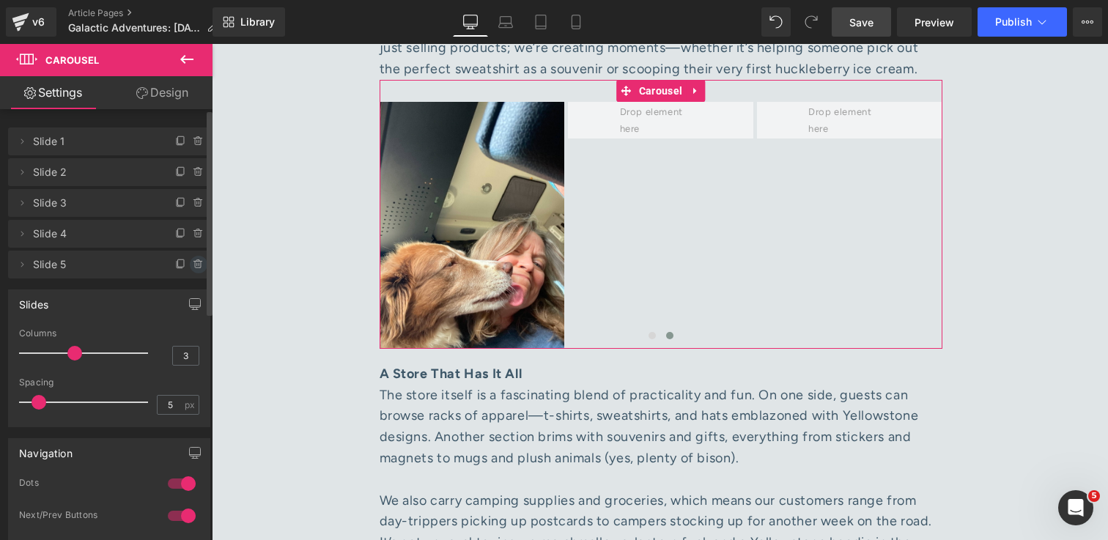
click at [196, 260] on icon at bounding box center [197, 260] width 3 height 1
click at [187, 266] on button "Delete" at bounding box center [183, 265] width 46 height 19
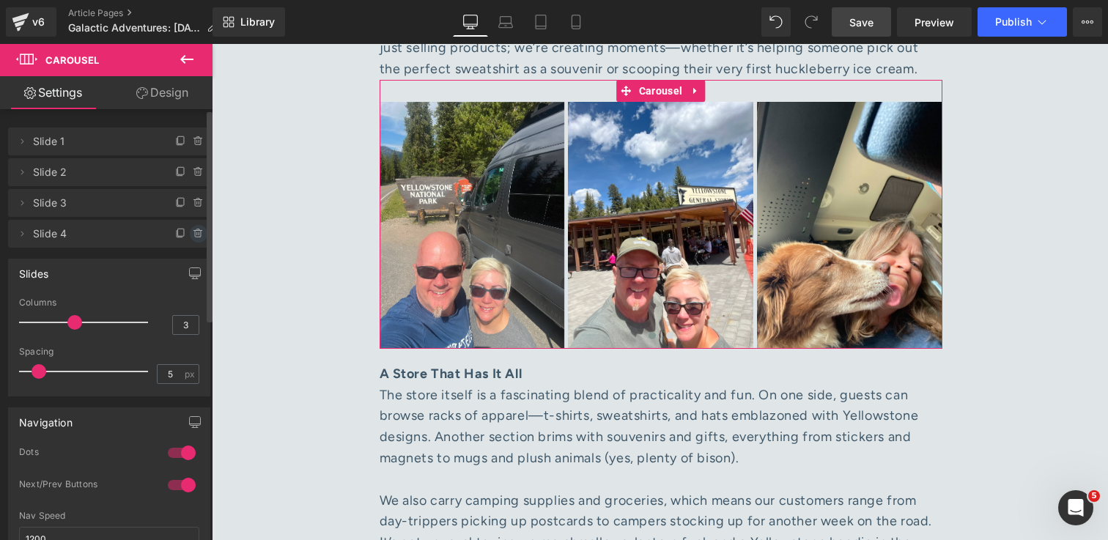
click at [195, 237] on icon at bounding box center [198, 234] width 6 height 7
click at [182, 233] on button "Delete" at bounding box center [183, 234] width 46 height 19
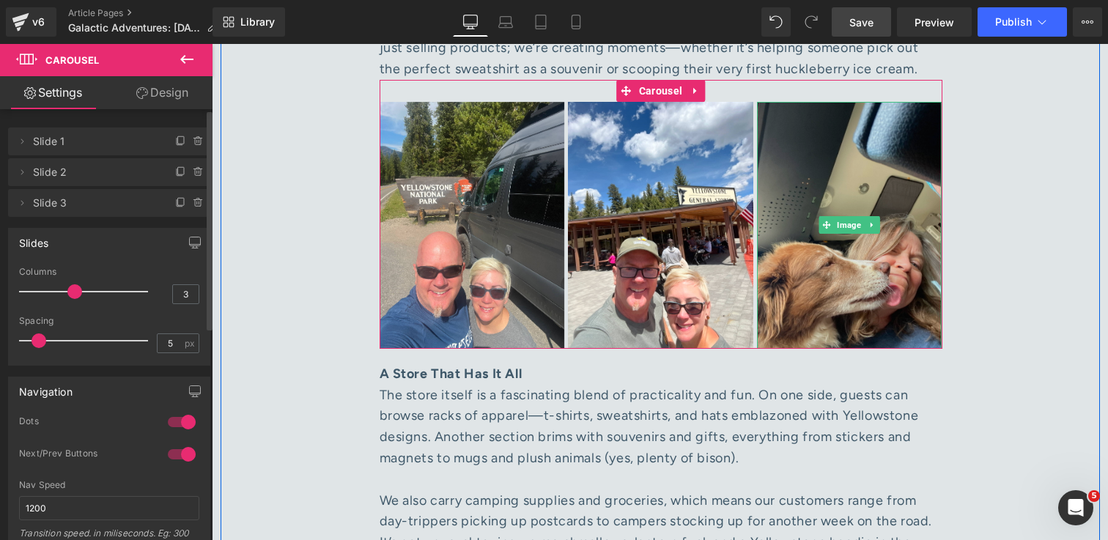
click at [914, 281] on img at bounding box center [849, 225] width 185 height 247
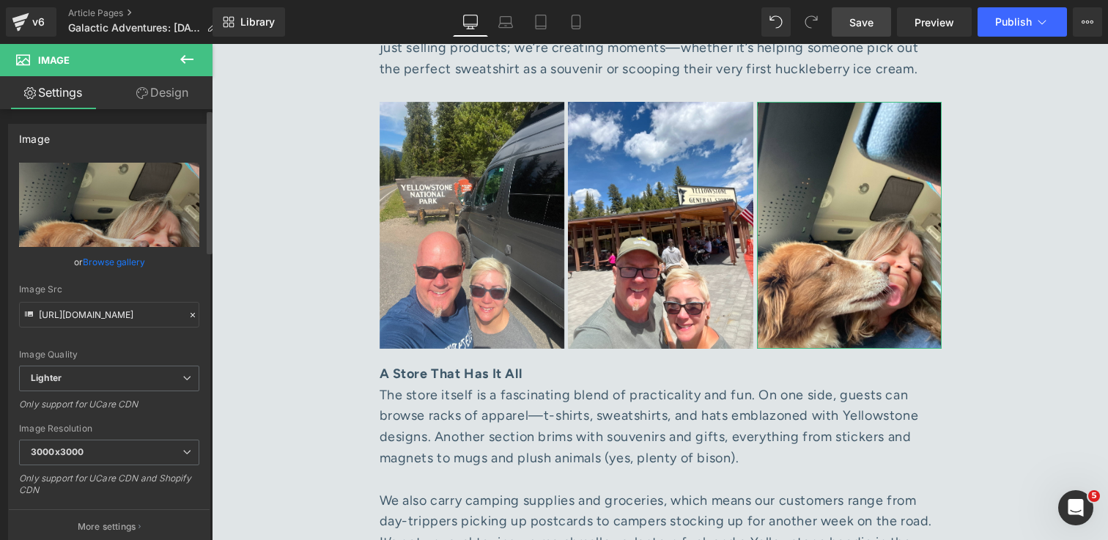
click at [100, 259] on link "Browse gallery" at bounding box center [114, 262] width 62 height 26
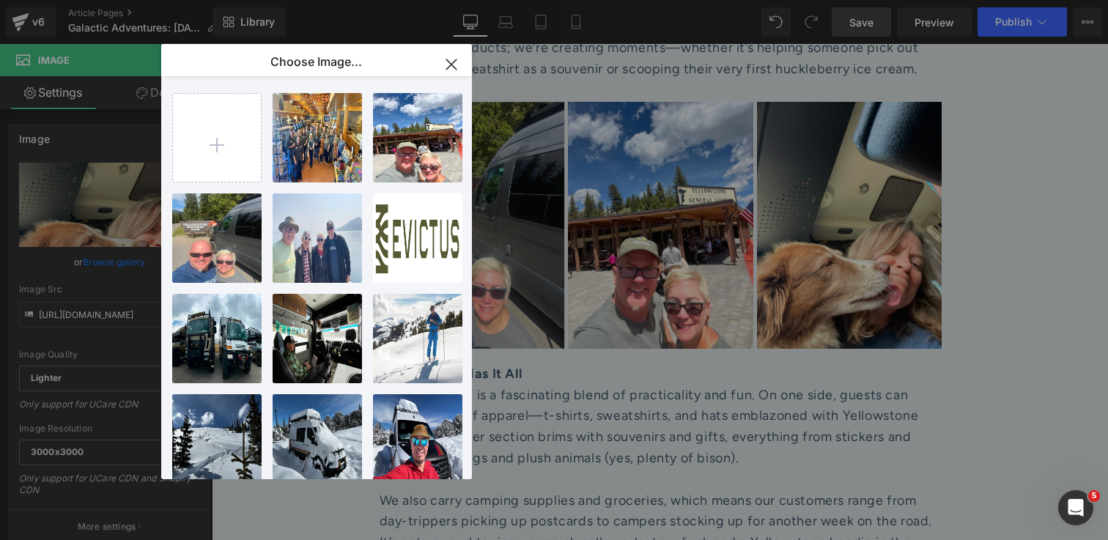
click at [462, 60] on icon "button" at bounding box center [451, 64] width 23 height 23
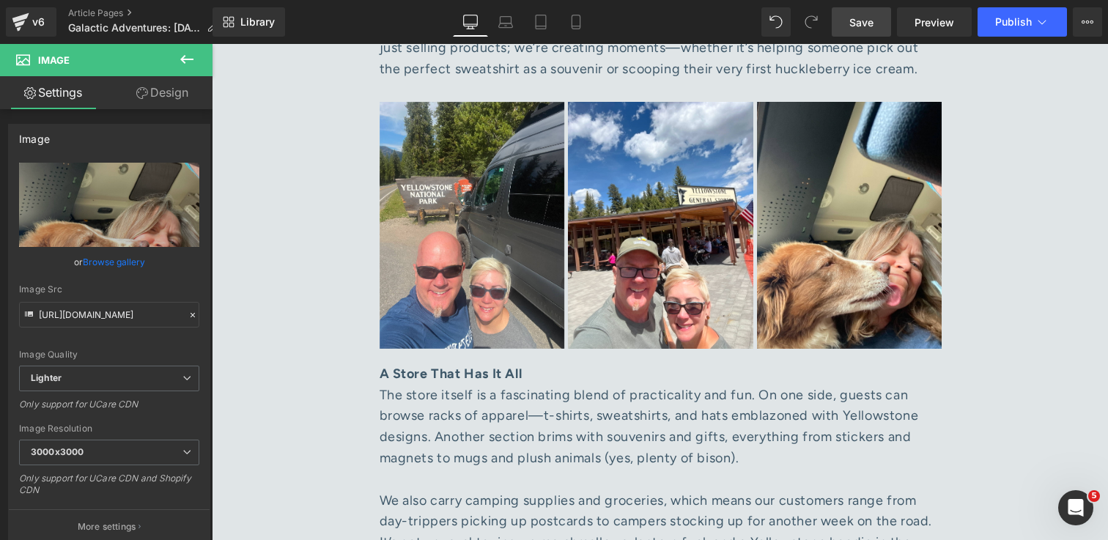
click at [860, 20] on span "Save" at bounding box center [861, 22] width 24 height 15
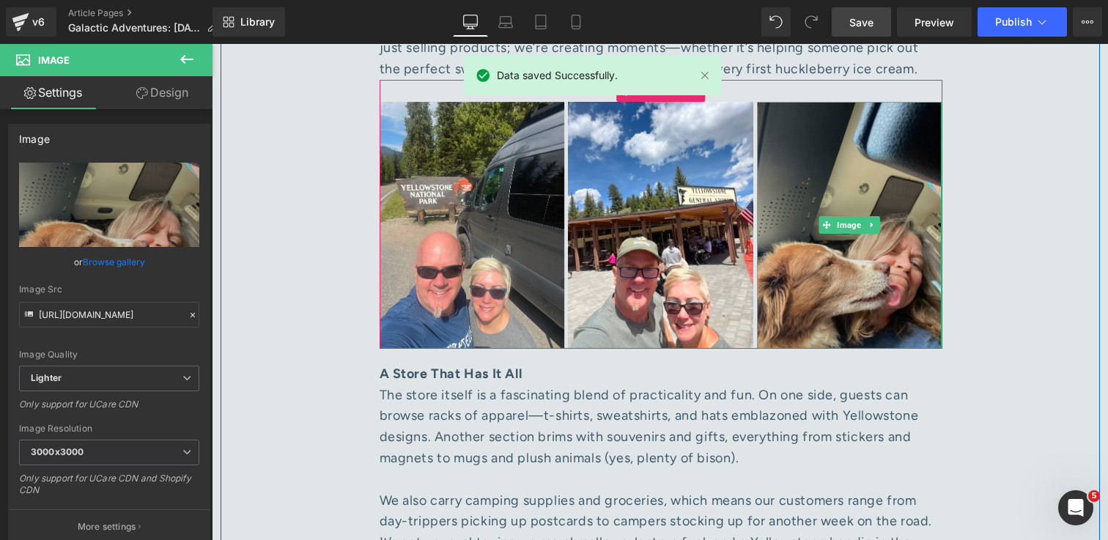
click at [869, 287] on img at bounding box center [849, 225] width 185 height 247
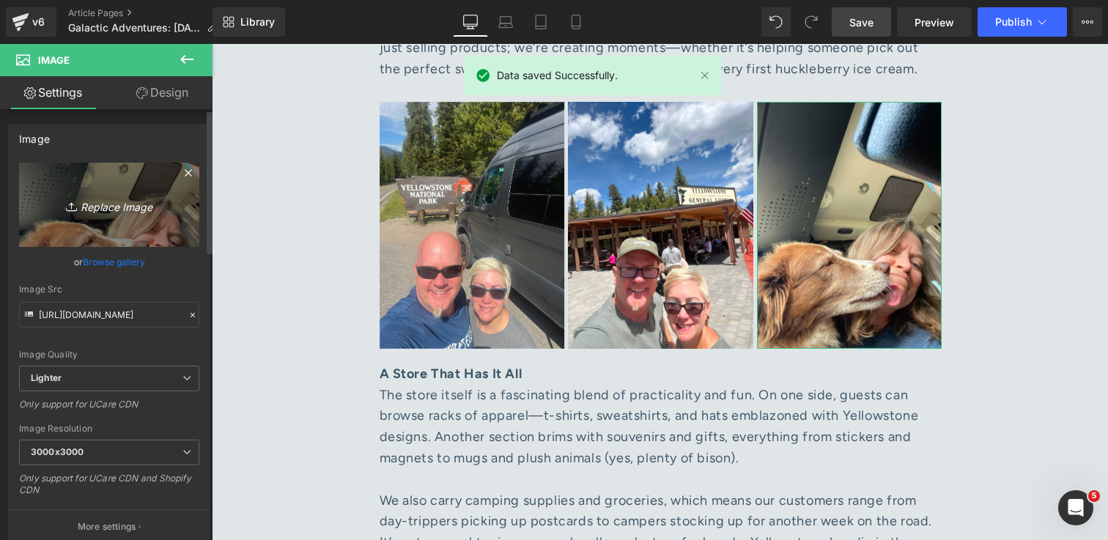
click at [117, 215] on link "Replace Image" at bounding box center [109, 205] width 180 height 84
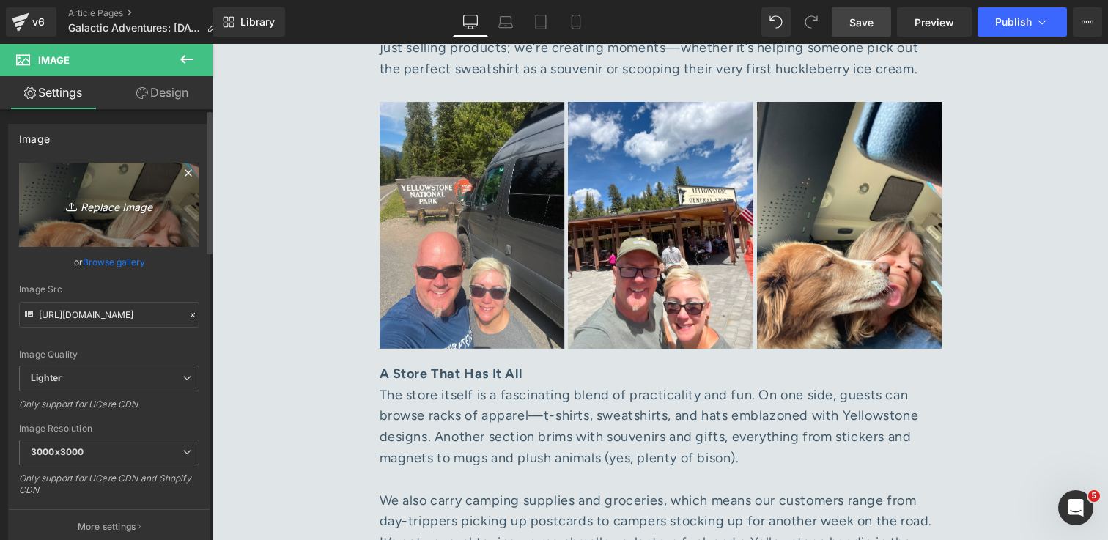
type input "C:\fakepath\Rich and Zoe inside Tower store 1 (1).jpg"
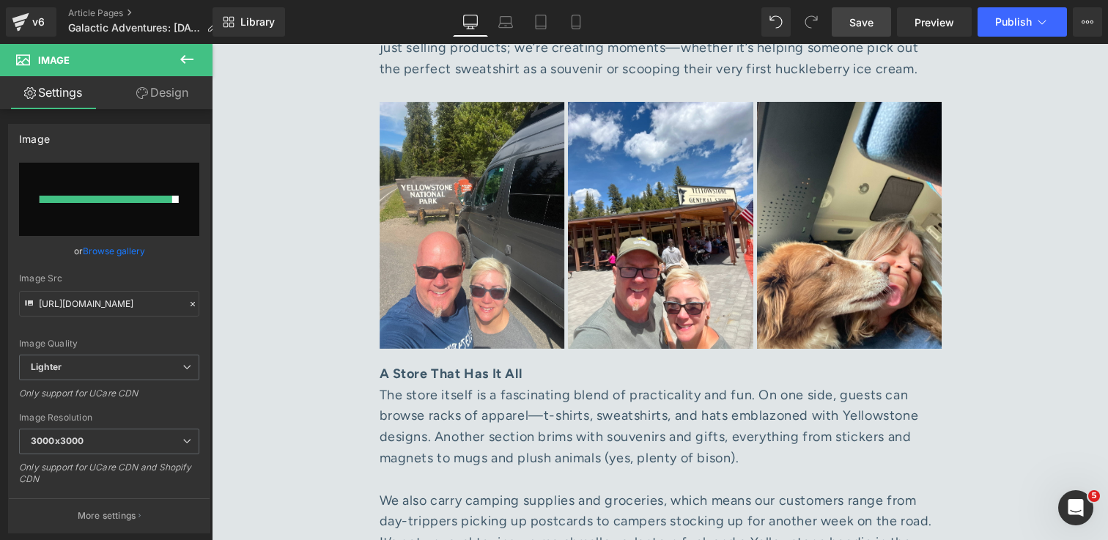
click at [873, 21] on span "Save" at bounding box center [861, 22] width 24 height 15
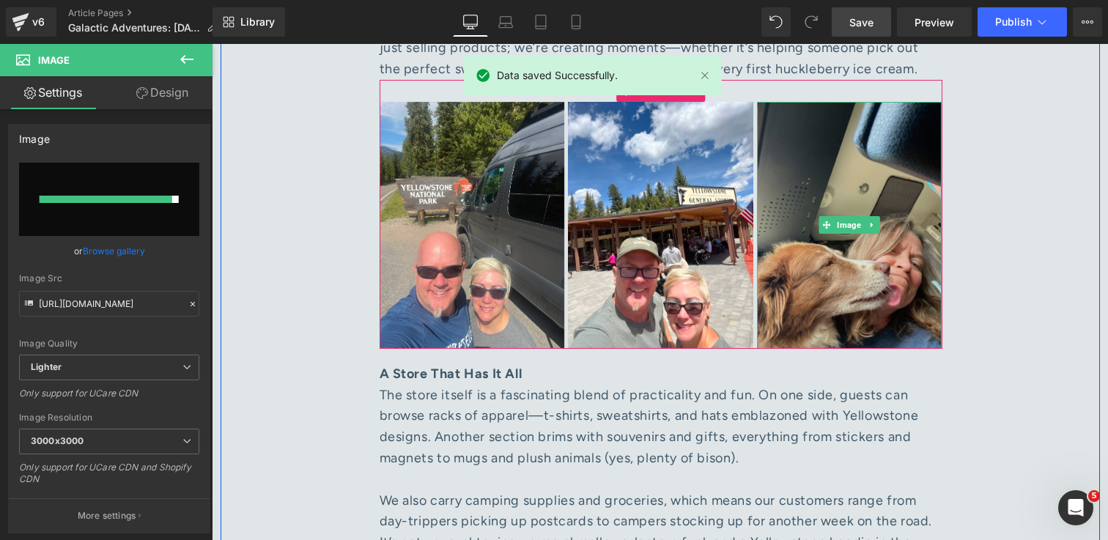
click at [879, 271] on img at bounding box center [849, 225] width 185 height 247
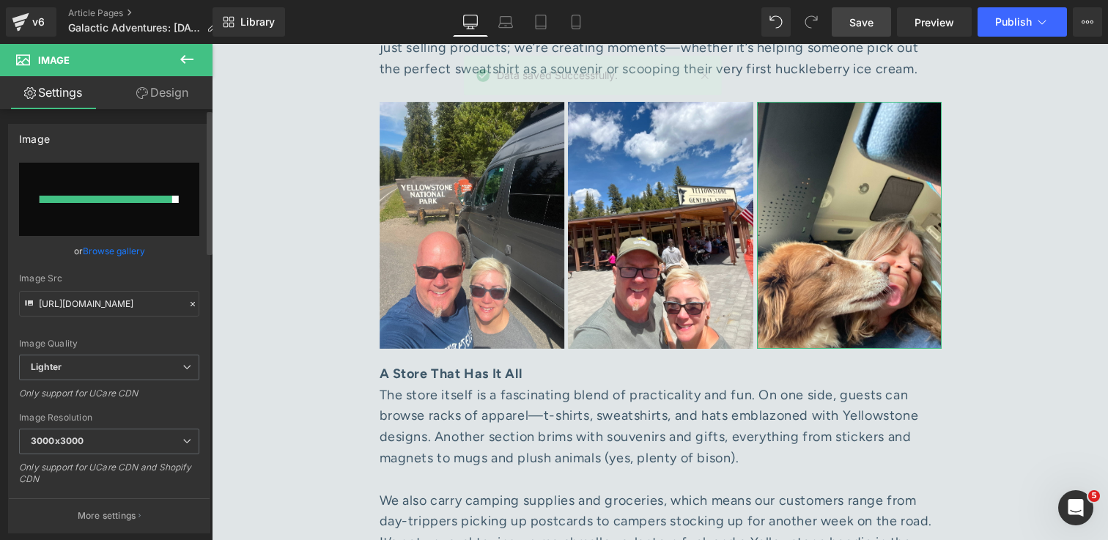
click at [118, 249] on link "Browse gallery" at bounding box center [114, 251] width 62 height 26
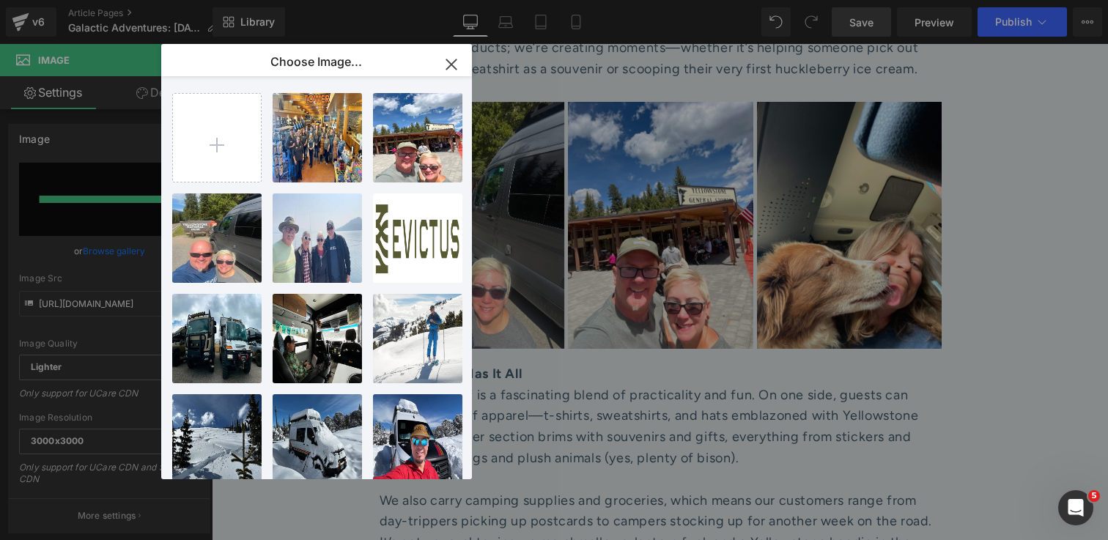
click at [454, 64] on icon "button" at bounding box center [451, 64] width 23 height 23
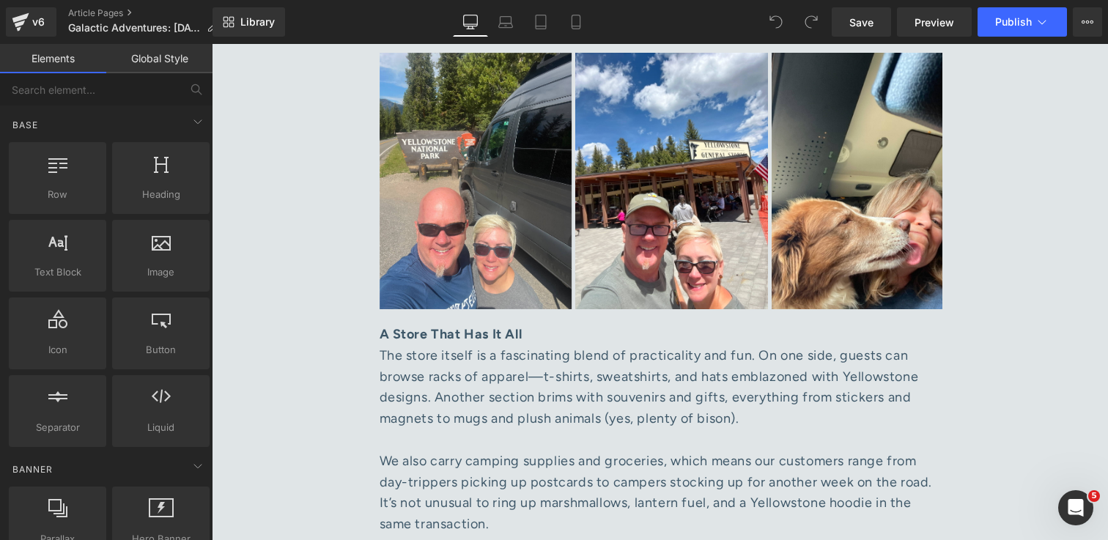
scroll to position [1855, 0]
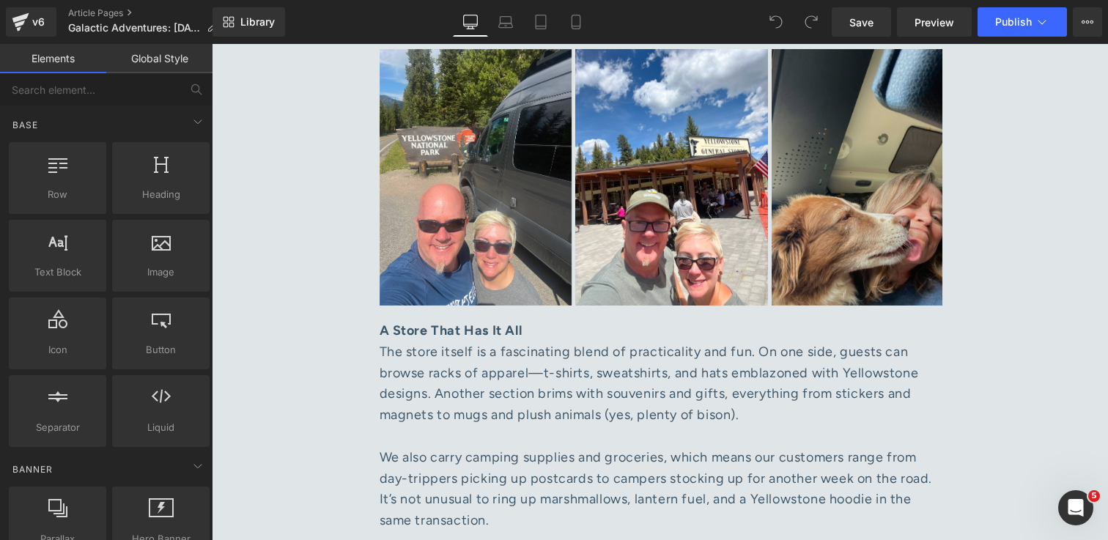
click at [876, 194] on img at bounding box center [868, 177] width 193 height 256
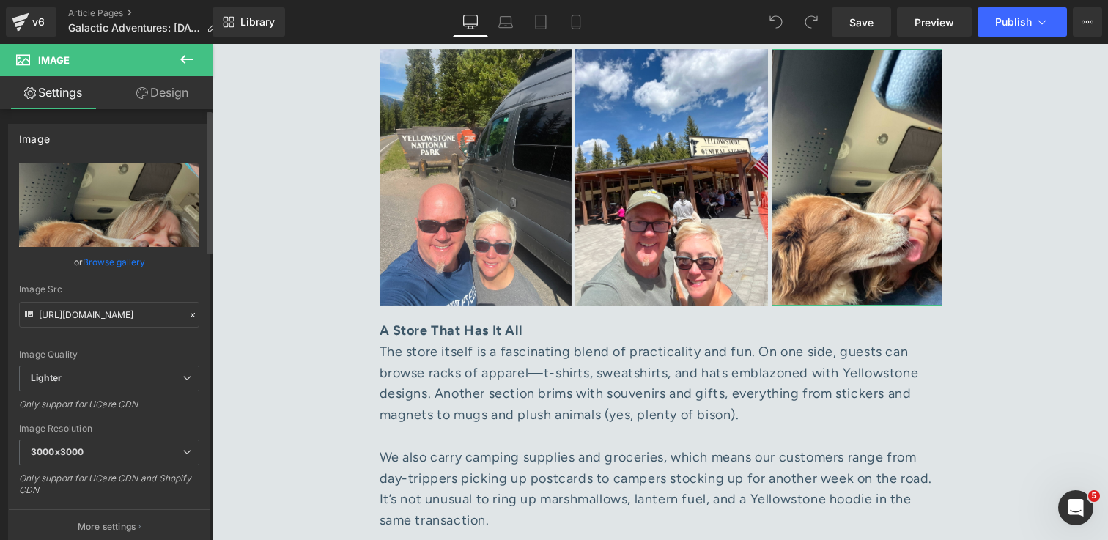
click at [117, 261] on link "Browse gallery" at bounding box center [114, 262] width 62 height 26
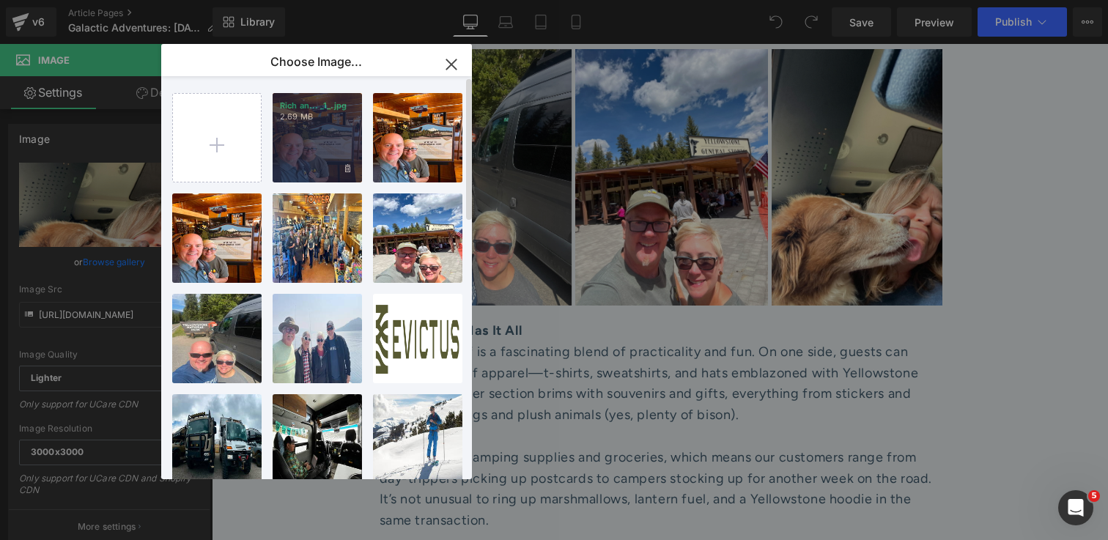
click at [332, 134] on div "Rich an... _1_.jpg 2.69 MB" at bounding box center [317, 137] width 89 height 89
type input "[URL][DOMAIN_NAME]"
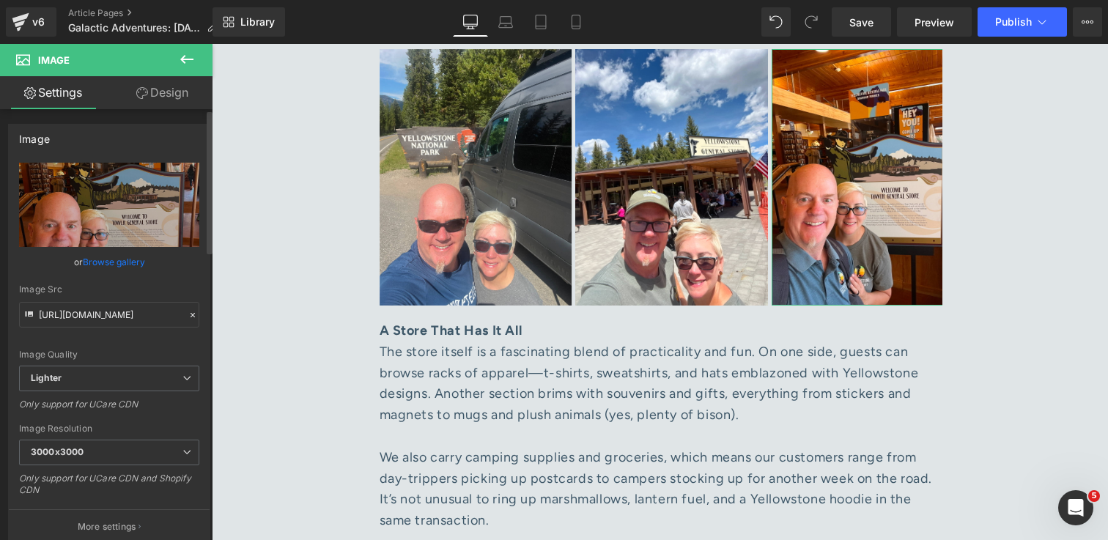
click at [130, 259] on link "Browse gallery" at bounding box center [114, 262] width 62 height 26
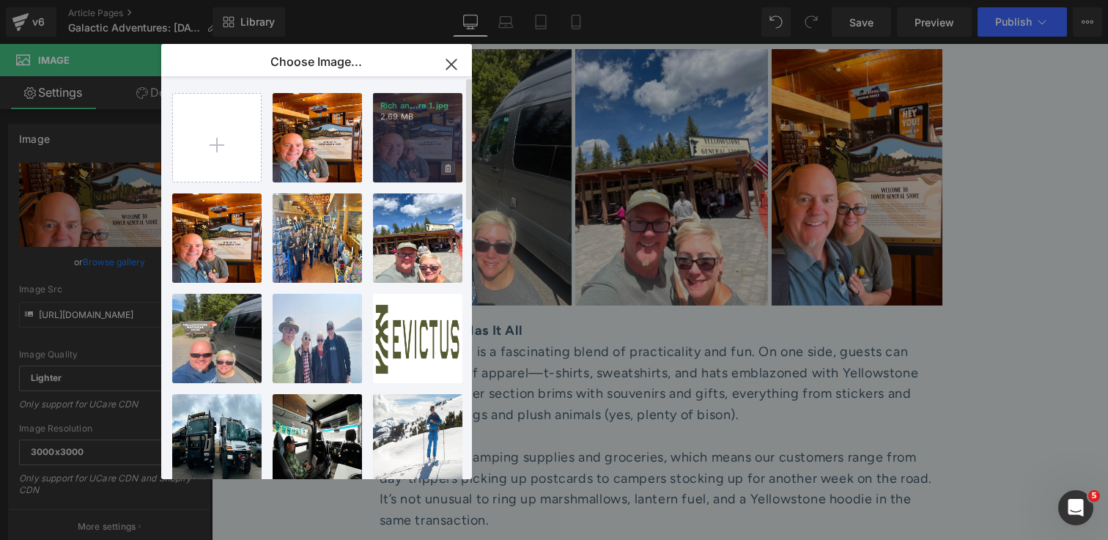
click at [446, 169] on icon at bounding box center [448, 169] width 5 height 10
click at [394, 166] on span "Yes" at bounding box center [398, 167] width 37 height 15
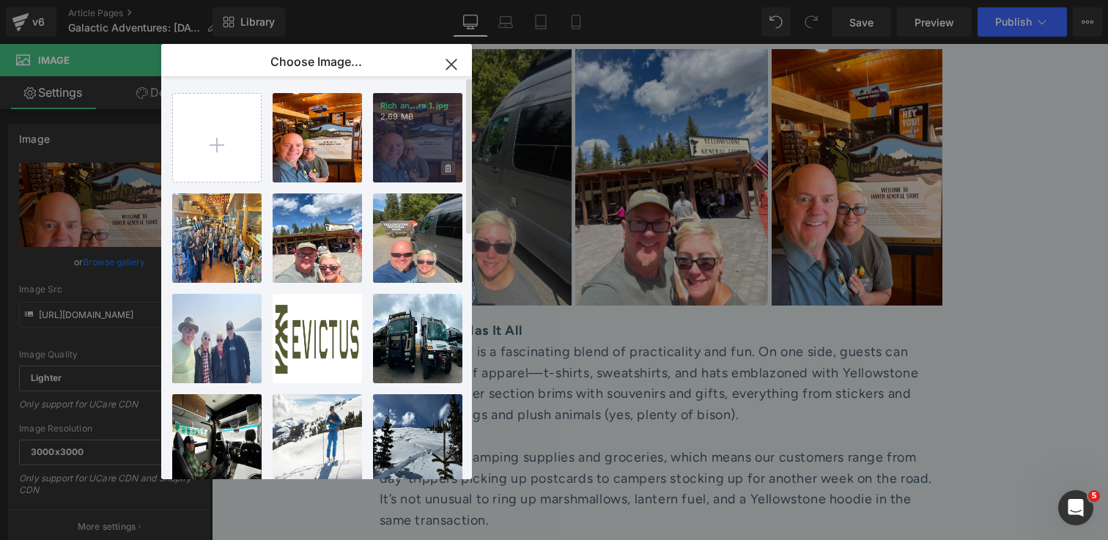
click at [448, 170] on icon at bounding box center [448, 168] width 5 height 8
click at [400, 170] on span "Yes" at bounding box center [398, 167] width 37 height 15
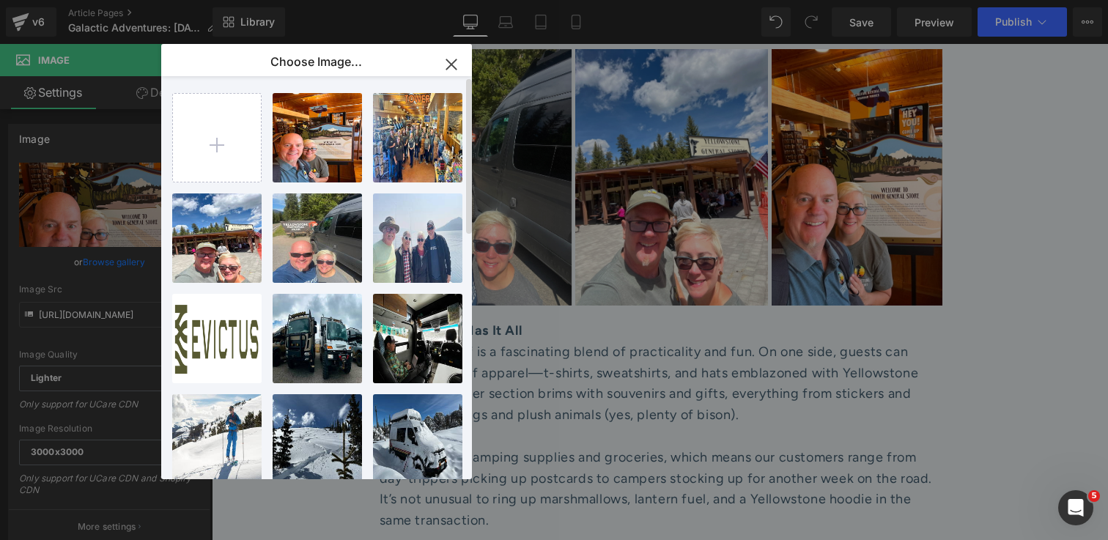
click at [448, 58] on icon "button" at bounding box center [451, 64] width 23 height 23
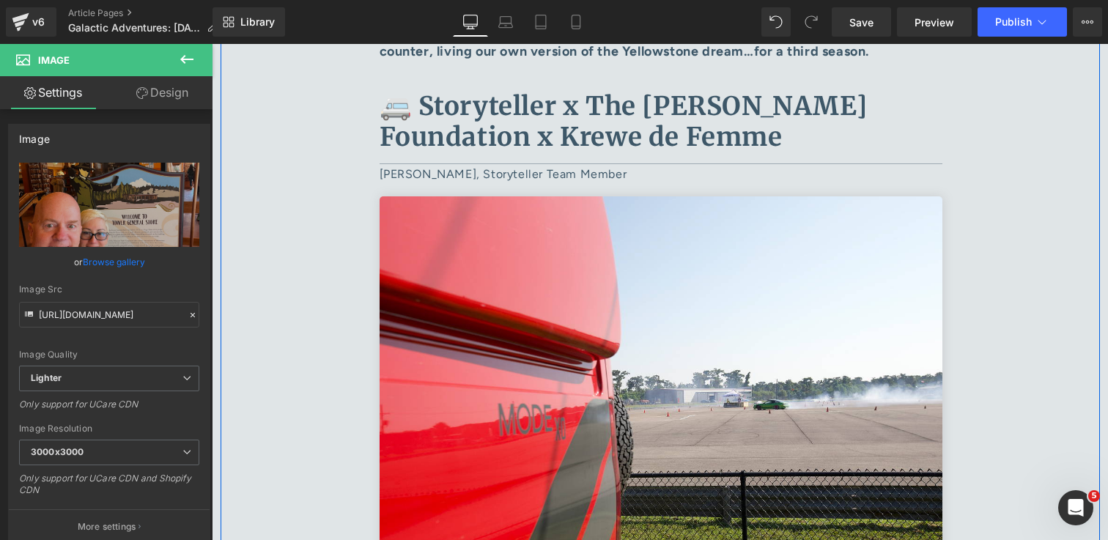
scroll to position [4368, 0]
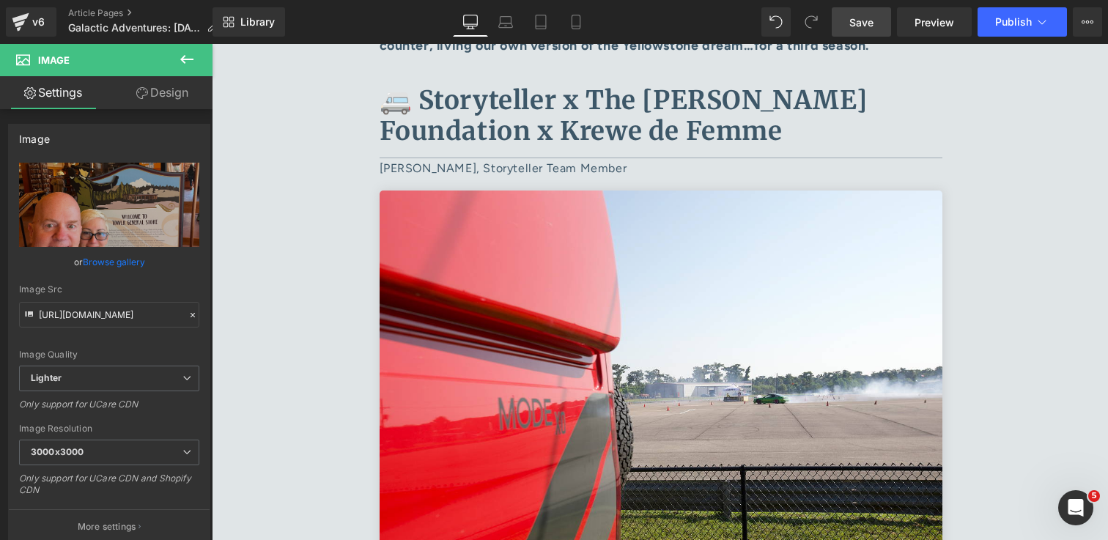
click at [865, 31] on link "Save" at bounding box center [861, 21] width 59 height 29
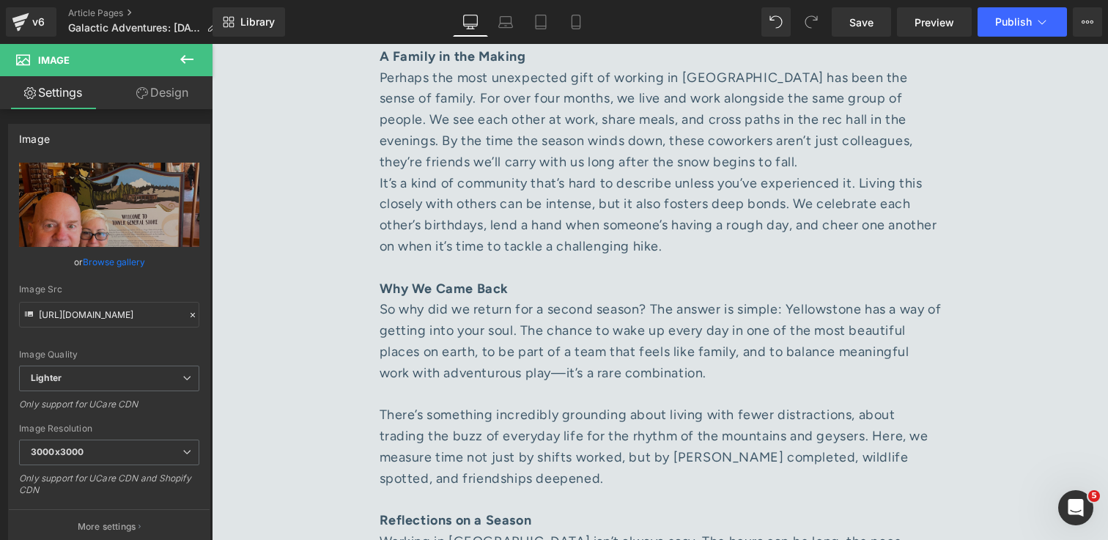
scroll to position [3523, 0]
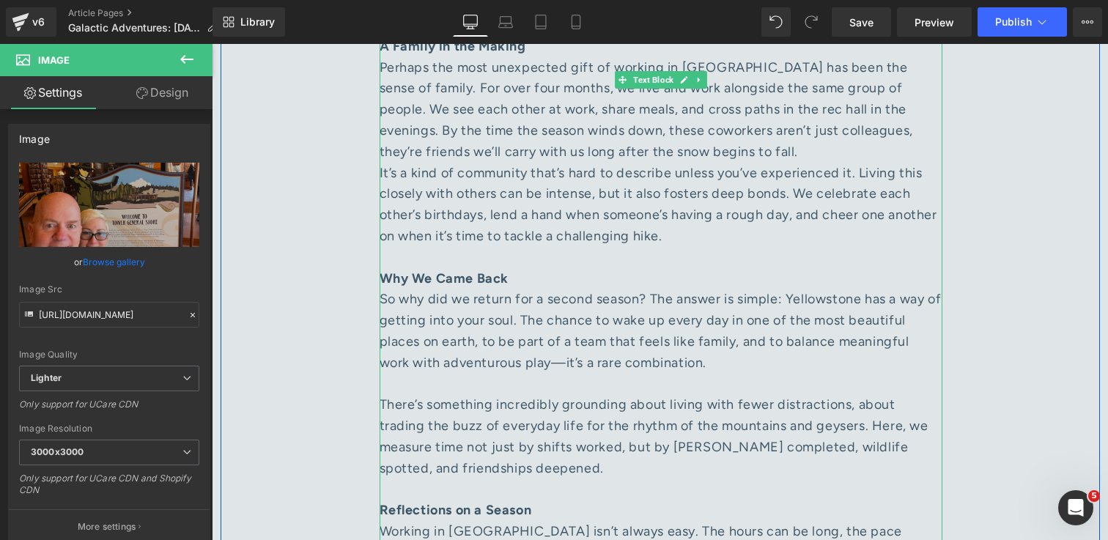
click at [670, 97] on div "Perhaps the most unexpected gift of working in [GEOGRAPHIC_DATA] has been the s…" at bounding box center [661, 110] width 563 height 106
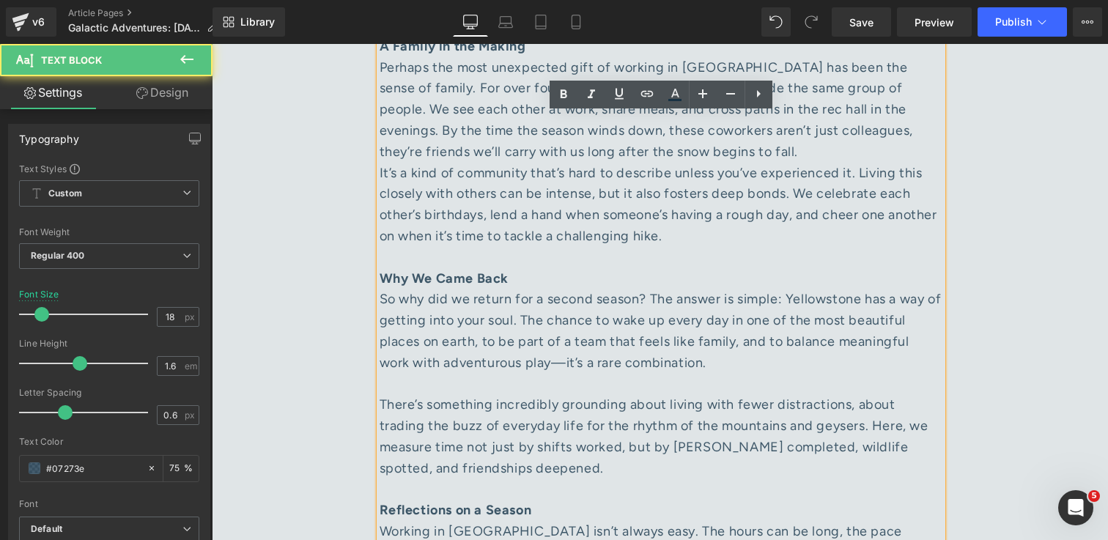
click at [832, 95] on div "Perhaps the most unexpected gift of working in [GEOGRAPHIC_DATA] has been the s…" at bounding box center [661, 110] width 563 height 106
click at [824, 94] on div "Perhaps the most unexpected gift of working in [GEOGRAPHIC_DATA] has been the s…" at bounding box center [661, 110] width 563 height 106
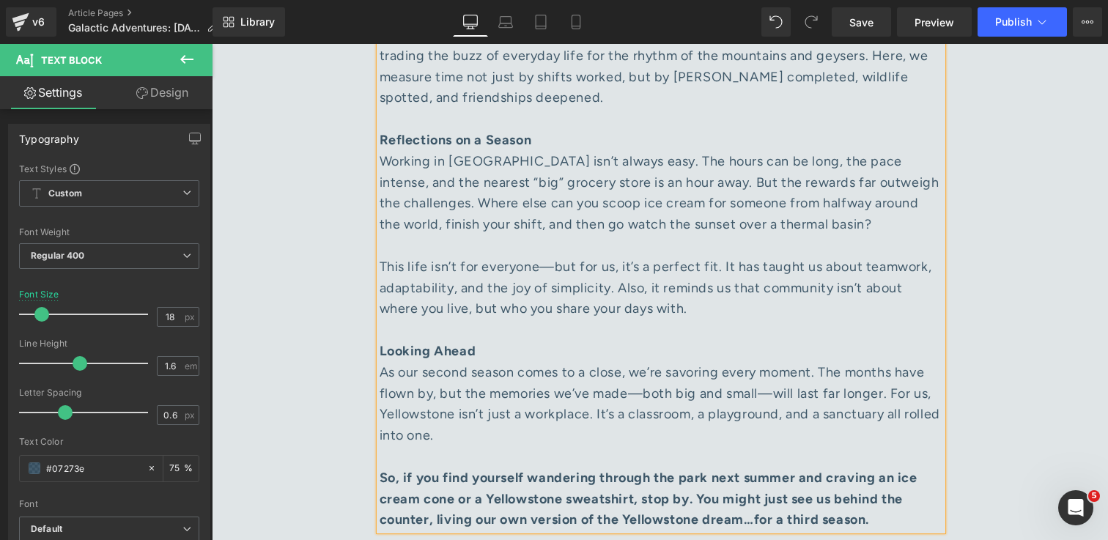
scroll to position [3917, 0]
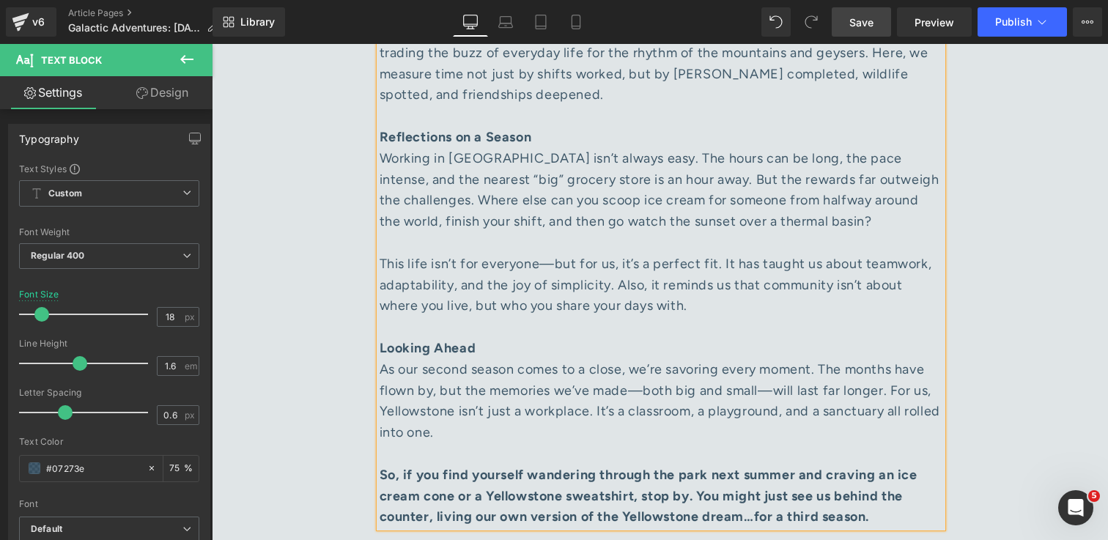
click at [852, 17] on span "Save" at bounding box center [861, 22] width 24 height 15
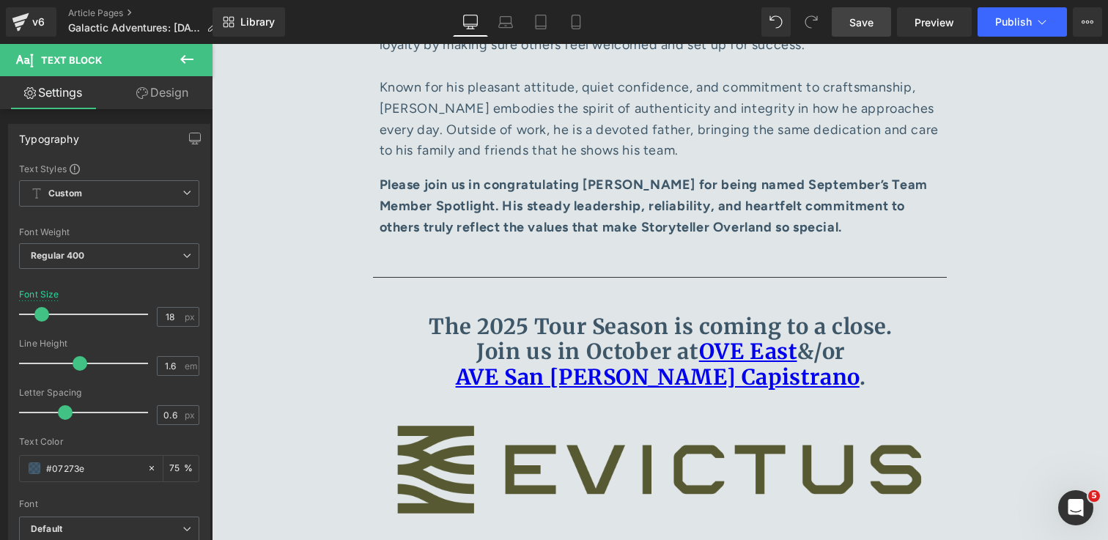
scroll to position [6884, 0]
